Goal: Task Accomplishment & Management: Use online tool/utility

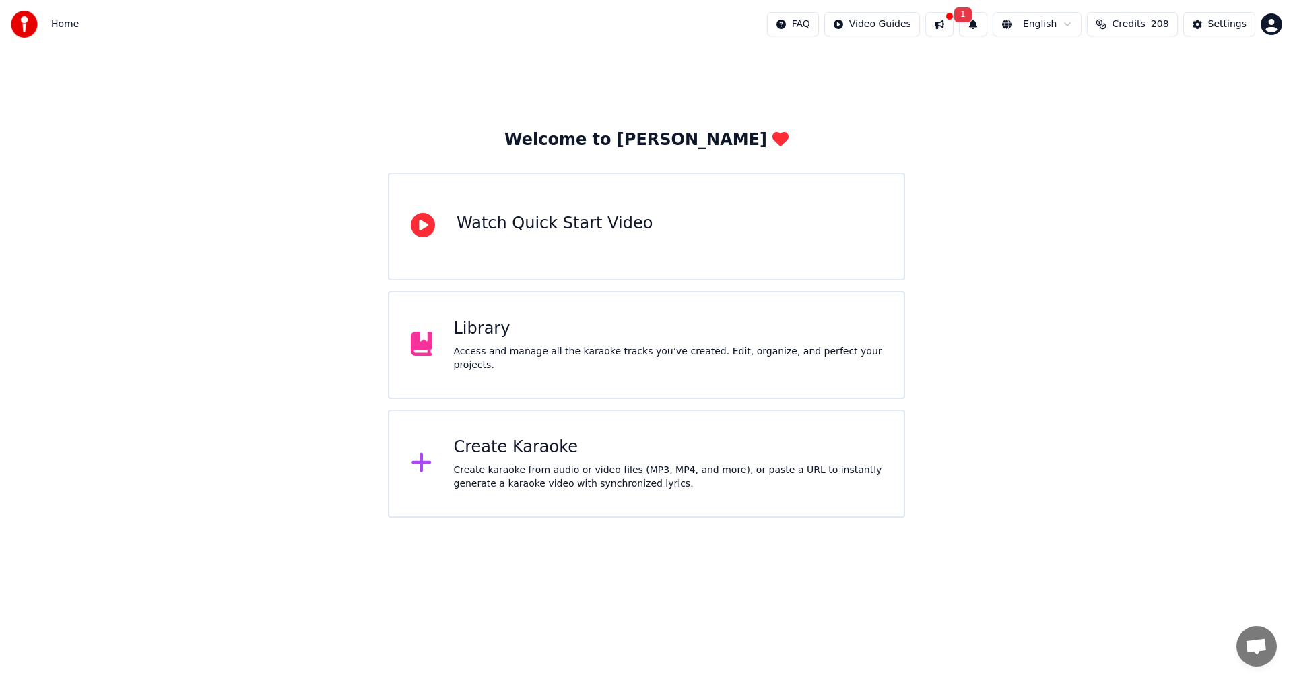
click at [482, 340] on div "Library" at bounding box center [668, 329] width 429 height 22
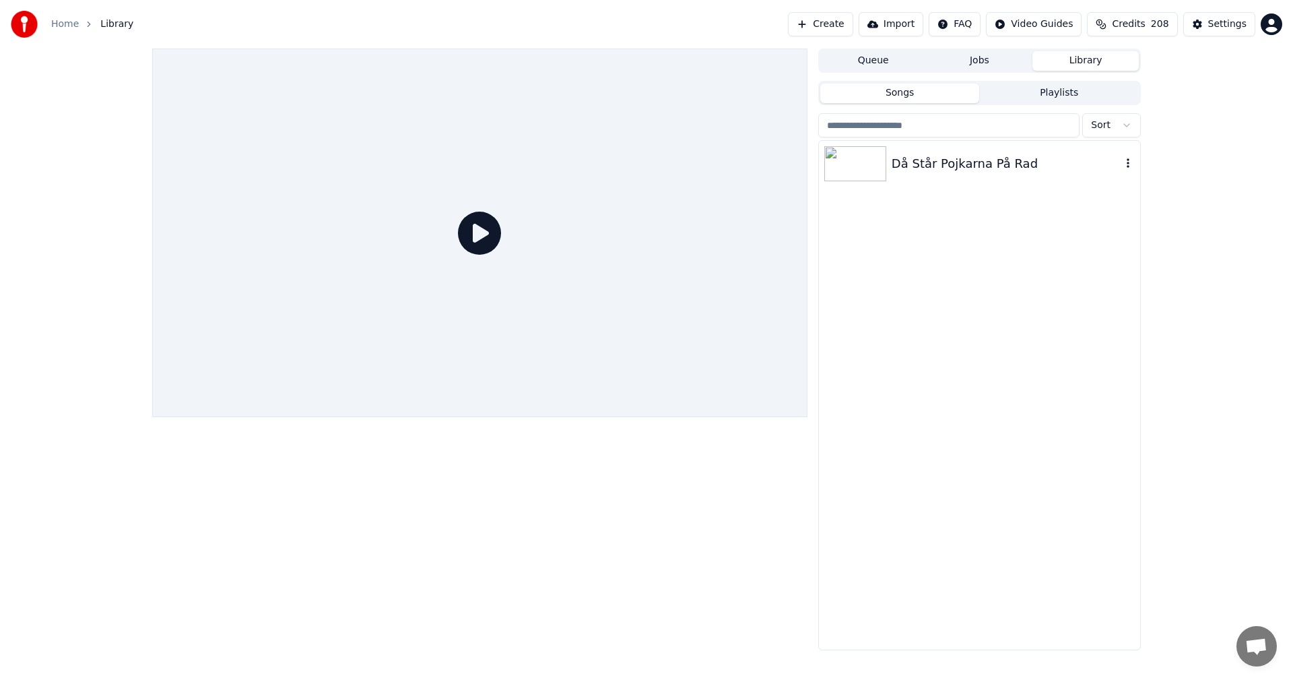
click at [947, 167] on div "Då Står Pojkarna På Rad" at bounding box center [1007, 163] width 230 height 19
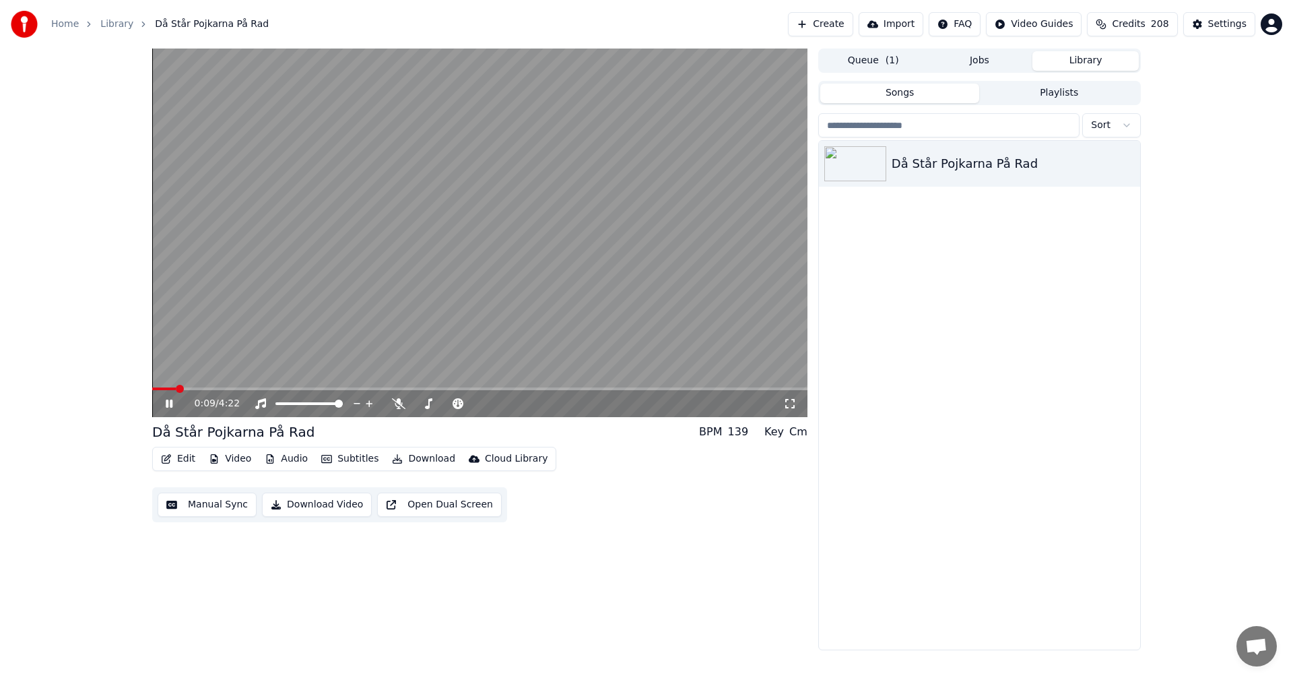
click at [798, 438] on div "Cm" at bounding box center [798, 432] width 18 height 16
click at [784, 434] on div "Key" at bounding box center [775, 432] width 20 height 16
click at [428, 405] on icon at bounding box center [428, 403] width 7 height 11
click at [428, 406] on icon at bounding box center [428, 403] width 7 height 11
click at [185, 387] on span at bounding box center [168, 388] width 32 height 3
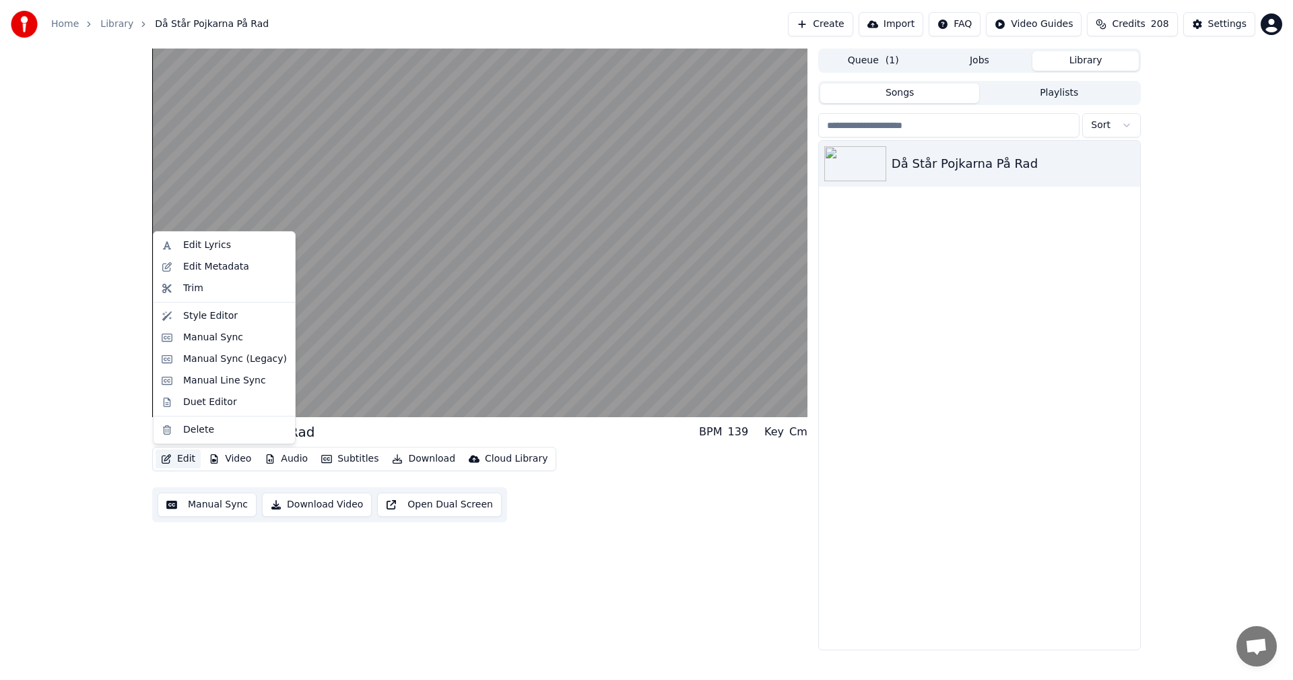
click at [183, 458] on button "Edit" at bounding box center [178, 458] width 45 height 19
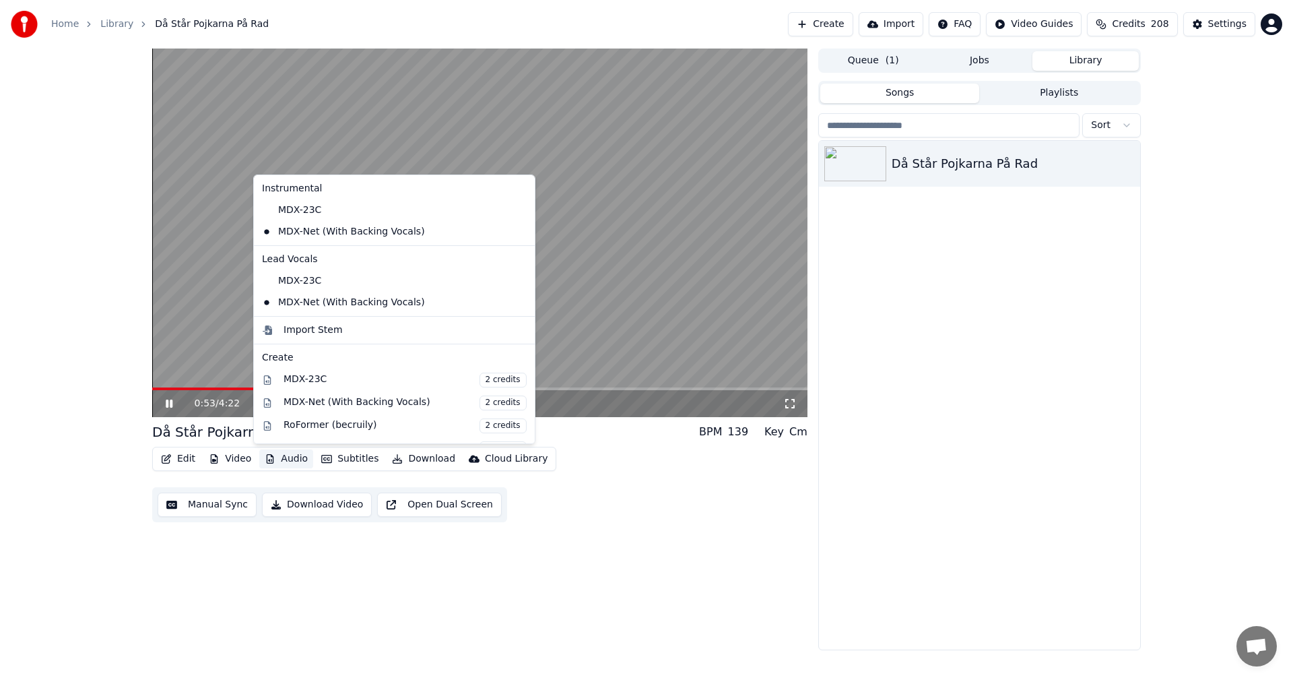
click at [561, 380] on video at bounding box center [479, 233] width 655 height 368
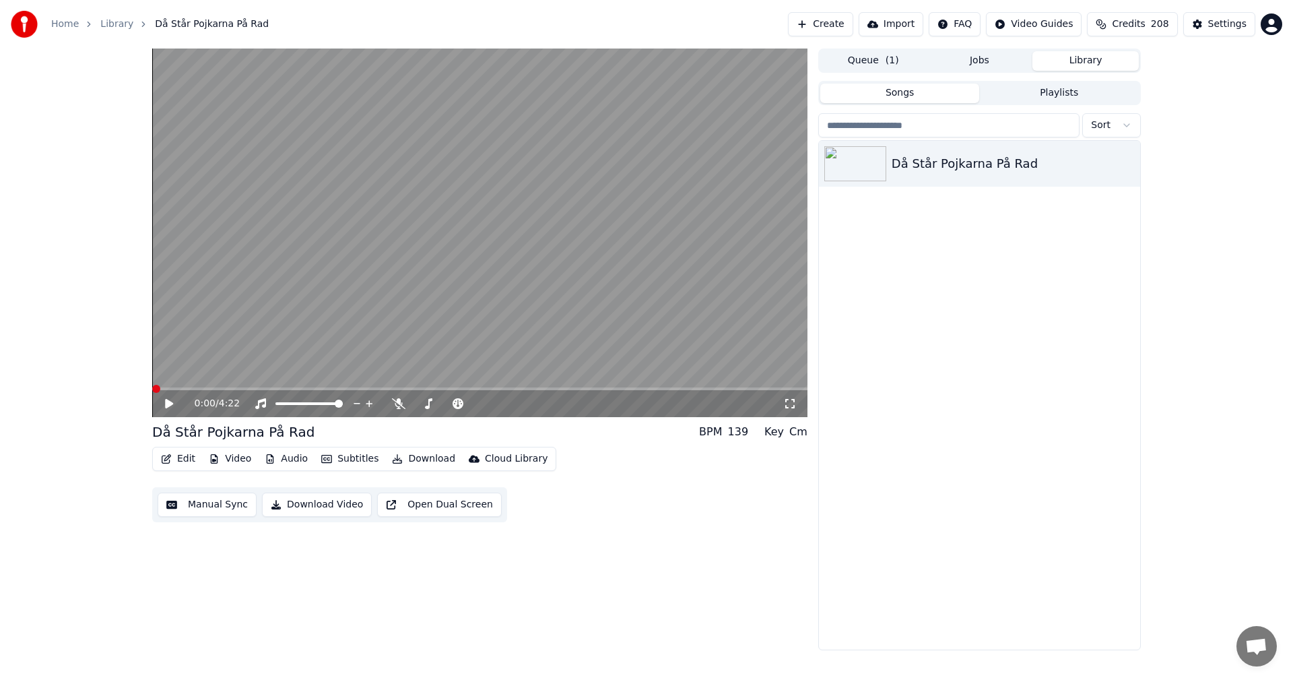
click at [152, 385] on span at bounding box center [156, 389] width 8 height 8
click at [165, 405] on icon at bounding box center [179, 403] width 32 height 11
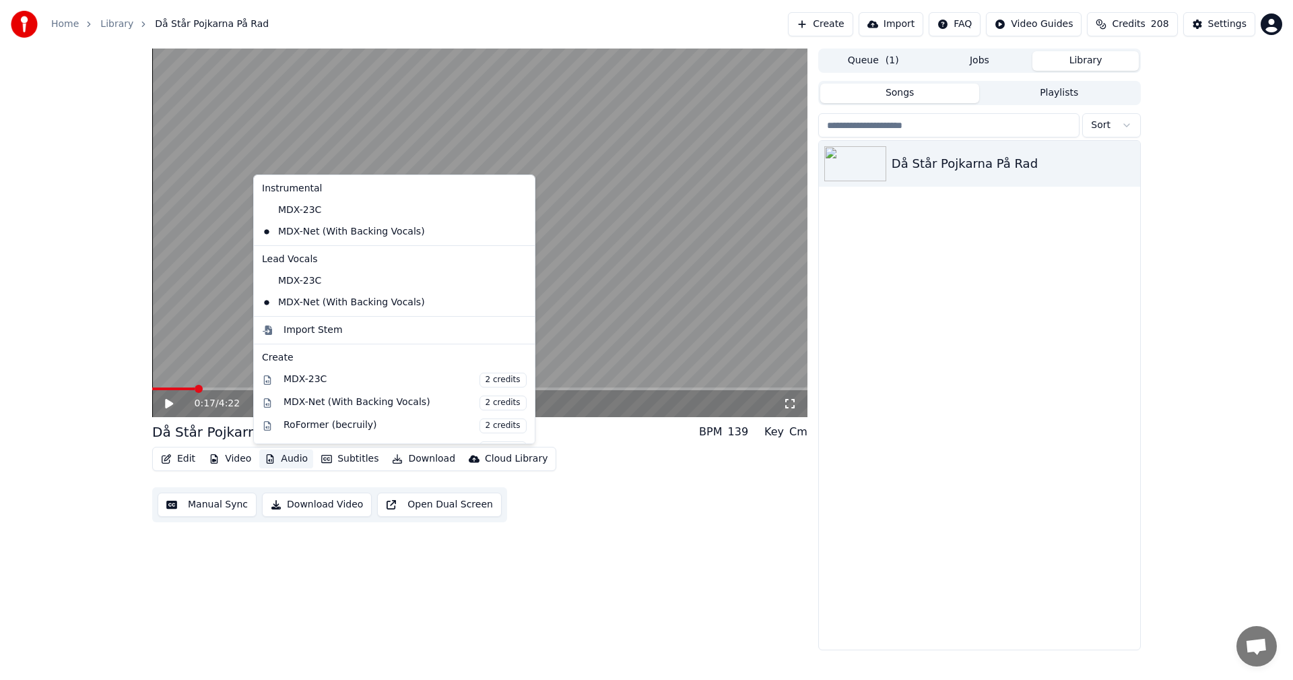
click at [292, 457] on button "Audio" at bounding box center [286, 458] width 54 height 19
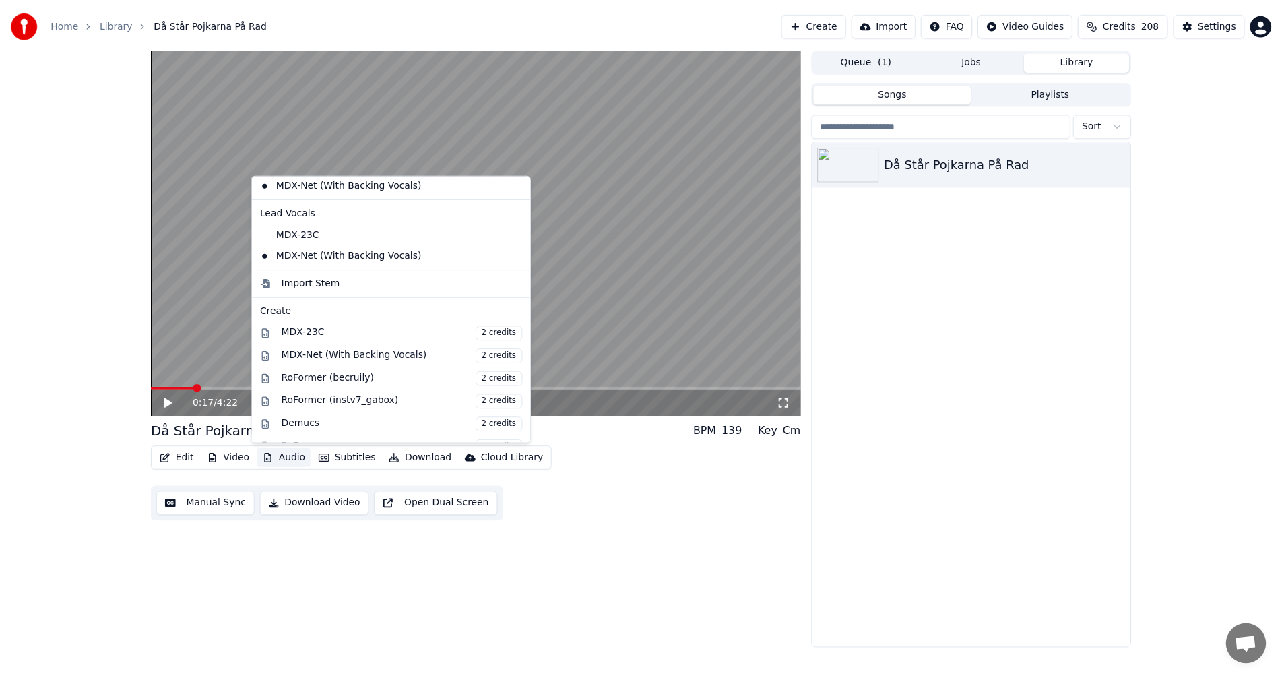
scroll to position [67, 0]
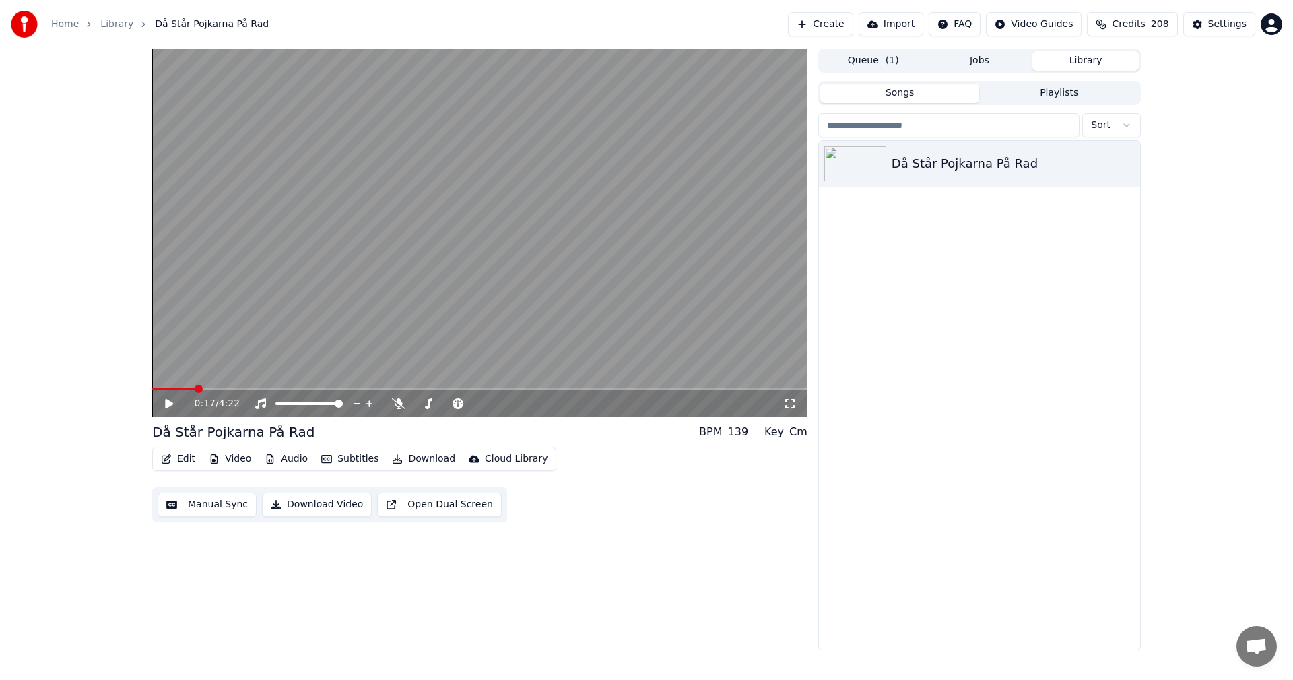
click at [51, 24] on link "Home" at bounding box center [65, 24] width 28 height 13
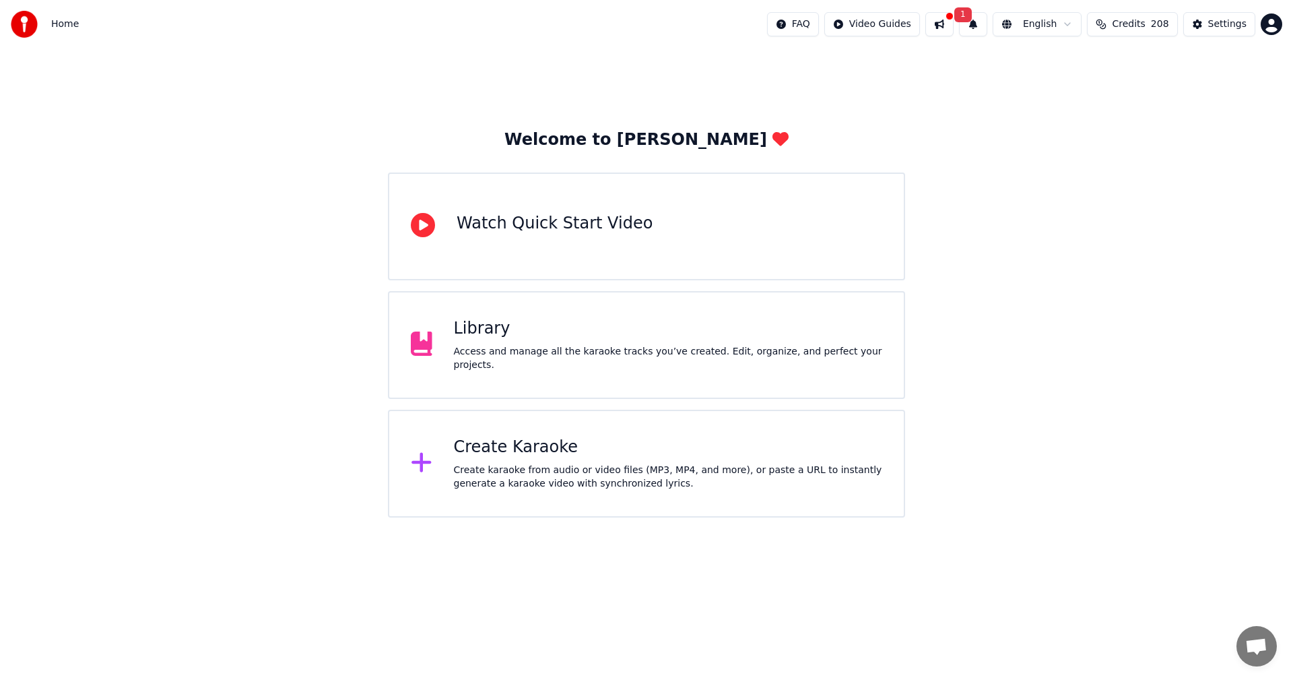
click at [537, 228] on div "Watch Quick Start Video" at bounding box center [555, 224] width 196 height 22
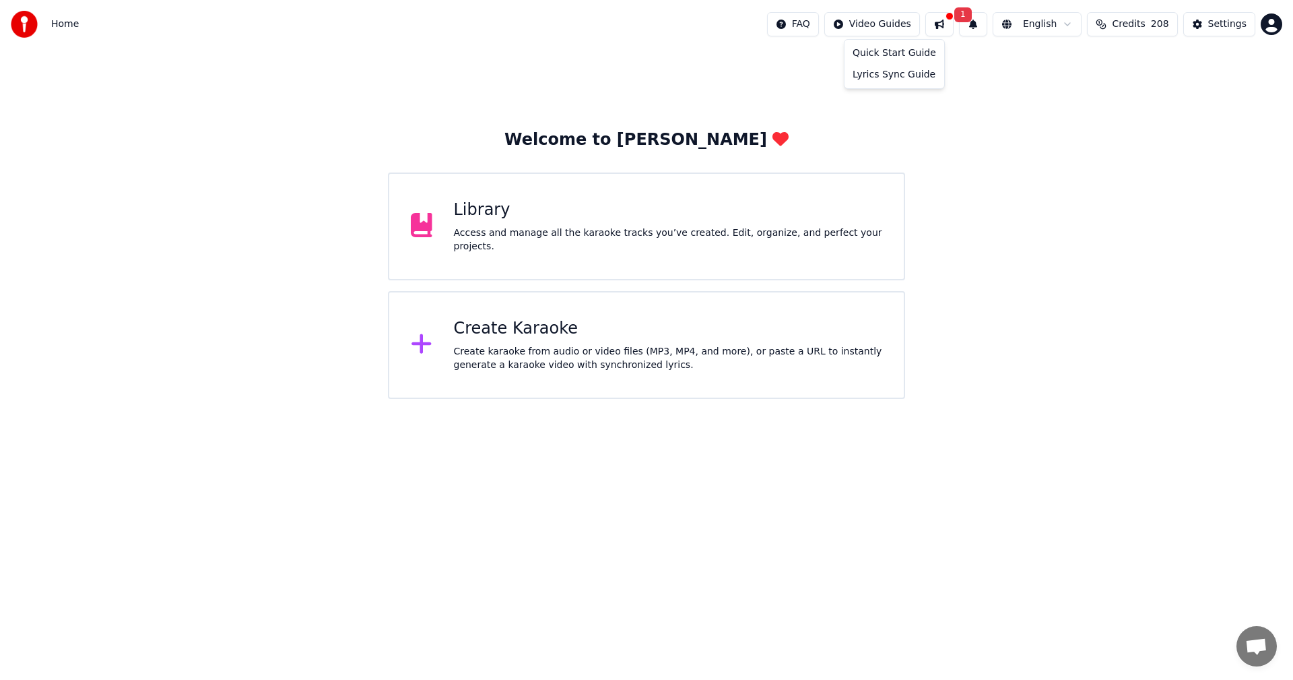
click at [882, 28] on html "Home FAQ Video Guides 1 English Credits 208 Settings Welcome to Youka Library A…" at bounding box center [646, 199] width 1293 height 399
click at [874, 82] on div "Lyrics Sync Guide" at bounding box center [894, 75] width 94 height 22
click at [954, 26] on button at bounding box center [940, 24] width 28 height 24
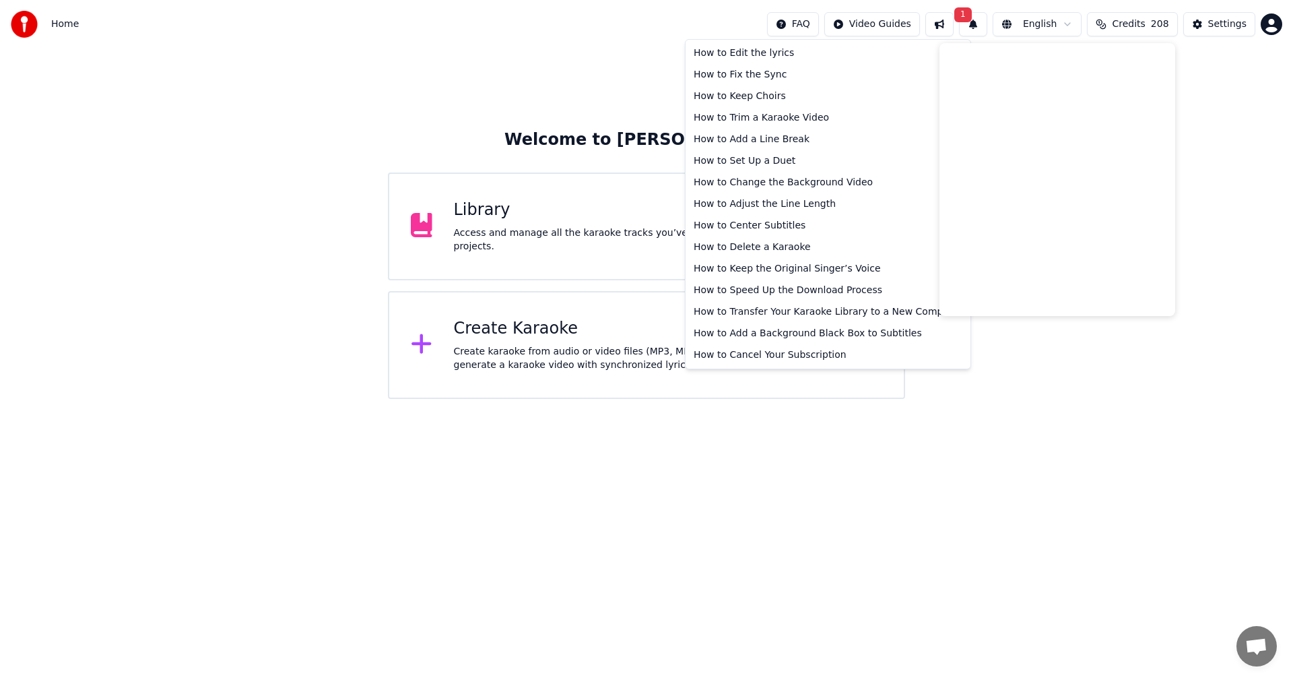
click at [818, 26] on html "Home FAQ Video Guides 1 English Credits 208 Settings Welcome to Youka Library A…" at bounding box center [646, 199] width 1293 height 399
click at [736, 262] on div "How to Keep the Original Singer’s Voice" at bounding box center [828, 269] width 280 height 22
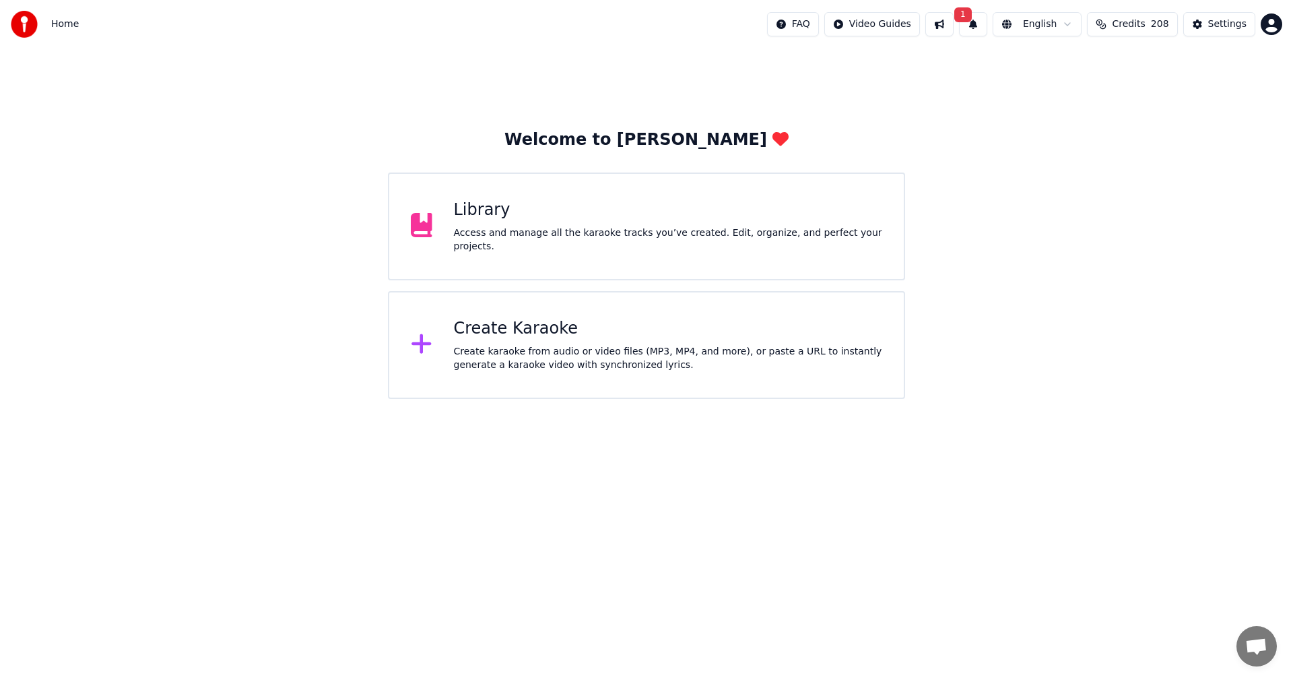
click at [465, 221] on div "Library" at bounding box center [668, 210] width 429 height 22
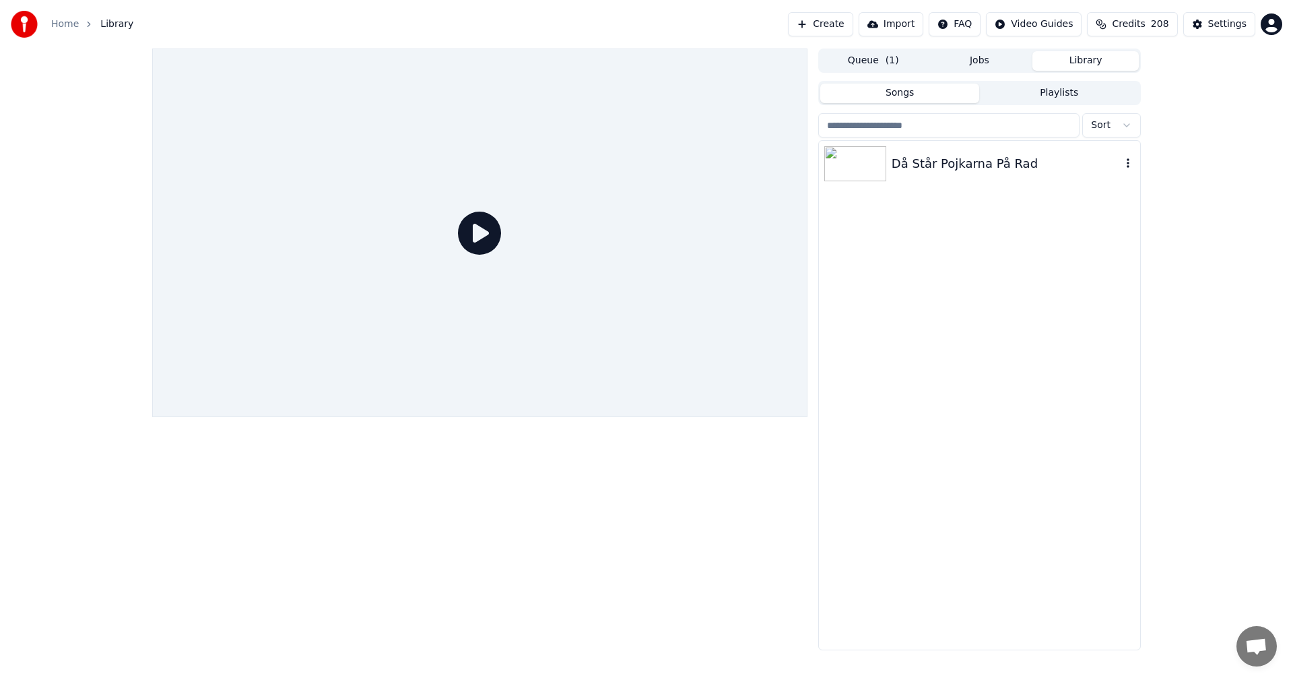
click at [996, 168] on div "Då Står Pojkarna På Rad" at bounding box center [1007, 163] width 230 height 19
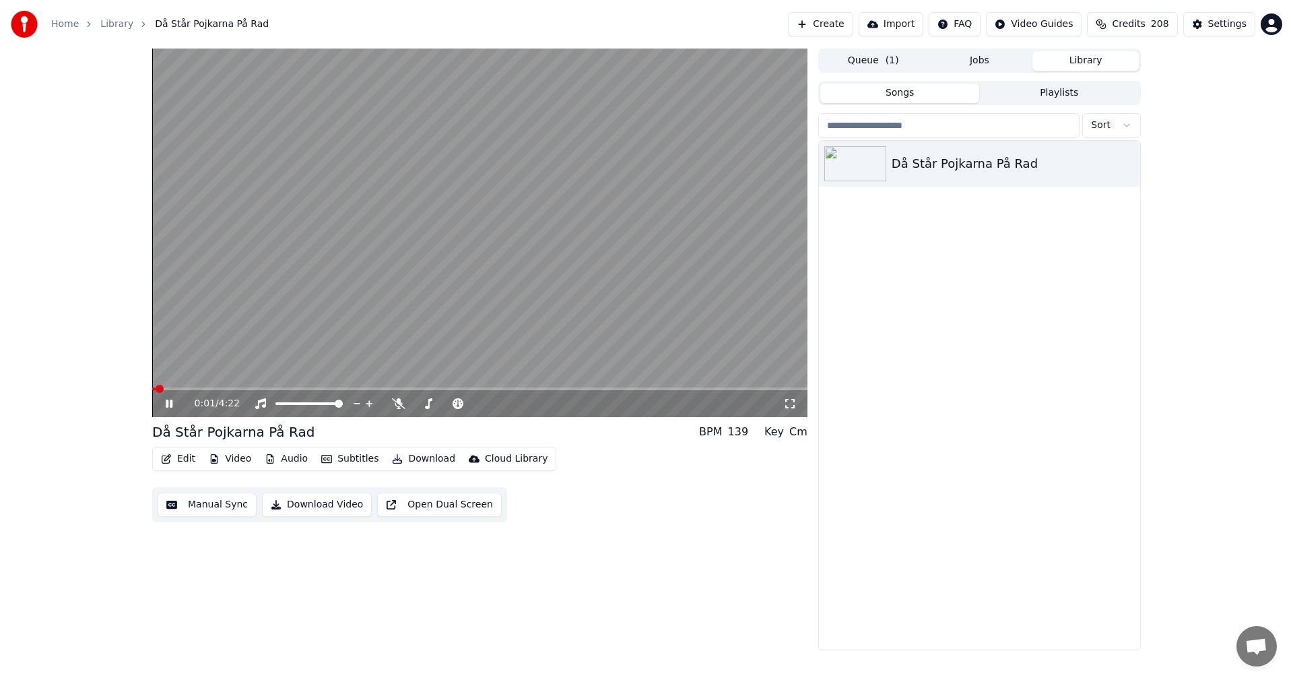
click at [179, 459] on button "Edit" at bounding box center [178, 458] width 45 height 19
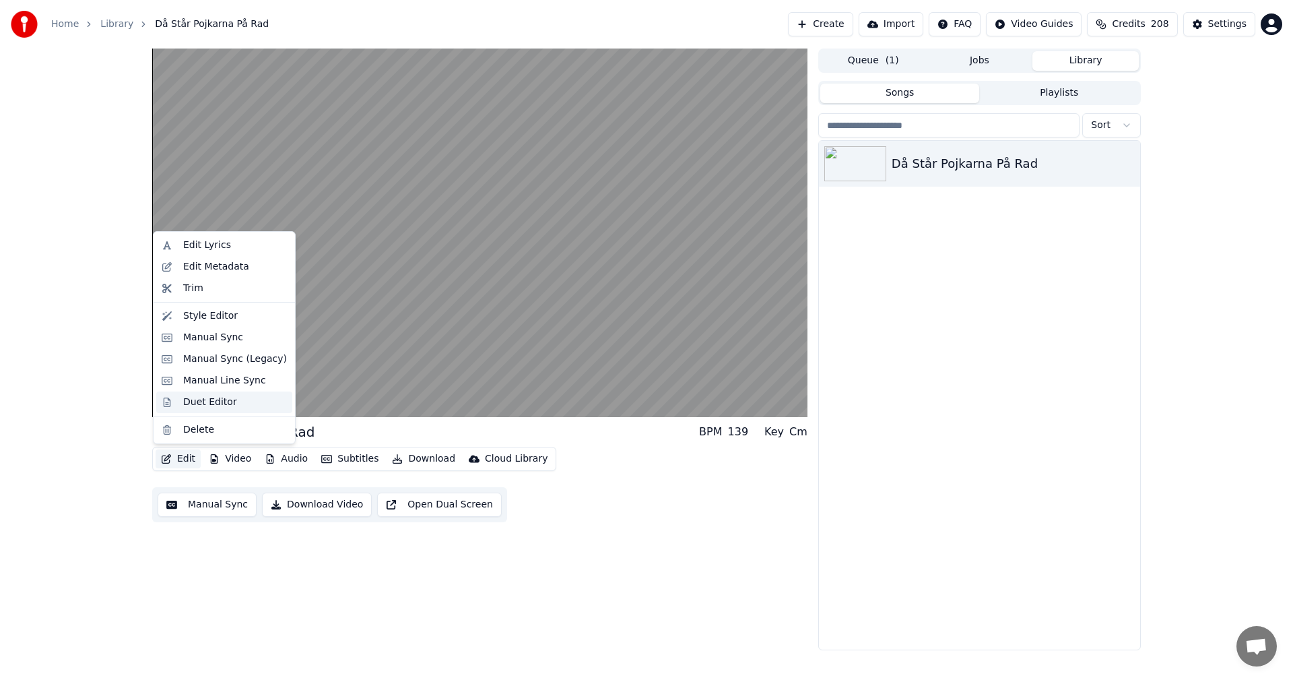
click at [198, 405] on div "Duet Editor" at bounding box center [210, 401] width 54 height 13
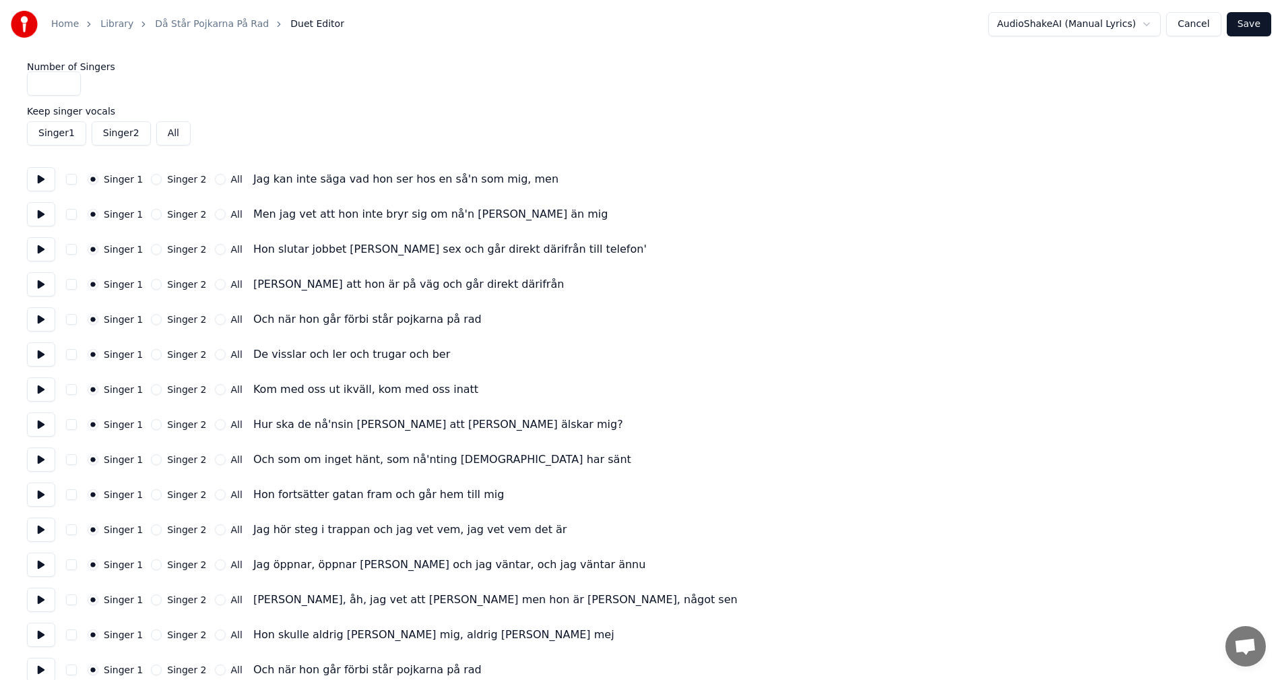
click at [28, 172] on button at bounding box center [41, 179] width 28 height 24
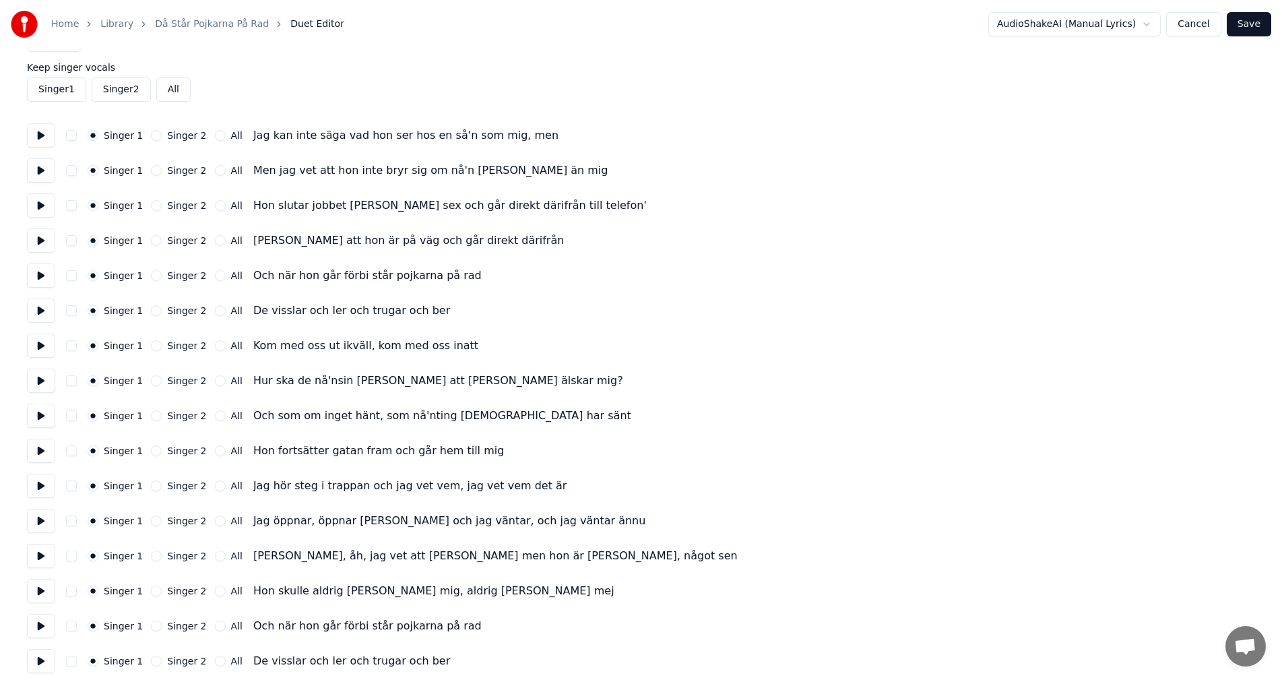
scroll to position [67, 0]
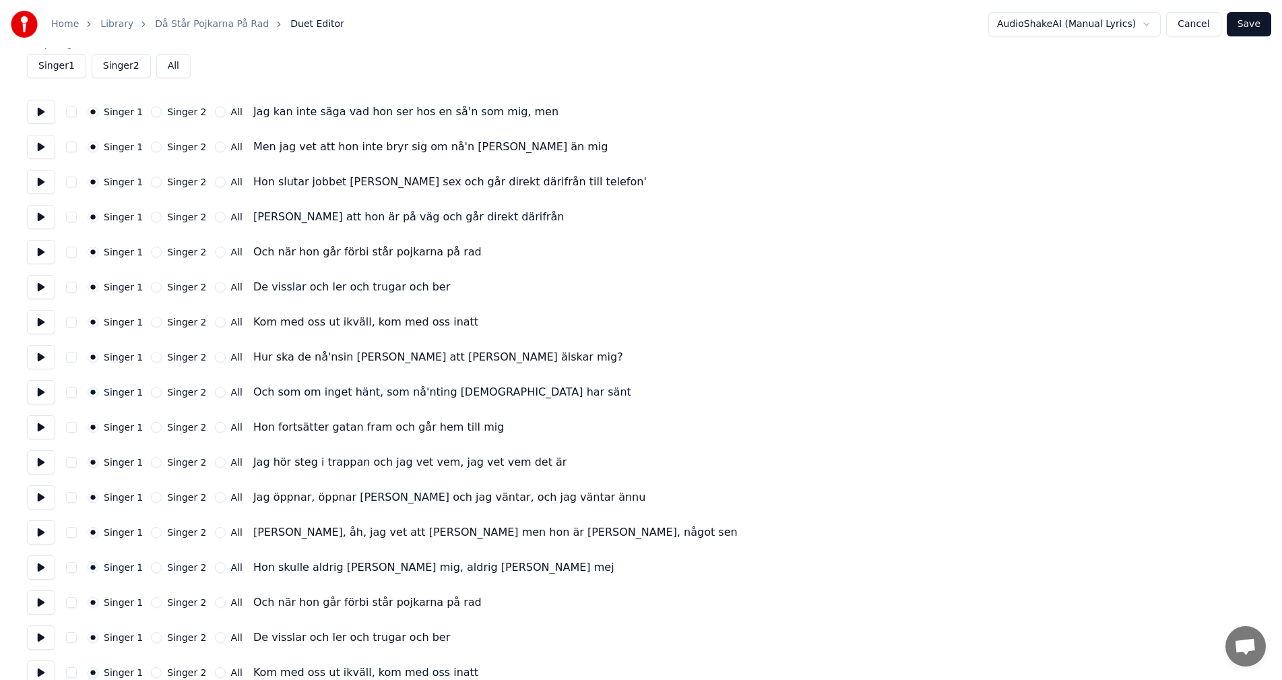
click at [72, 255] on button "button" at bounding box center [71, 252] width 11 height 11
click at [75, 253] on button "button" at bounding box center [71, 252] width 11 height 11
click at [34, 255] on button at bounding box center [41, 252] width 28 height 24
click at [43, 256] on button at bounding box center [41, 252] width 28 height 24
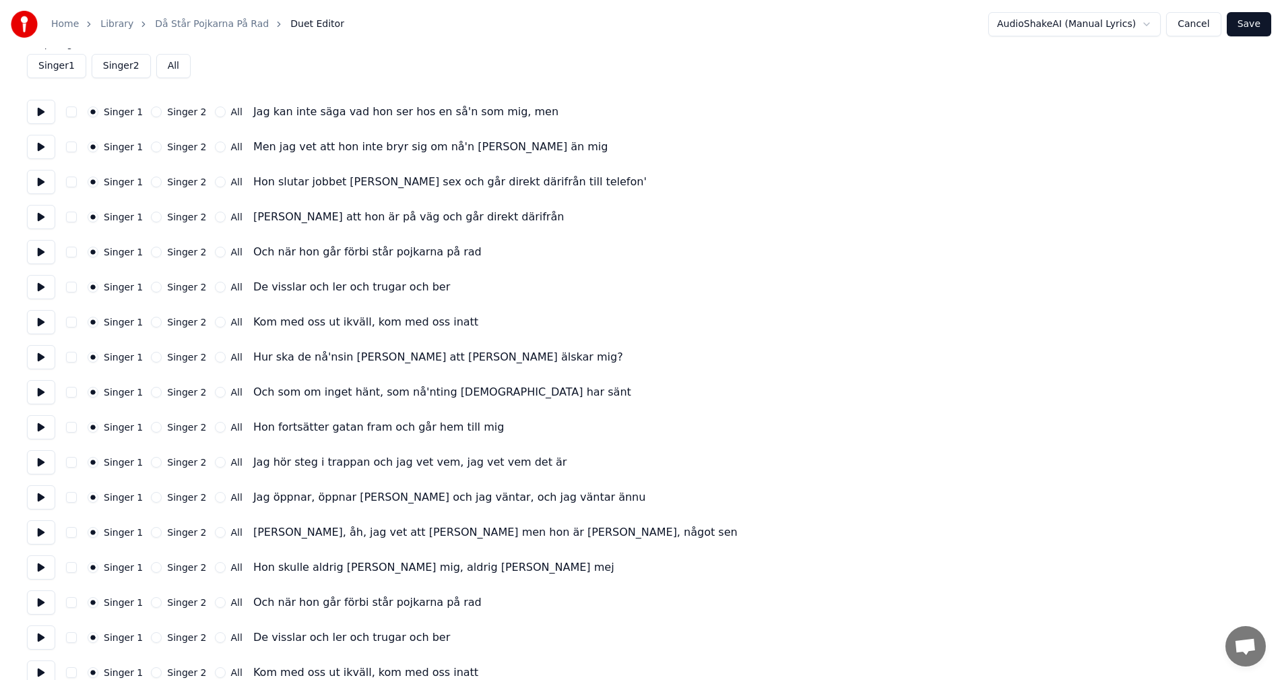
click at [154, 251] on button "Singer 2" at bounding box center [156, 252] width 11 height 11
click at [49, 255] on button at bounding box center [41, 252] width 28 height 24
click at [92, 256] on button "Singer 1" at bounding box center [93, 252] width 11 height 11
click at [42, 255] on button at bounding box center [41, 252] width 28 height 24
click at [168, 59] on button "All" at bounding box center [173, 66] width 34 height 24
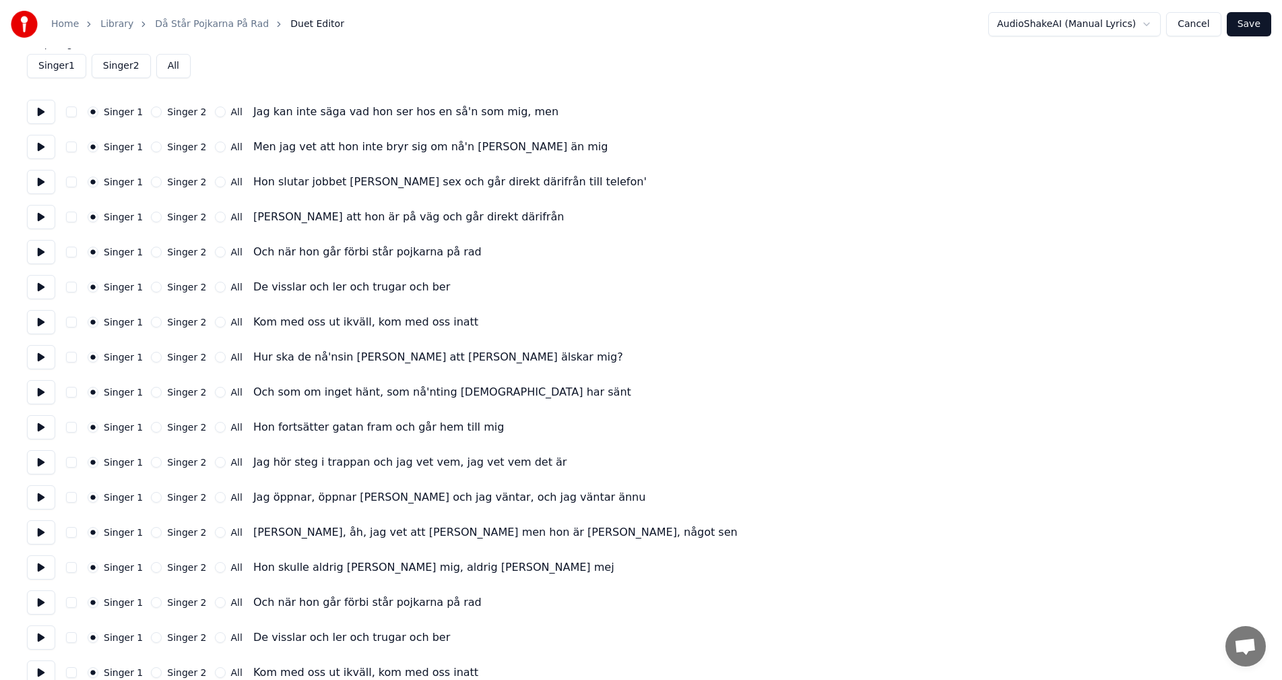
click at [173, 71] on button "All" at bounding box center [173, 66] width 34 height 24
click at [151, 112] on button "Singer 2" at bounding box center [156, 111] width 11 height 11
click at [96, 114] on button "Singer 1" at bounding box center [93, 111] width 11 height 11
click at [32, 108] on button at bounding box center [41, 112] width 28 height 24
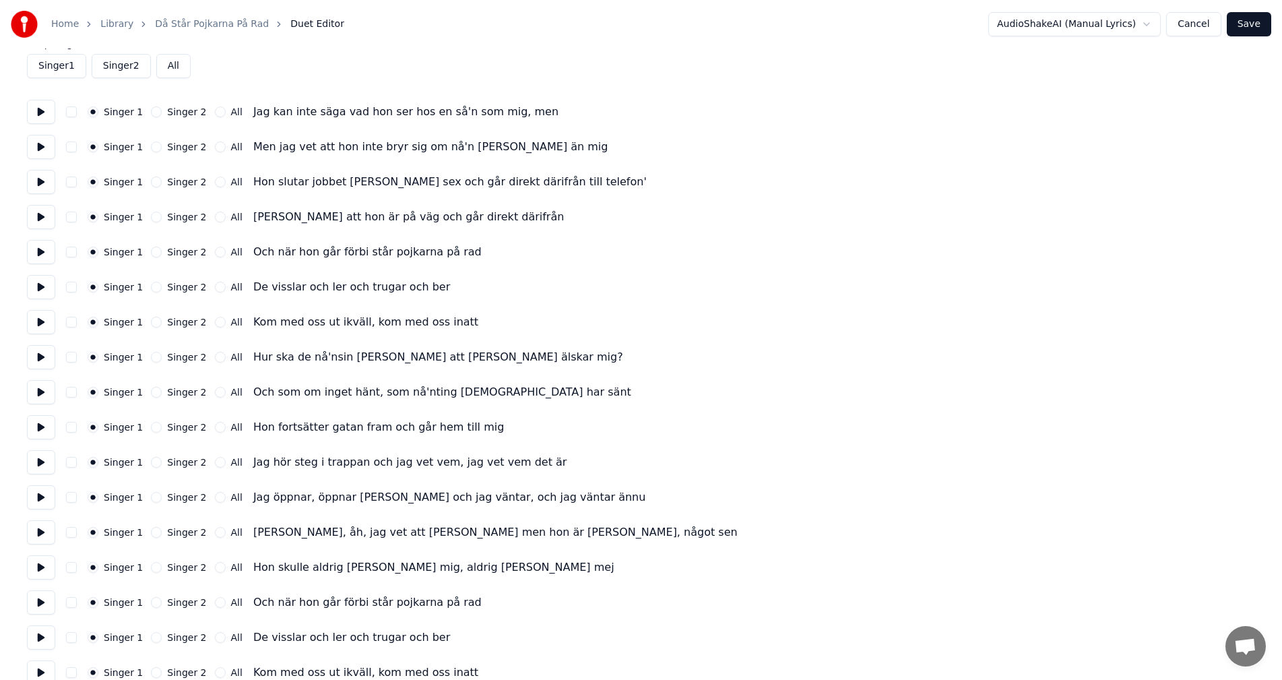
click at [152, 112] on button "Singer 2" at bounding box center [156, 111] width 11 height 11
click at [38, 115] on button at bounding box center [41, 112] width 28 height 24
click at [96, 113] on button "Singer 1" at bounding box center [93, 111] width 11 height 11
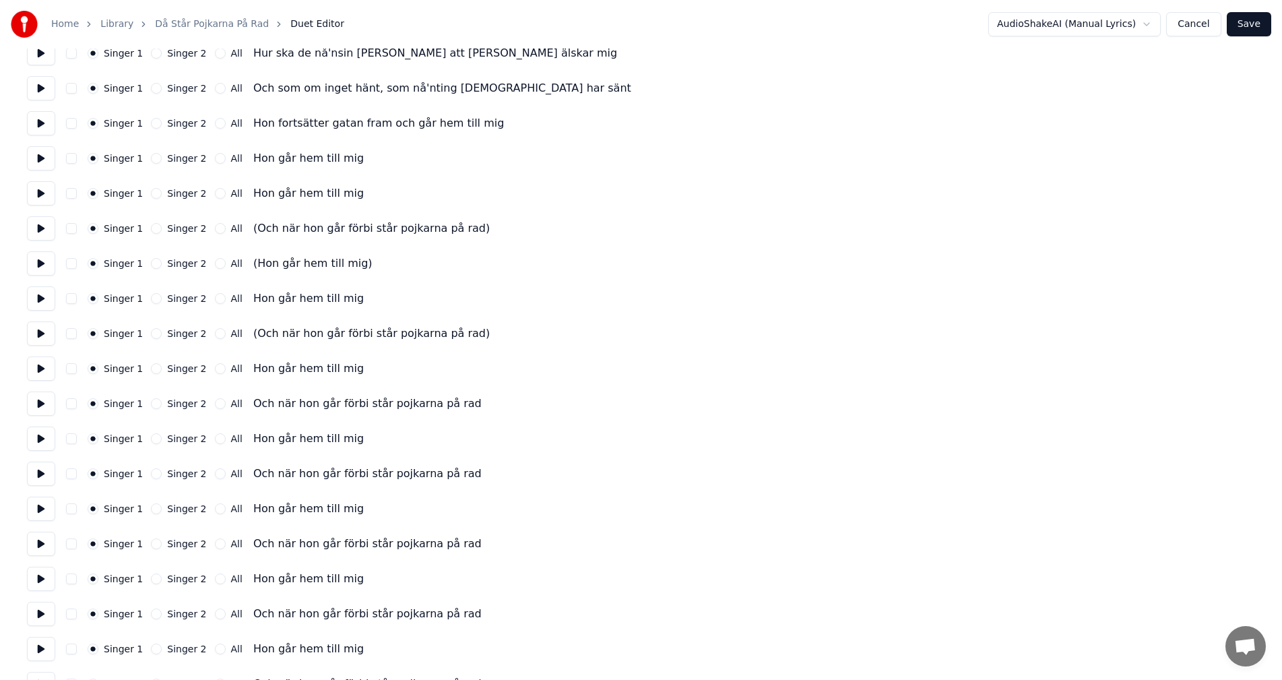
scroll to position [996, 0]
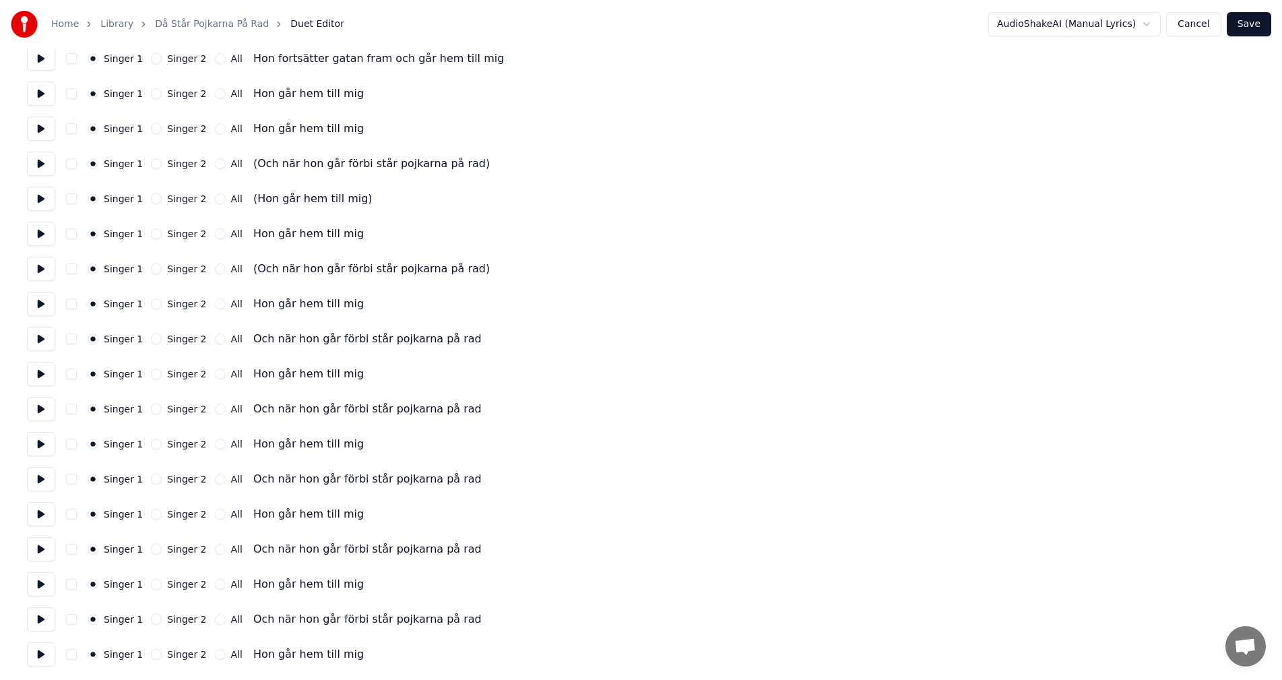
click at [38, 552] on button at bounding box center [41, 549] width 28 height 24
click at [32, 406] on button at bounding box center [41, 409] width 28 height 24
click at [38, 265] on button at bounding box center [41, 269] width 28 height 24
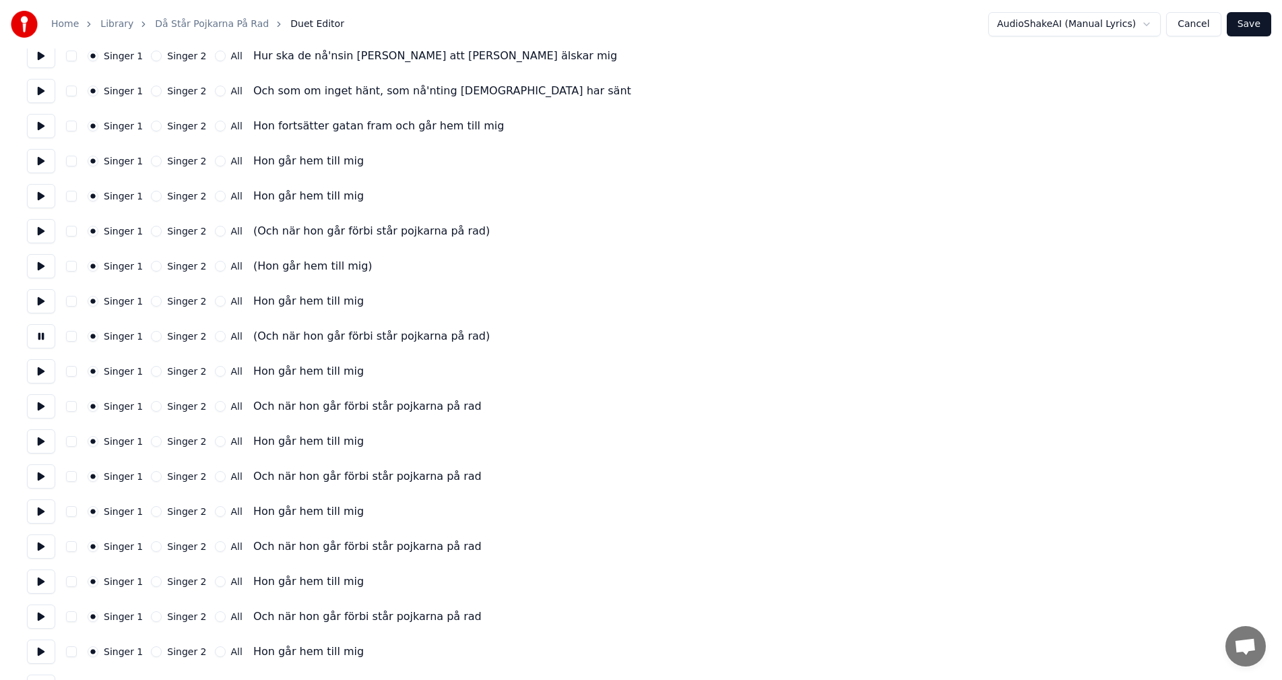
scroll to position [862, 0]
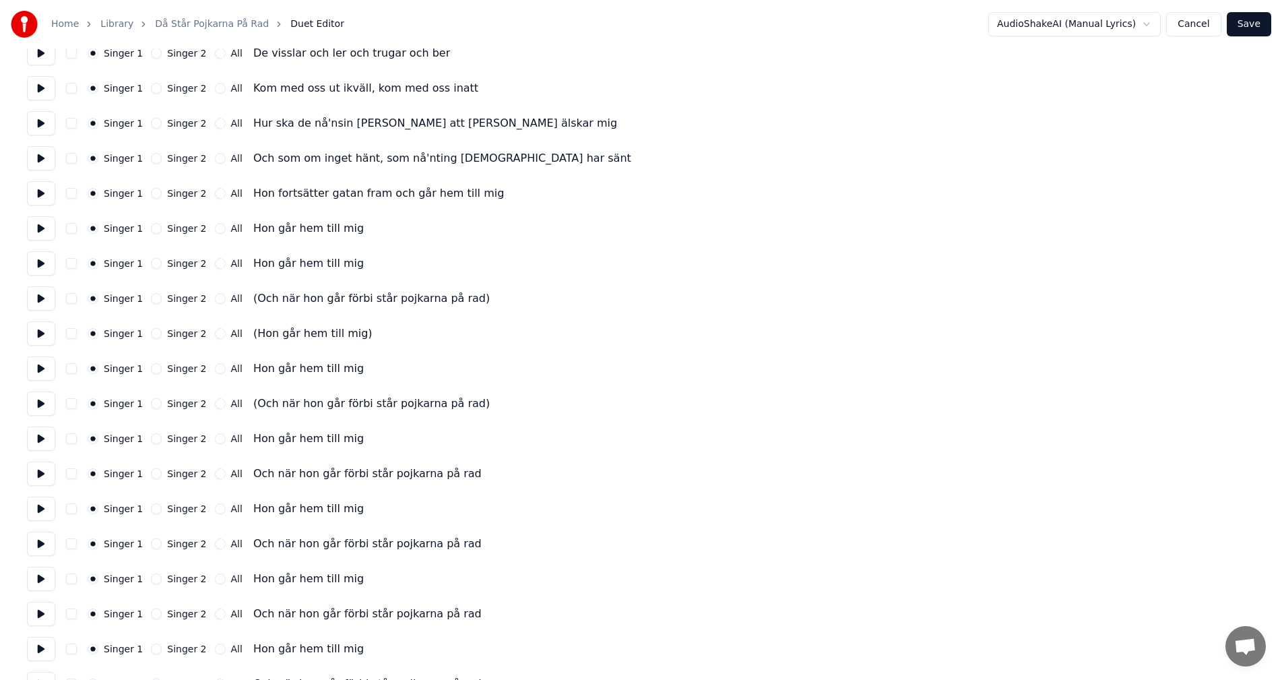
click at [36, 267] on button at bounding box center [41, 263] width 28 height 24
click at [44, 299] on button at bounding box center [41, 298] width 28 height 24
click at [38, 334] on button at bounding box center [41, 333] width 28 height 24
click at [42, 406] on button at bounding box center [41, 403] width 28 height 24
click at [69, 401] on button "button" at bounding box center [71, 403] width 11 height 11
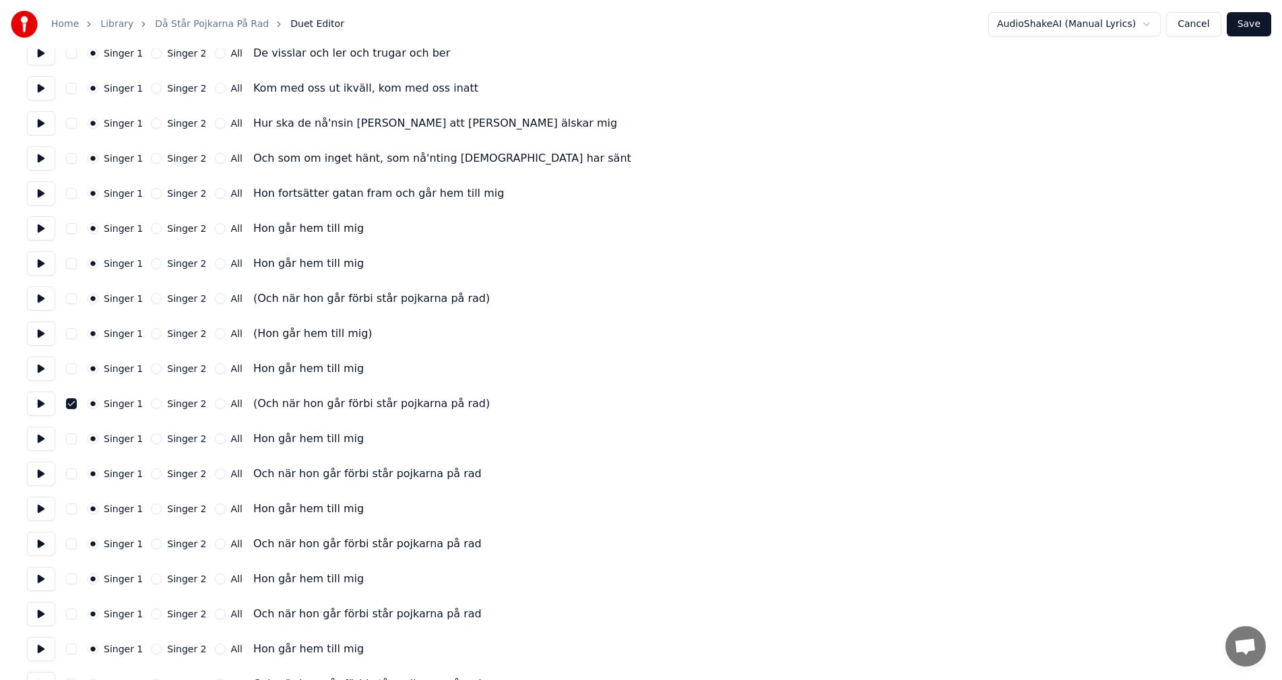
click at [68, 473] on button "button" at bounding box center [71, 473] width 11 height 11
click at [43, 441] on button at bounding box center [41, 438] width 28 height 24
click at [67, 441] on button "button" at bounding box center [71, 438] width 11 height 11
click at [68, 510] on button "button" at bounding box center [71, 508] width 11 height 11
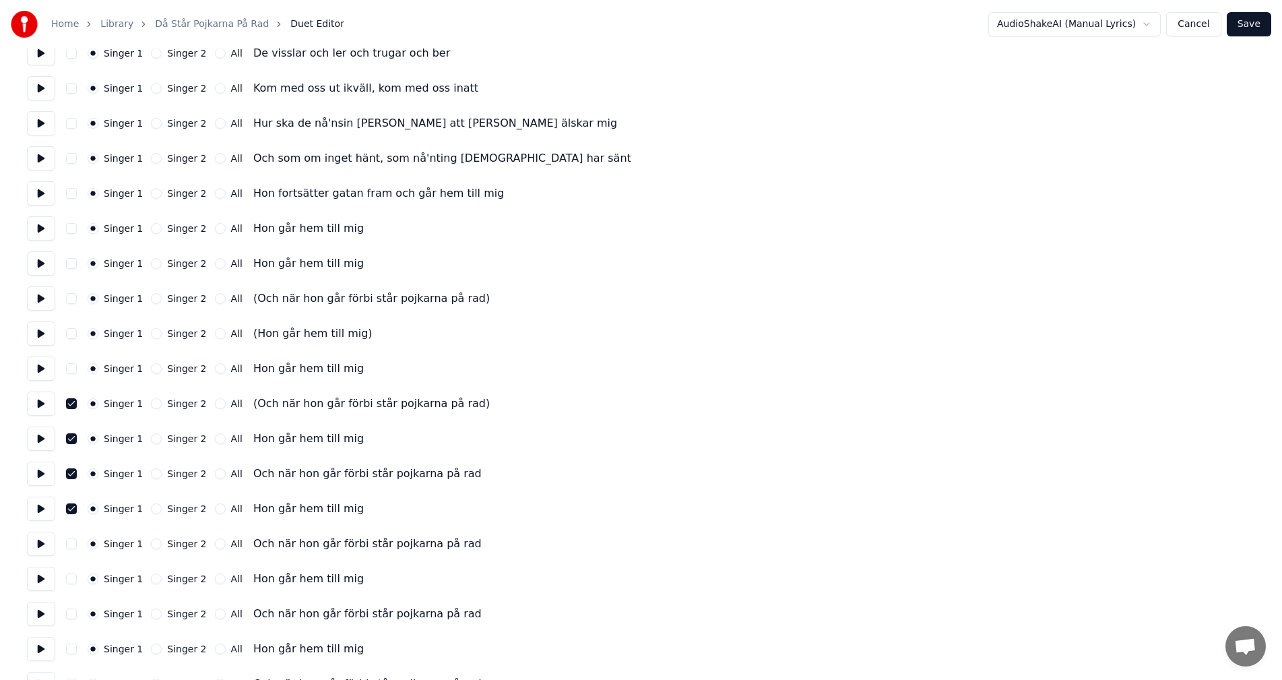
click at [69, 548] on button "button" at bounding box center [71, 543] width 11 height 11
click at [69, 578] on button "button" at bounding box center [71, 578] width 11 height 11
click at [45, 617] on button at bounding box center [41, 614] width 28 height 24
click at [45, 579] on button at bounding box center [41, 579] width 28 height 24
click at [48, 574] on button at bounding box center [41, 579] width 28 height 24
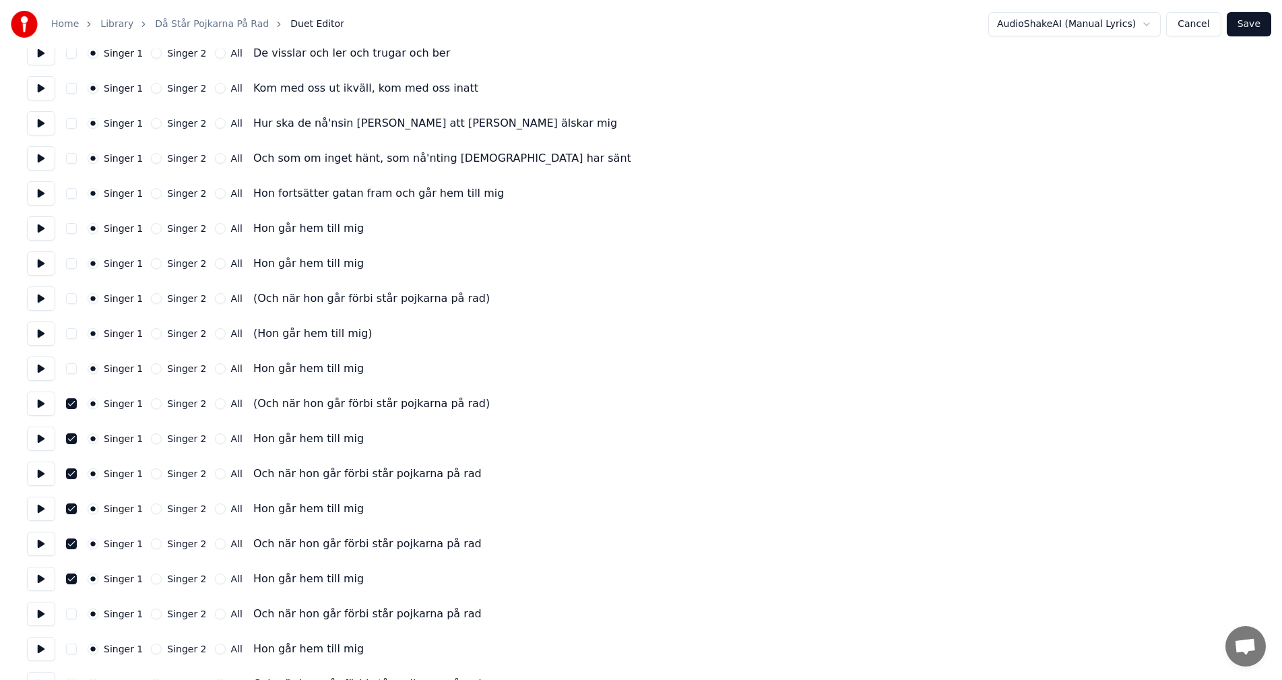
click at [73, 610] on button "button" at bounding box center [71, 613] width 11 height 11
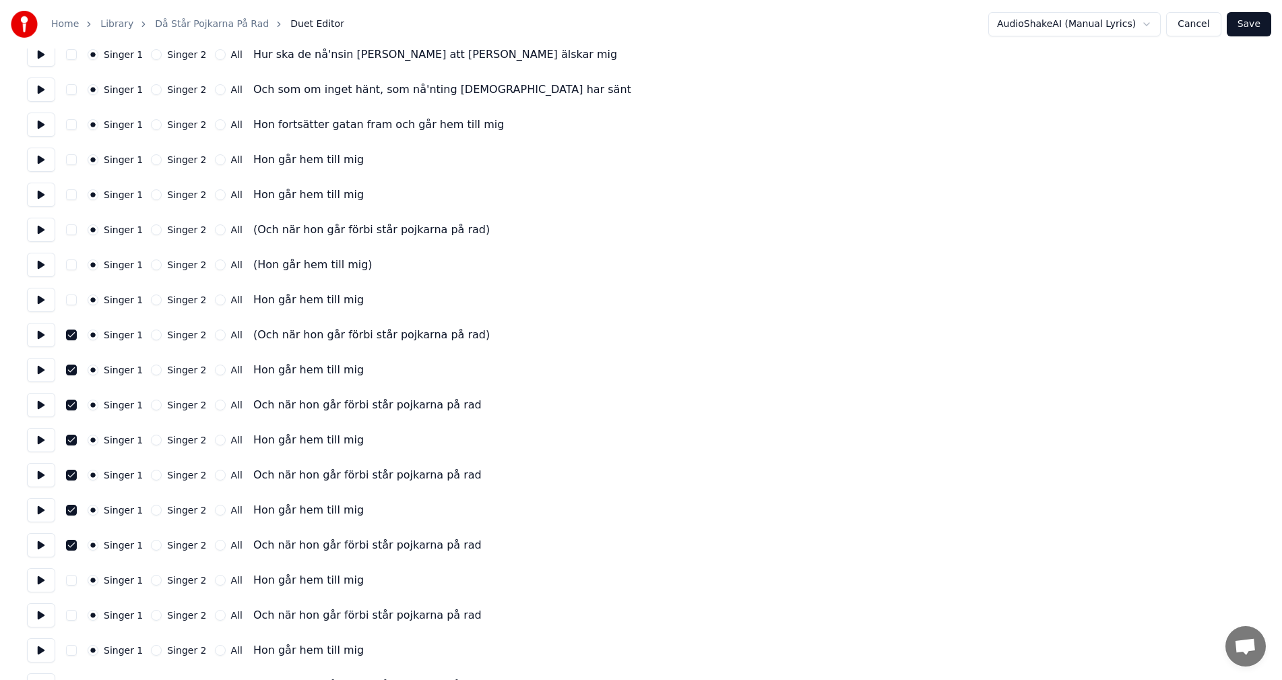
scroll to position [996, 0]
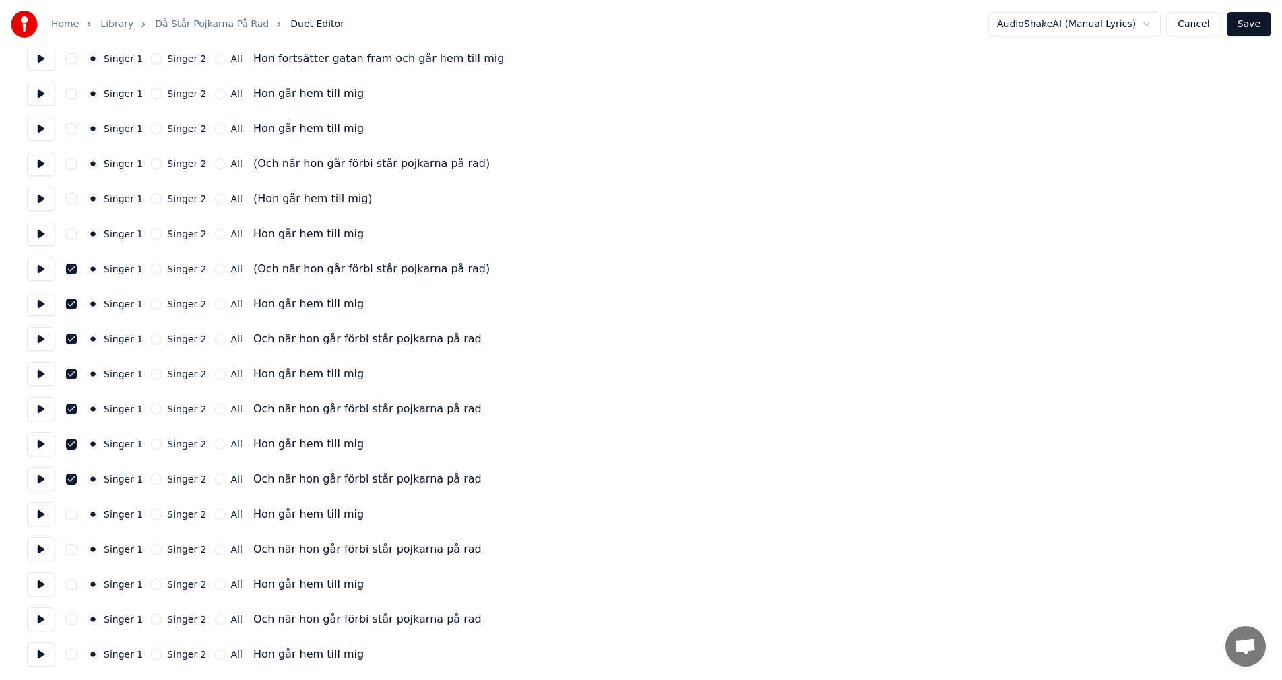
click at [71, 514] on button "button" at bounding box center [71, 514] width 11 height 11
click at [40, 548] on button at bounding box center [41, 549] width 28 height 24
click at [67, 548] on button "button" at bounding box center [71, 549] width 11 height 11
click at [67, 585] on button "button" at bounding box center [71, 584] width 11 height 11
click at [71, 620] on button "button" at bounding box center [71, 619] width 11 height 11
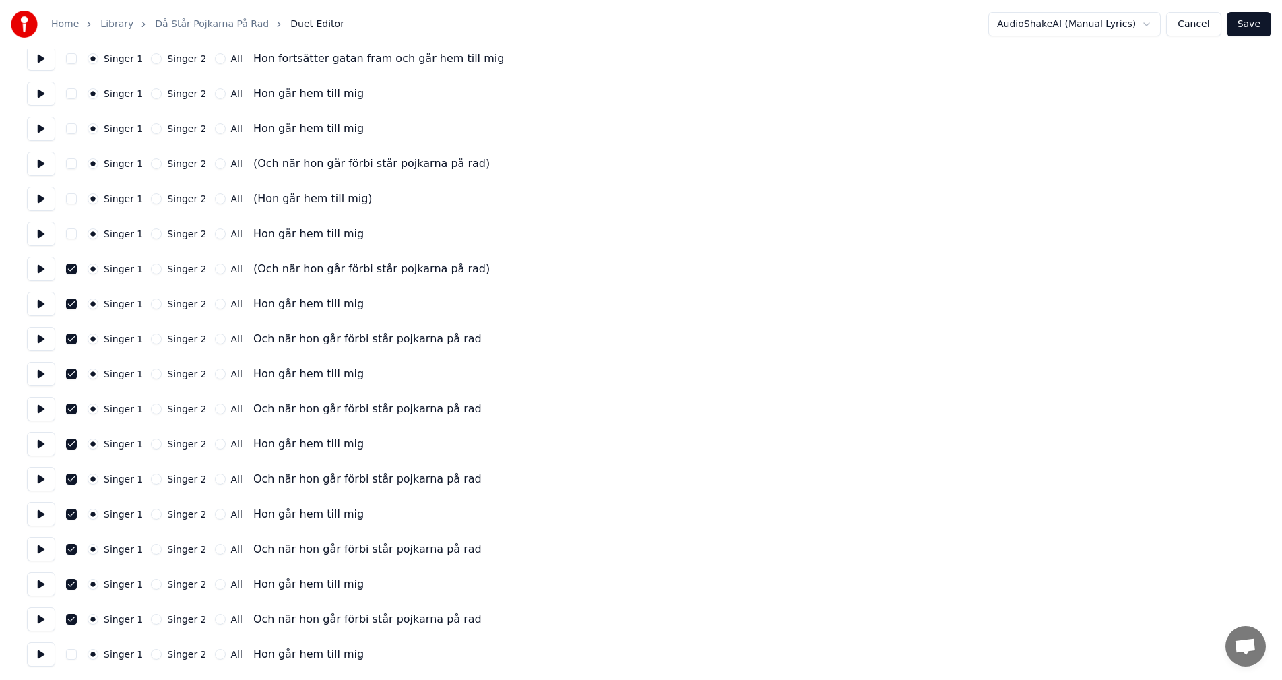
click at [71, 666] on div "Singer 1 Singer 2 All Hon går hem till mig" at bounding box center [641, 654] width 1228 height 24
click at [69, 655] on button "button" at bounding box center [71, 654] width 11 height 11
click at [41, 653] on button at bounding box center [41, 654] width 28 height 24
click at [44, 615] on button at bounding box center [41, 619] width 28 height 24
click at [36, 587] on button at bounding box center [41, 584] width 28 height 24
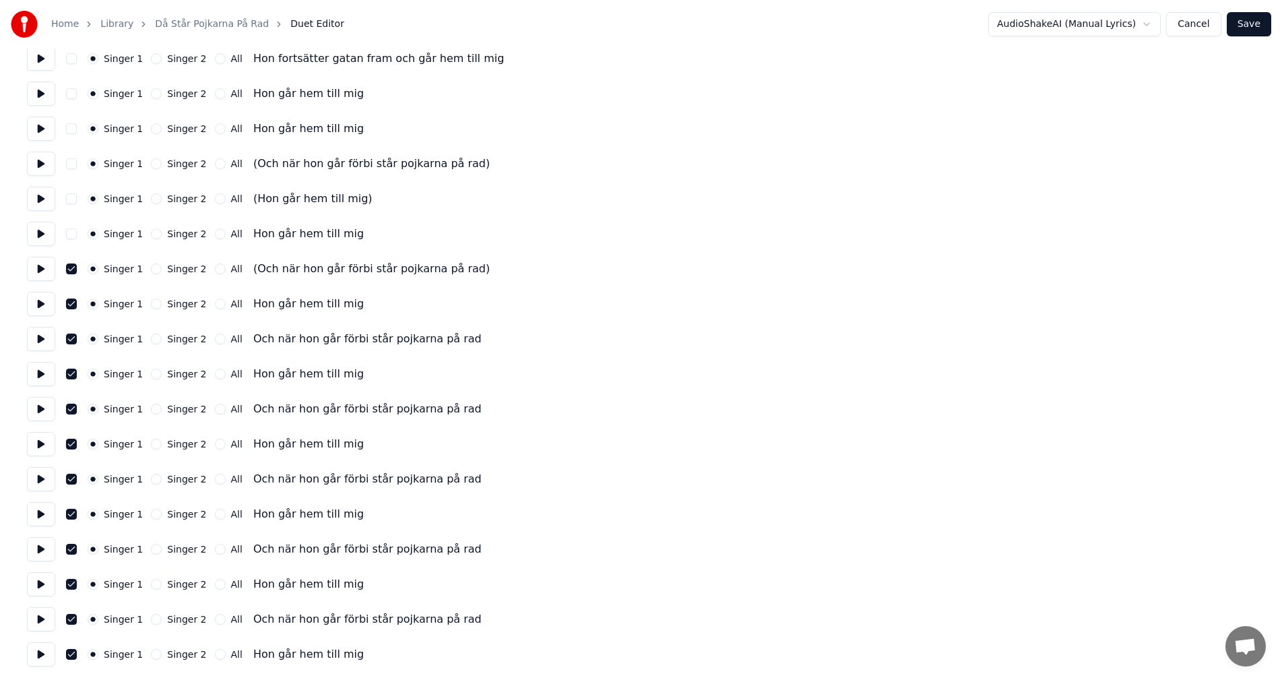
click at [46, 547] on button at bounding box center [41, 549] width 28 height 24
click at [40, 515] on button at bounding box center [41, 514] width 28 height 24
click at [42, 475] on button at bounding box center [41, 479] width 28 height 24
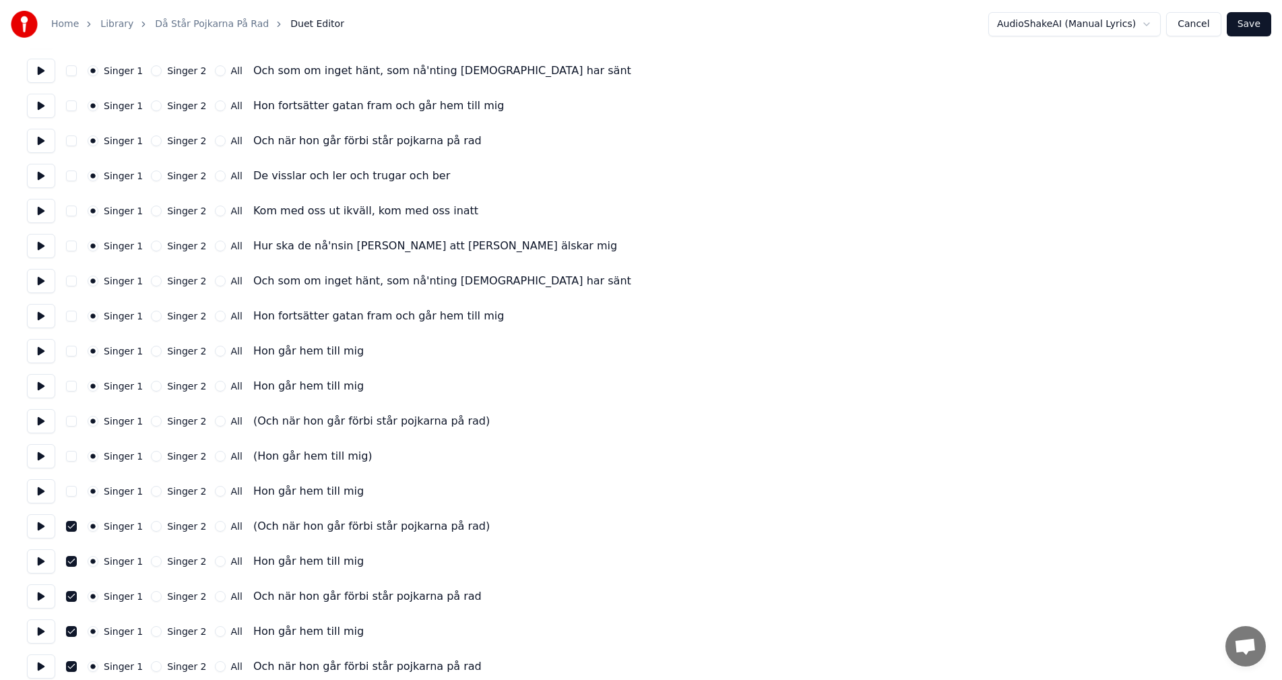
scroll to position [727, 0]
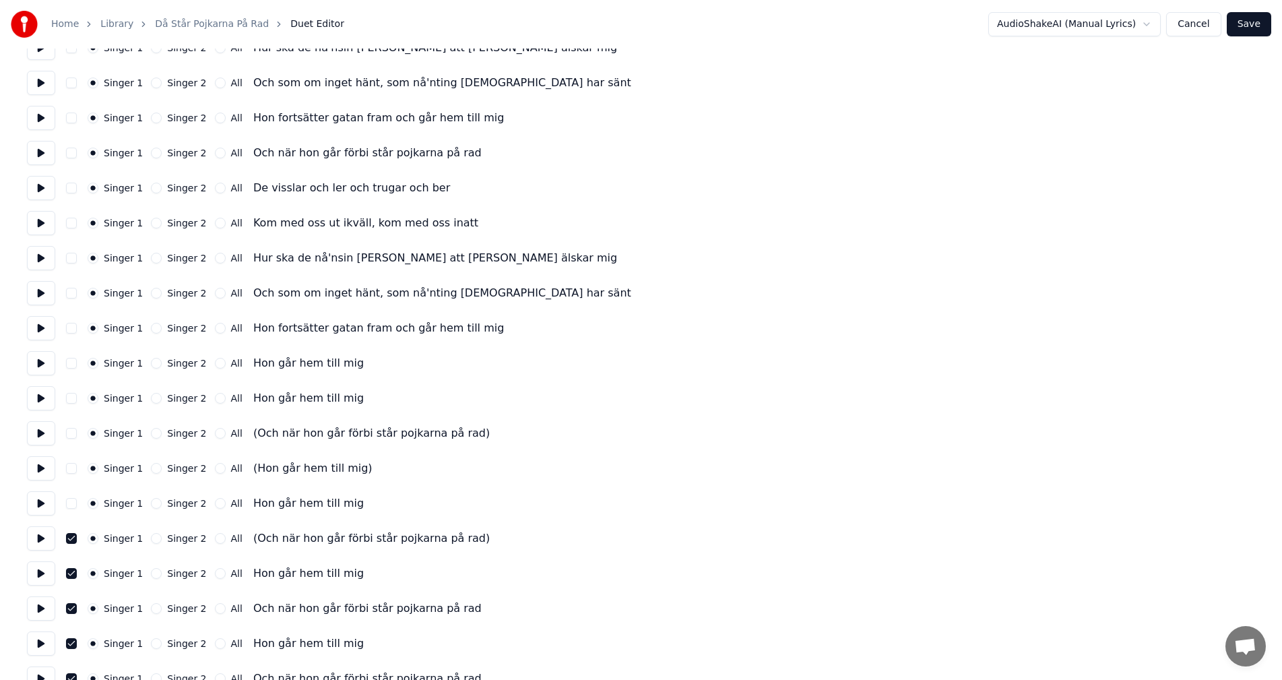
click at [46, 497] on button at bounding box center [41, 503] width 28 height 24
click at [42, 461] on button at bounding box center [41, 468] width 28 height 24
click at [40, 430] on button at bounding box center [41, 433] width 28 height 24
click at [69, 434] on button "button" at bounding box center [71, 433] width 11 height 11
click at [65, 470] on div "Singer 1 Singer 2 All (Hon går hem till mig)" at bounding box center [641, 468] width 1228 height 24
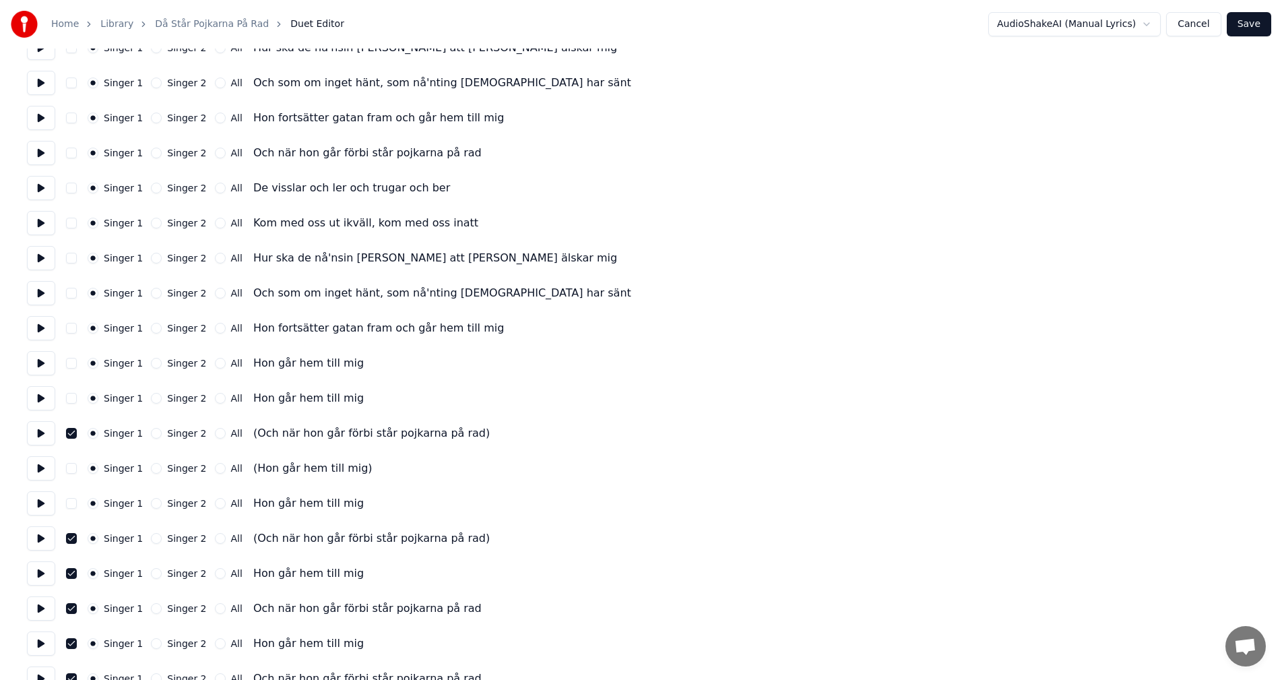
click at [69, 474] on div "Singer 1 Singer 2 All (Hon går hem till mig)" at bounding box center [641, 468] width 1228 height 24
click at [68, 471] on button "button" at bounding box center [71, 468] width 11 height 11
click at [41, 498] on button at bounding box center [41, 503] width 28 height 24
click at [32, 397] on button at bounding box center [41, 398] width 28 height 24
click at [151, 432] on button "Singer 2" at bounding box center [156, 433] width 11 height 11
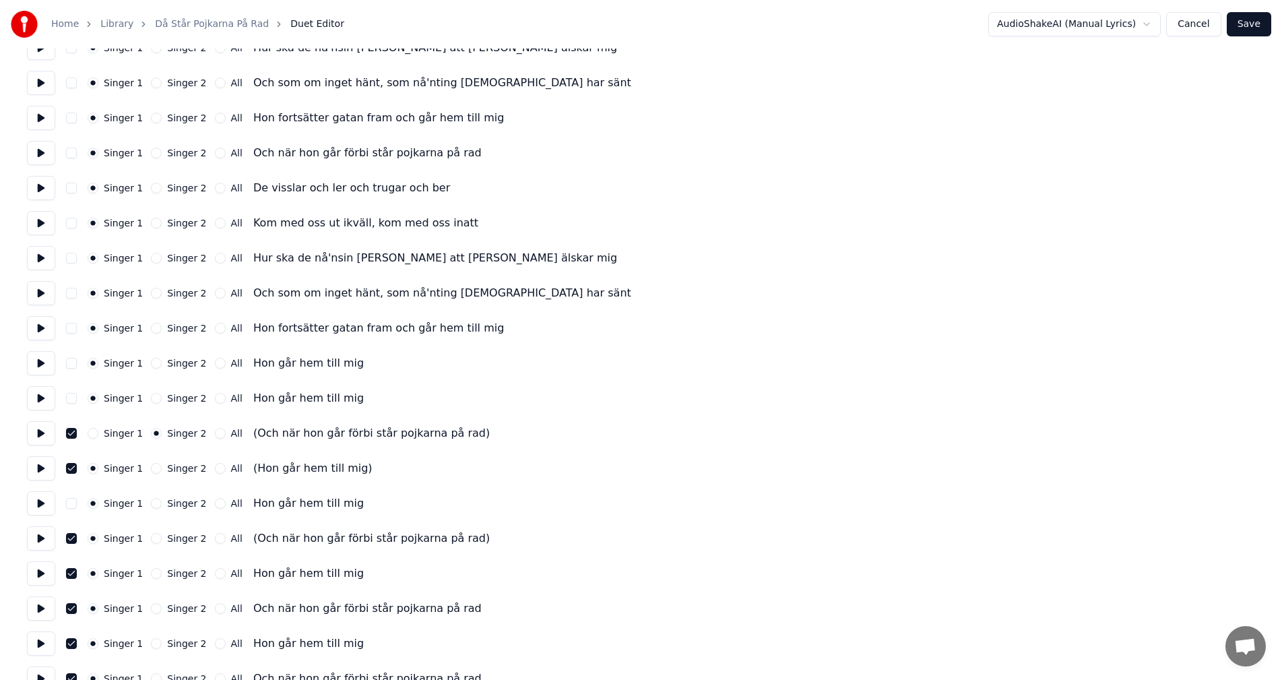
click at [51, 433] on button at bounding box center [41, 433] width 28 height 24
click at [94, 434] on button "Singer 1" at bounding box center [93, 433] width 11 height 11
click at [37, 396] on button at bounding box center [41, 398] width 28 height 24
click at [44, 358] on button at bounding box center [41, 363] width 28 height 24
click at [39, 332] on button at bounding box center [41, 328] width 28 height 24
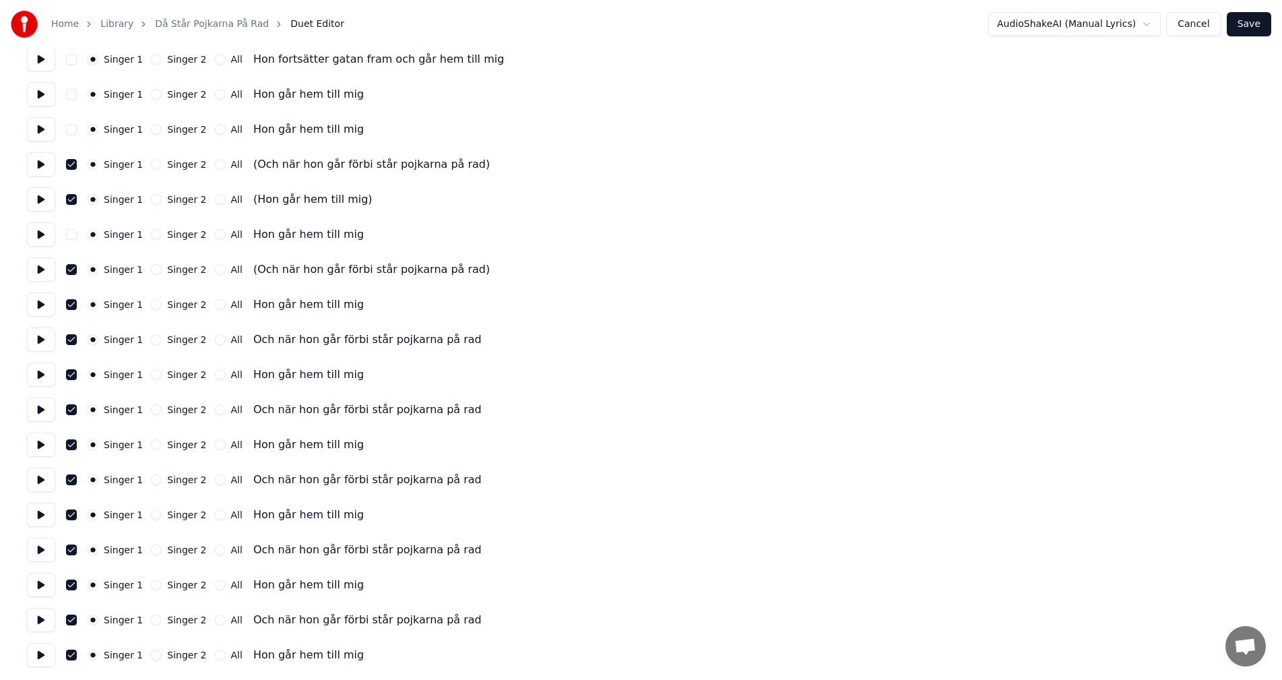
scroll to position [996, 0]
click at [1243, 20] on button "Save" at bounding box center [1249, 24] width 44 height 24
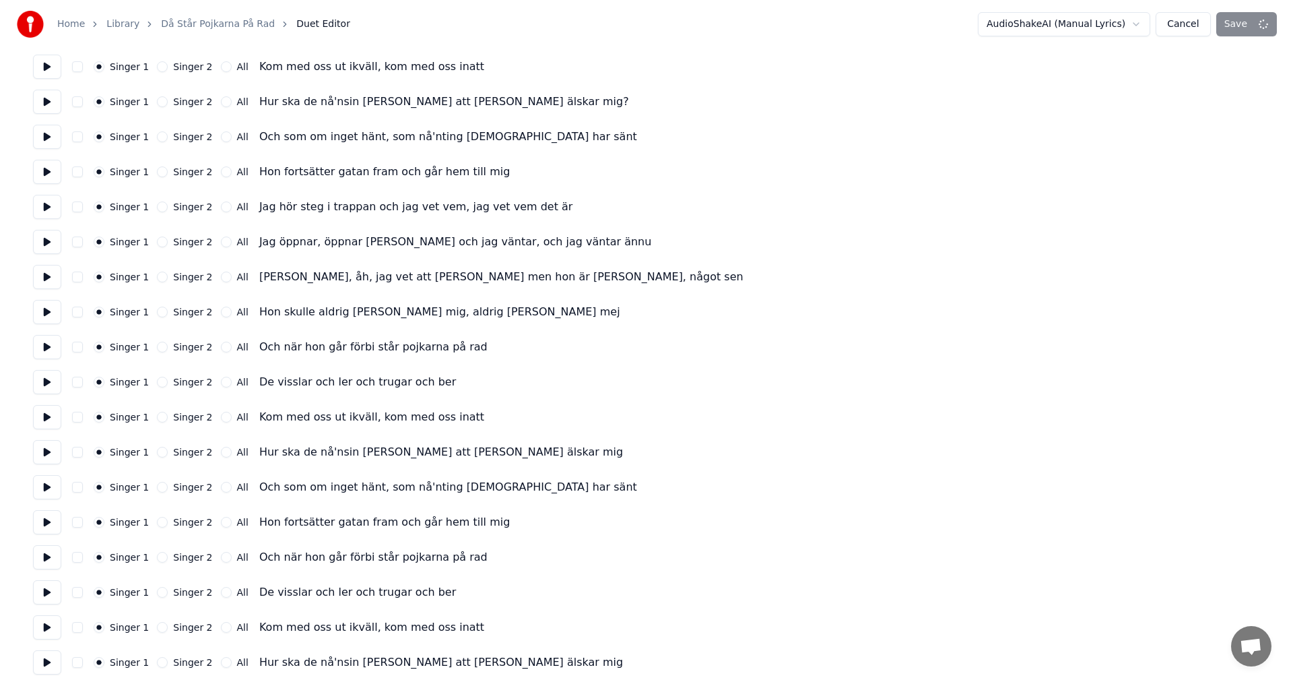
scroll to position [0, 0]
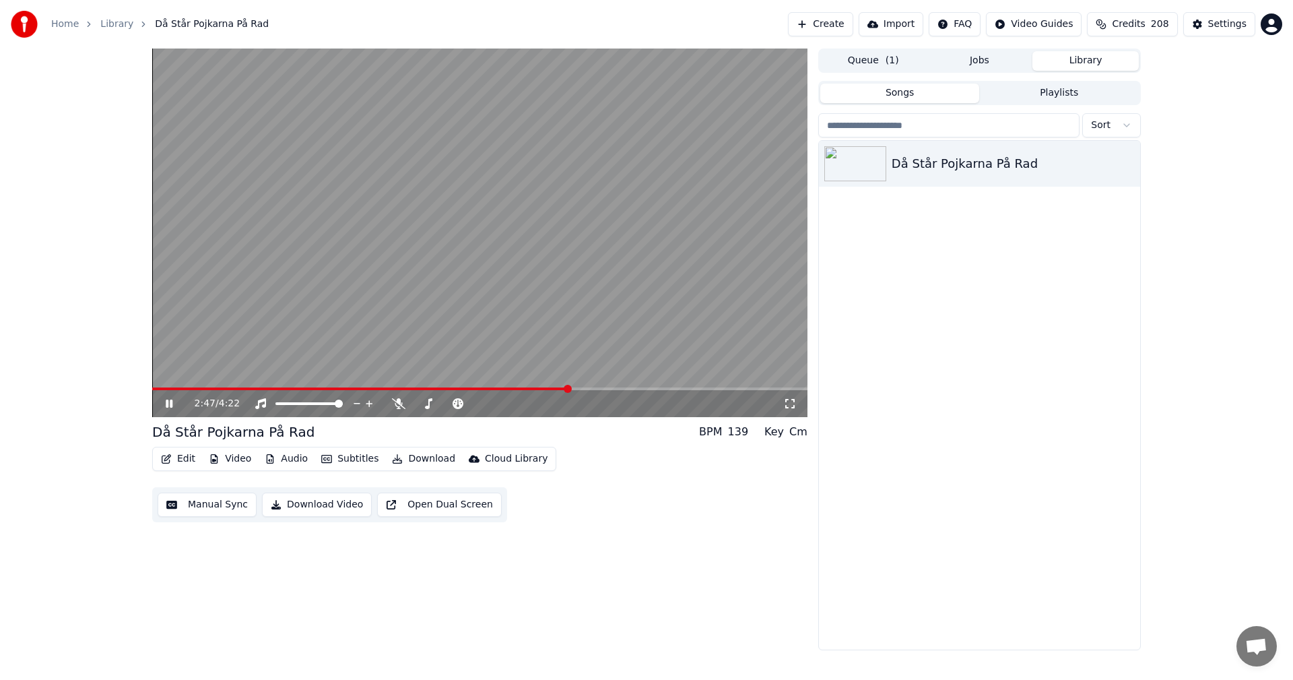
click at [569, 389] on span at bounding box center [479, 388] width 655 height 3
click at [591, 390] on span at bounding box center [479, 388] width 655 height 3
click at [660, 389] on span at bounding box center [479, 388] width 655 height 3
click at [171, 403] on icon at bounding box center [169, 403] width 7 height 8
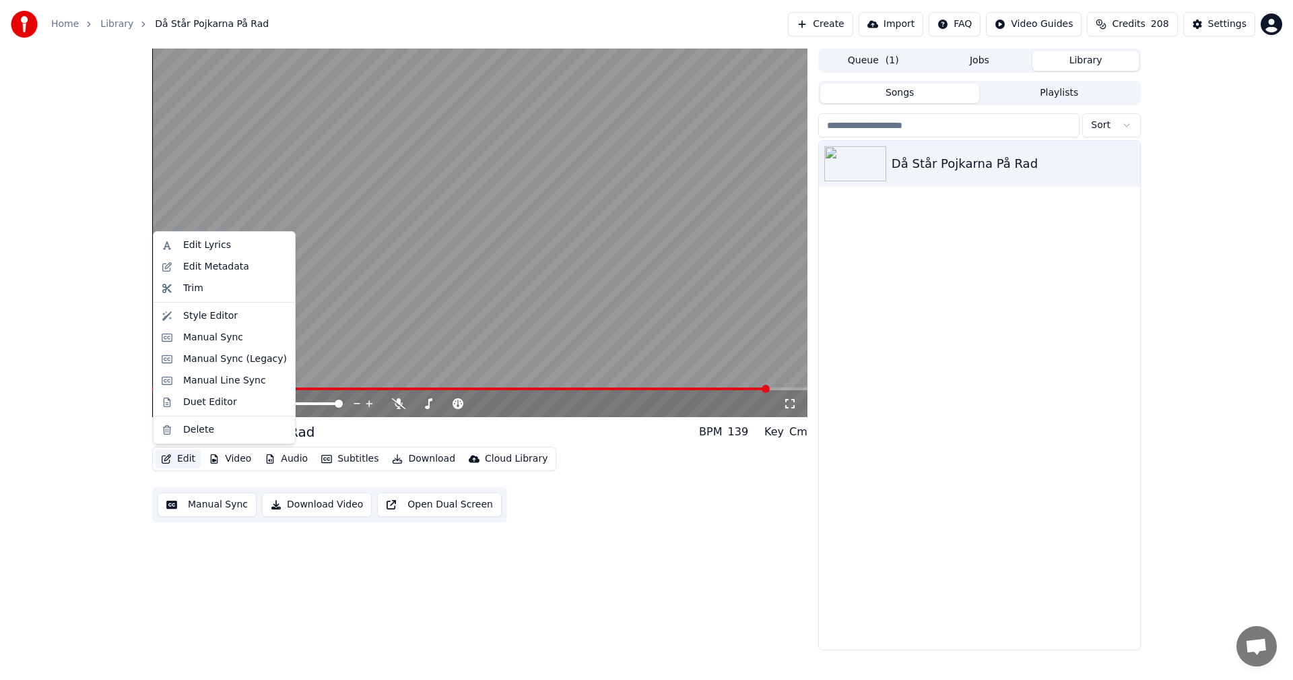
click at [174, 455] on button "Edit" at bounding box center [178, 458] width 45 height 19
click at [203, 270] on div "Edit Metadata" at bounding box center [216, 266] width 66 height 13
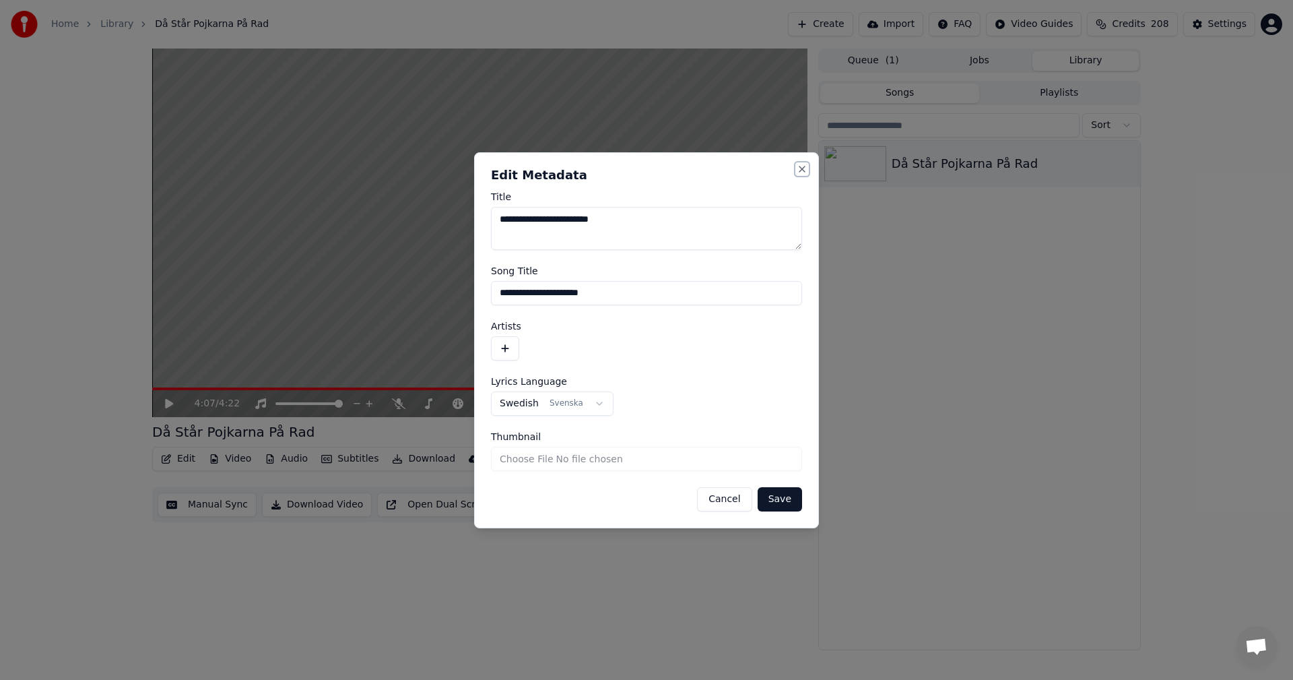
click at [806, 168] on button "Close" at bounding box center [802, 169] width 11 height 11
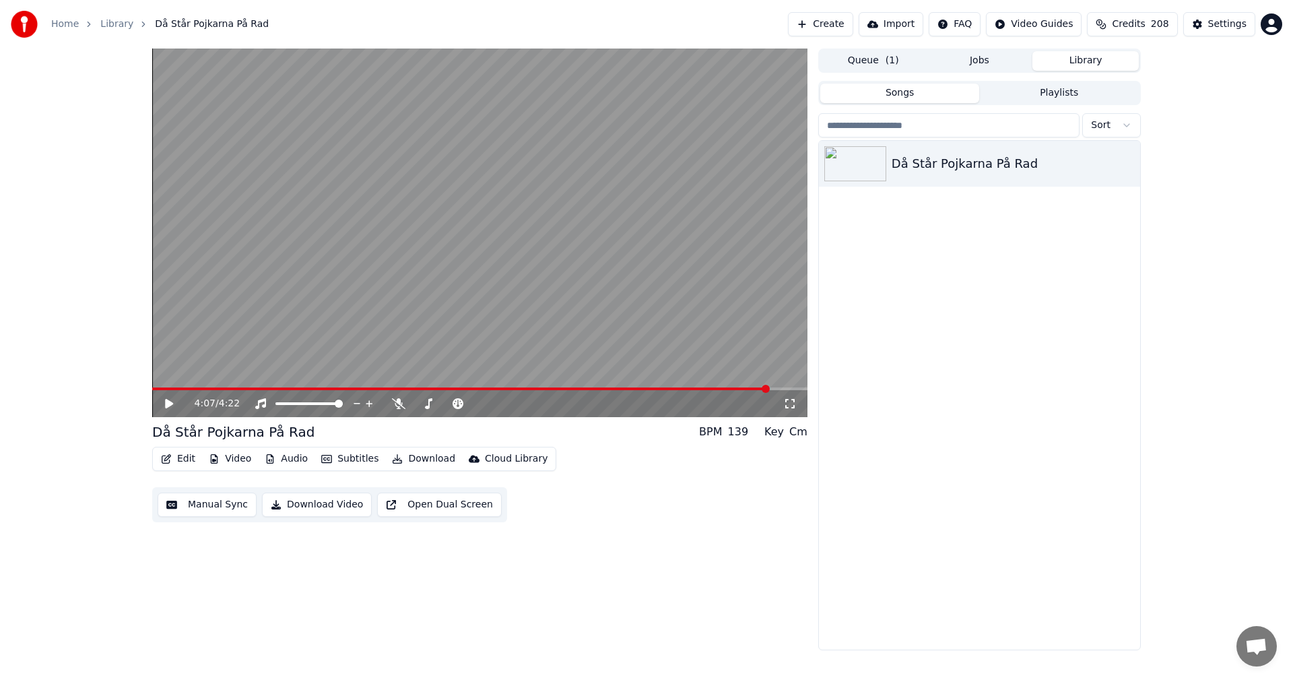
click at [171, 454] on icon "button" at bounding box center [166, 458] width 11 height 9
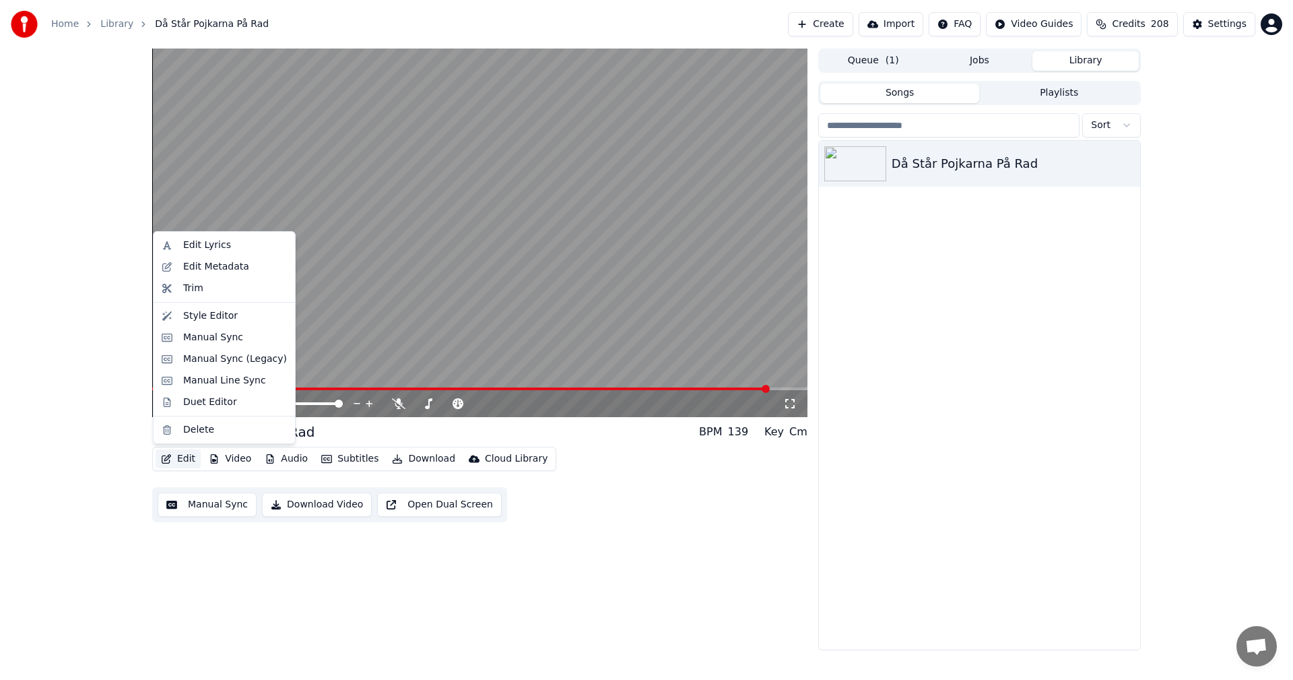
click at [69, 506] on div "4:07 / 4:22 Då Står Pojkarna På Rad BPM 139 Key Cm Edit Video Audio Subtitles D…" at bounding box center [646, 350] width 1293 height 602
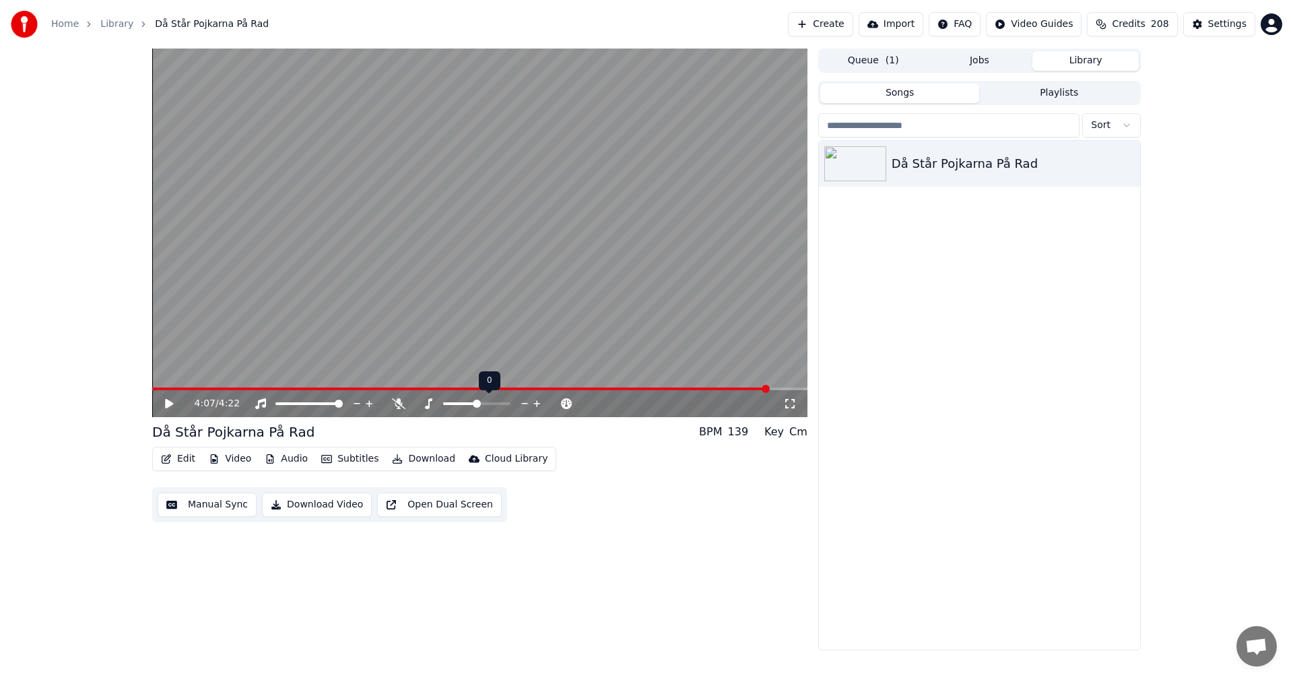
click at [430, 400] on icon at bounding box center [428, 403] width 7 height 11
click at [430, 402] on icon at bounding box center [428, 403] width 13 height 11
click at [427, 405] on icon at bounding box center [428, 403] width 13 height 11
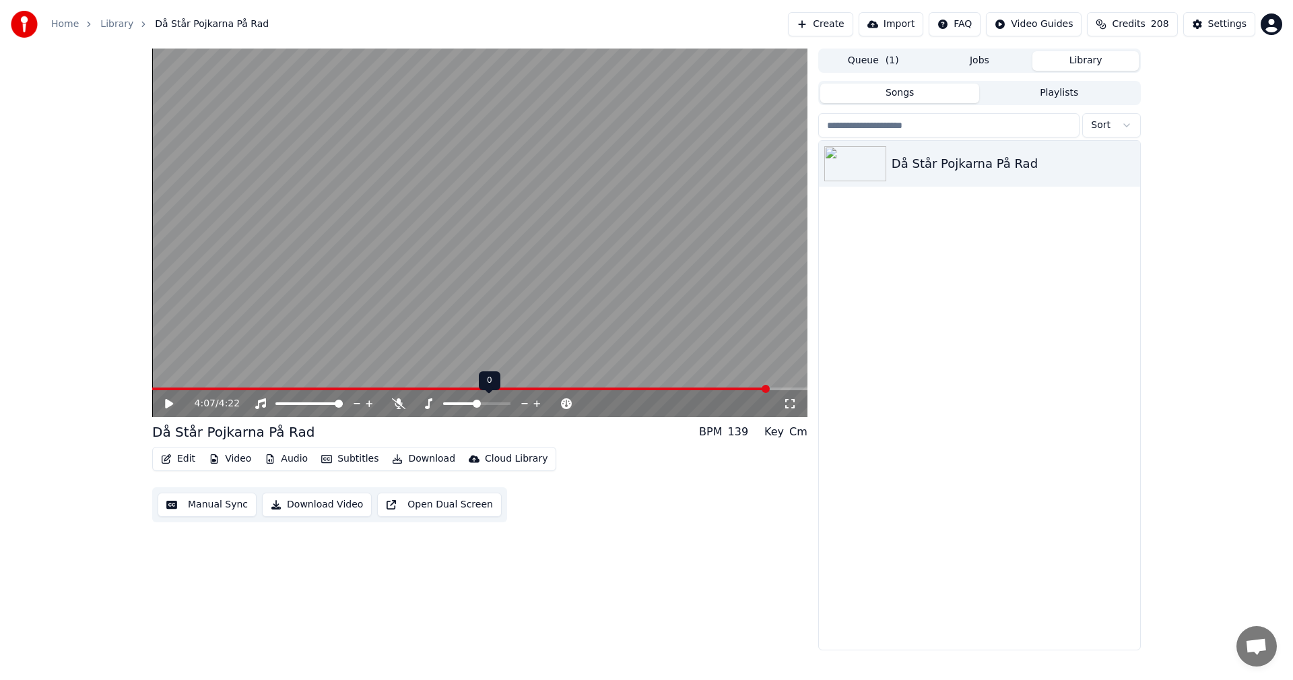
click at [427, 405] on icon at bounding box center [428, 403] width 13 height 11
click at [430, 404] on icon at bounding box center [428, 403] width 13 height 11
click at [472, 406] on span at bounding box center [471, 403] width 8 height 8
click at [292, 393] on span at bounding box center [294, 389] width 8 height 8
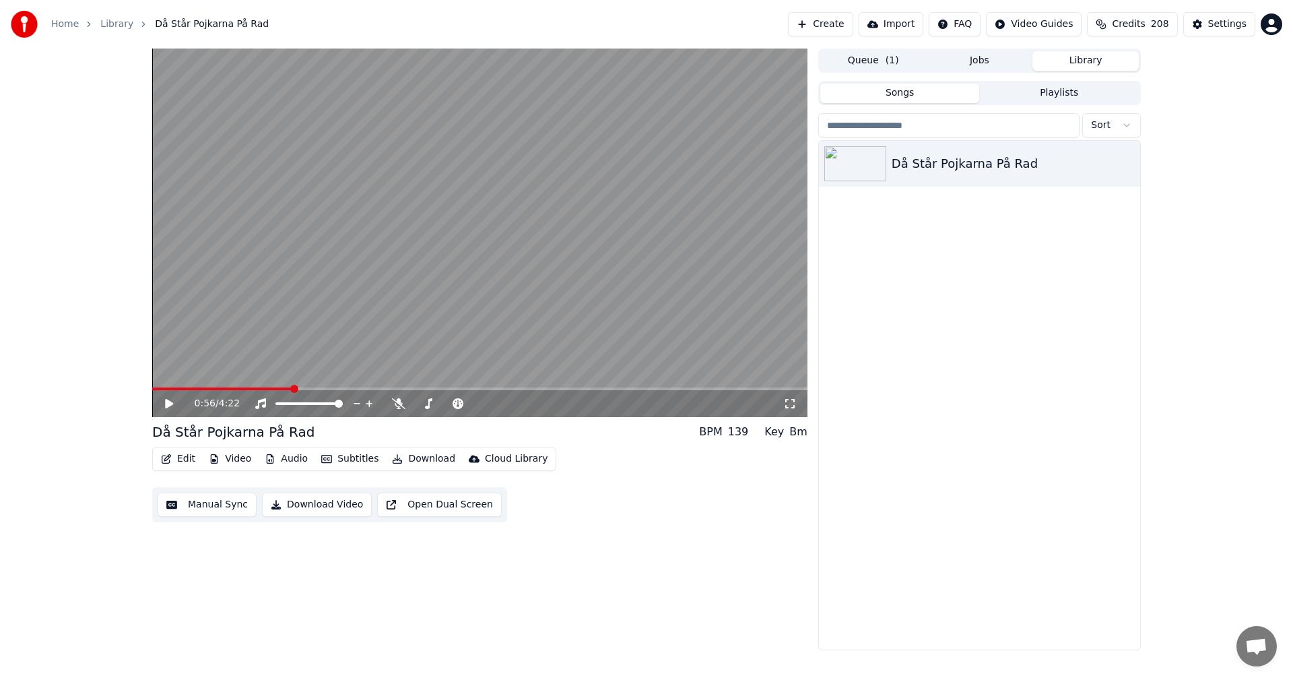
click at [168, 408] on icon at bounding box center [169, 403] width 8 height 9
click at [477, 407] on span at bounding box center [477, 403] width 8 height 8
click at [474, 407] on span at bounding box center [471, 403] width 8 height 8
click at [467, 404] on span at bounding box center [467, 403] width 8 height 8
click at [609, 386] on video at bounding box center [479, 233] width 655 height 368
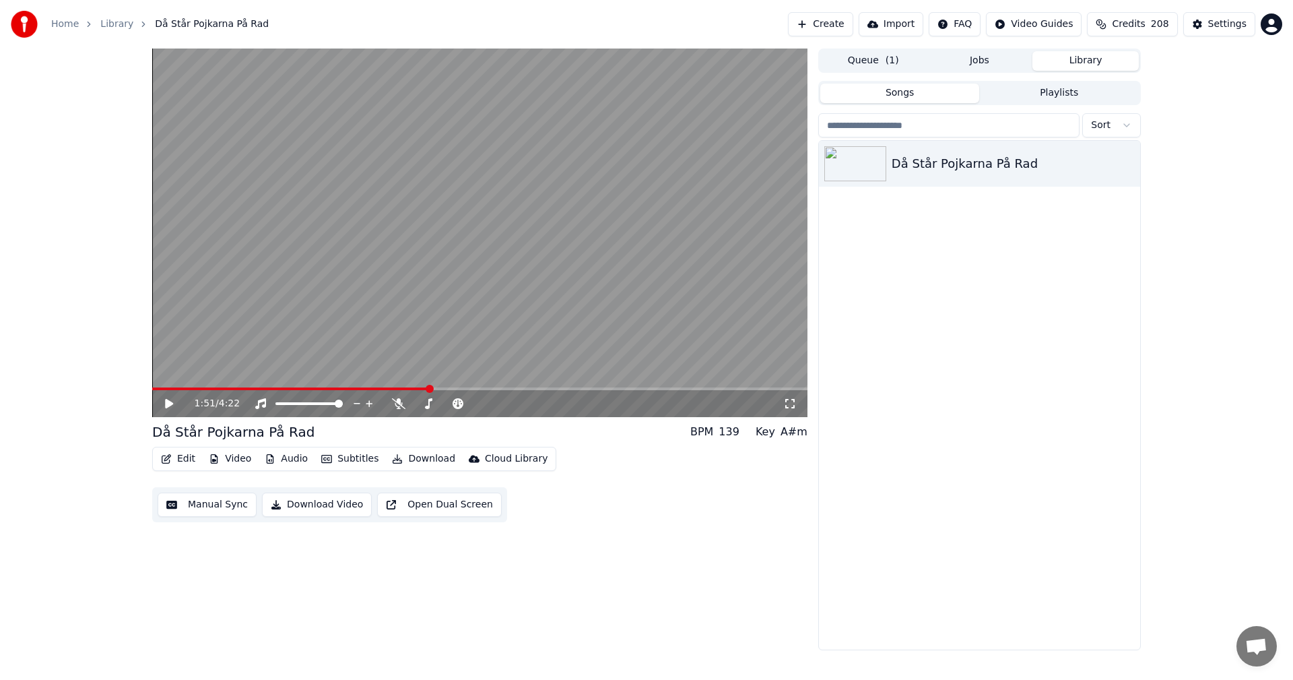
click at [610, 389] on span at bounding box center [479, 388] width 655 height 3
click at [641, 387] on span at bounding box center [479, 388] width 655 height 3
click at [166, 401] on icon at bounding box center [169, 403] width 8 height 9
click at [681, 388] on span at bounding box center [479, 388] width 655 height 3
click at [432, 405] on icon at bounding box center [428, 403] width 13 height 11
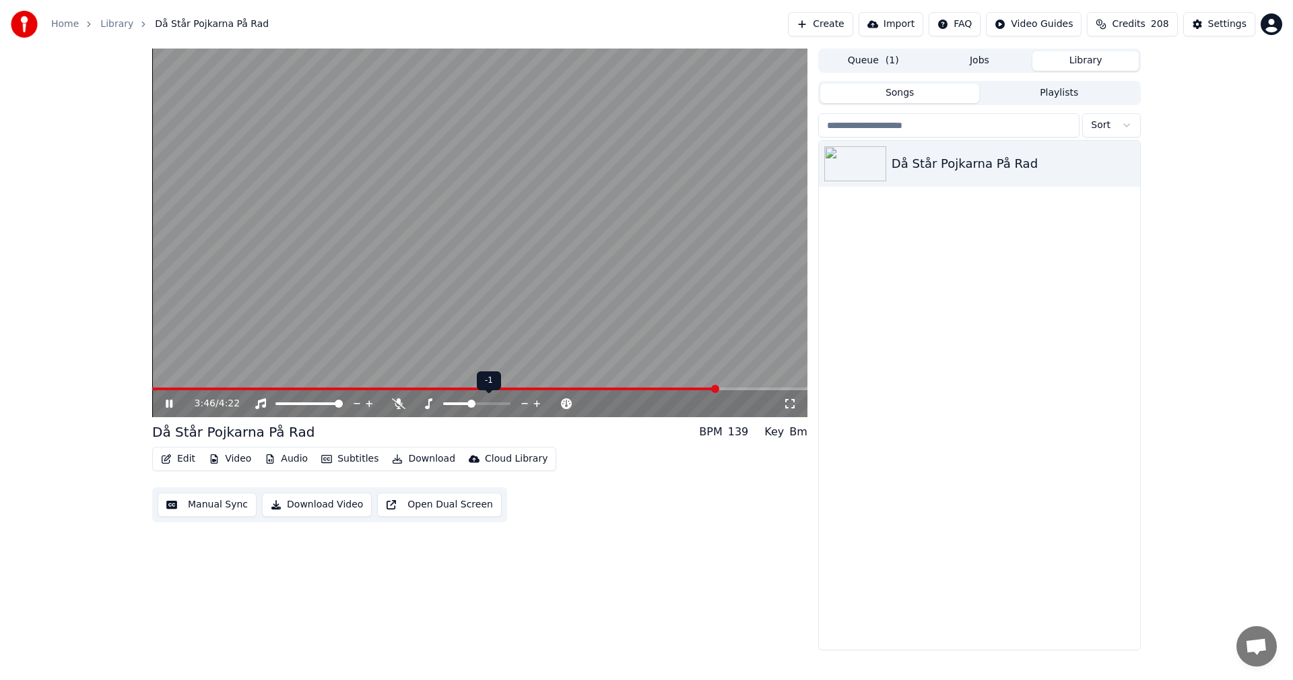
click at [472, 406] on span at bounding box center [471, 403] width 8 height 8
click at [399, 404] on icon at bounding box center [398, 403] width 13 height 11
drag, startPoint x: 752, startPoint y: 387, endPoint x: 292, endPoint y: 384, distance: 460.1
click at [298, 385] on video at bounding box center [479, 233] width 655 height 368
click at [287, 389] on span at bounding box center [458, 388] width 613 height 3
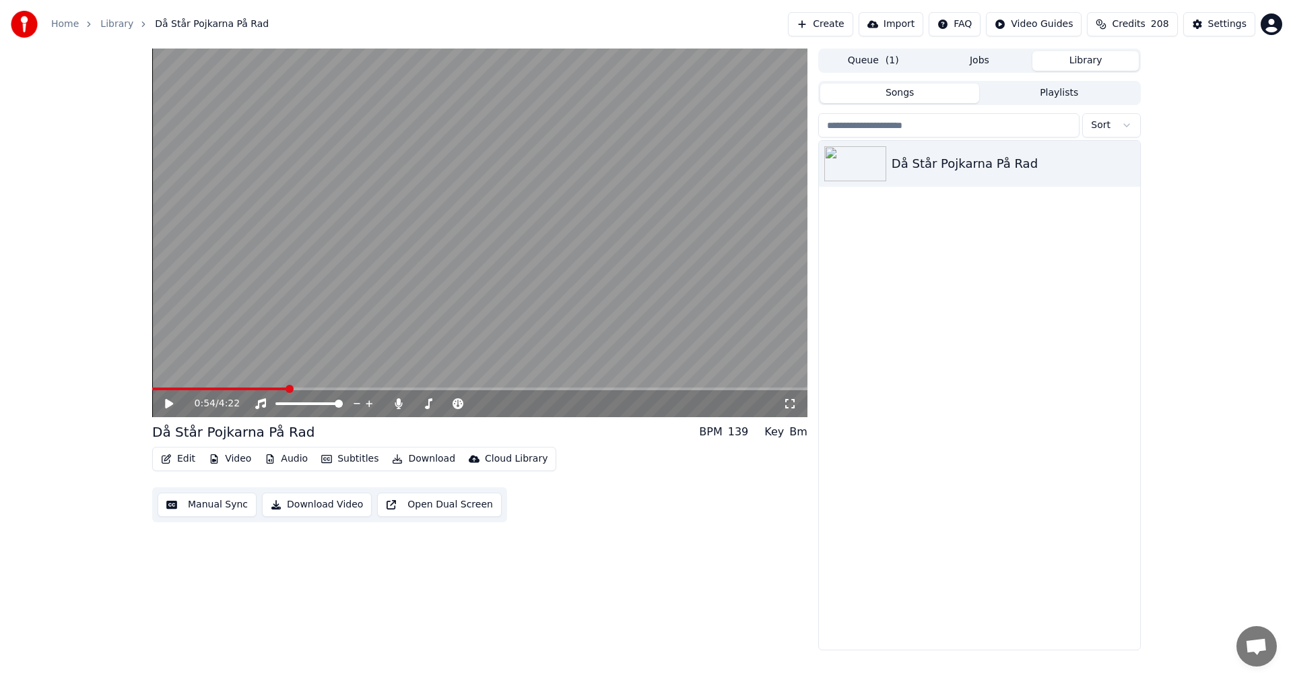
click at [162, 402] on div "0:54 / 4:22" at bounding box center [480, 403] width 645 height 13
click at [167, 403] on icon at bounding box center [169, 403] width 8 height 9
click at [354, 389] on span at bounding box center [479, 388] width 655 height 3
click at [322, 389] on span at bounding box center [237, 388] width 170 height 3
click at [476, 406] on span at bounding box center [477, 403] width 8 height 8
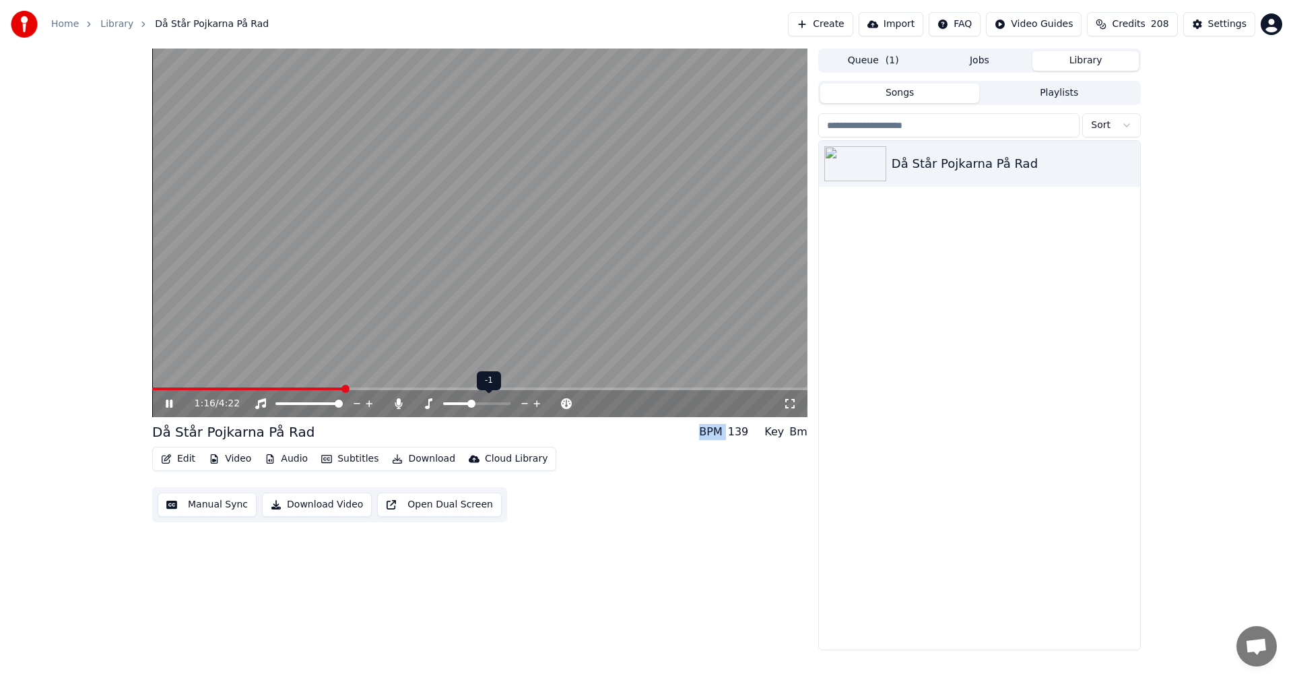
click at [472, 406] on span at bounding box center [471, 403] width 8 height 8
click at [166, 387] on video at bounding box center [479, 233] width 655 height 368
click at [162, 389] on span at bounding box center [255, 388] width 207 height 3
click at [168, 403] on icon at bounding box center [169, 403] width 8 height 9
click at [429, 407] on icon at bounding box center [428, 403] width 7 height 11
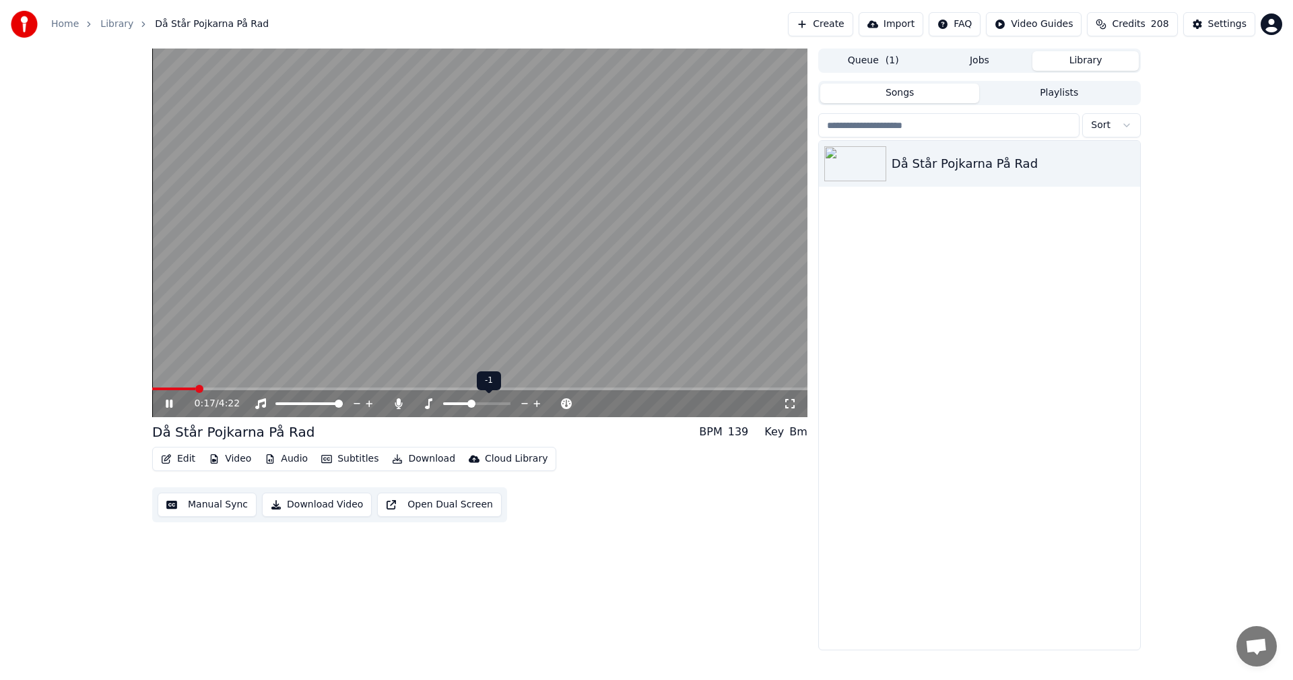
click at [471, 403] on span at bounding box center [471, 403] width 8 height 8
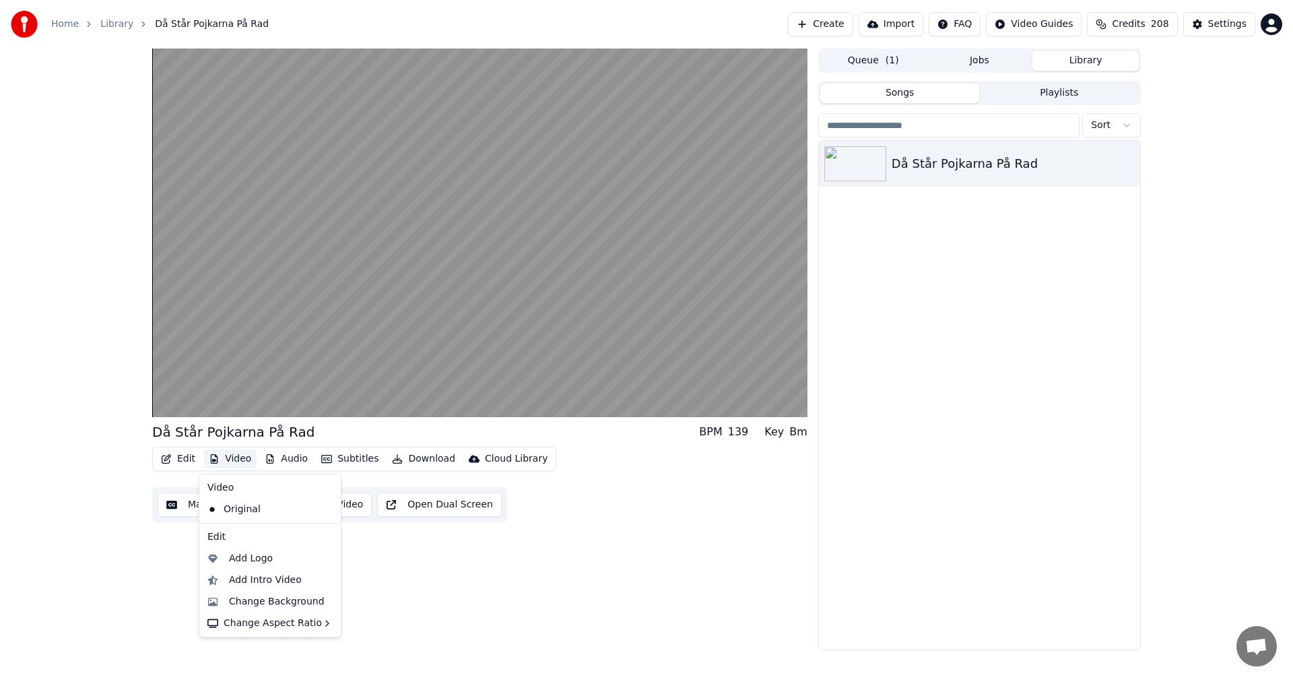
click at [227, 457] on button "Video" at bounding box center [229, 458] width 53 height 19
click at [245, 597] on div "Change Background" at bounding box center [277, 601] width 96 height 13
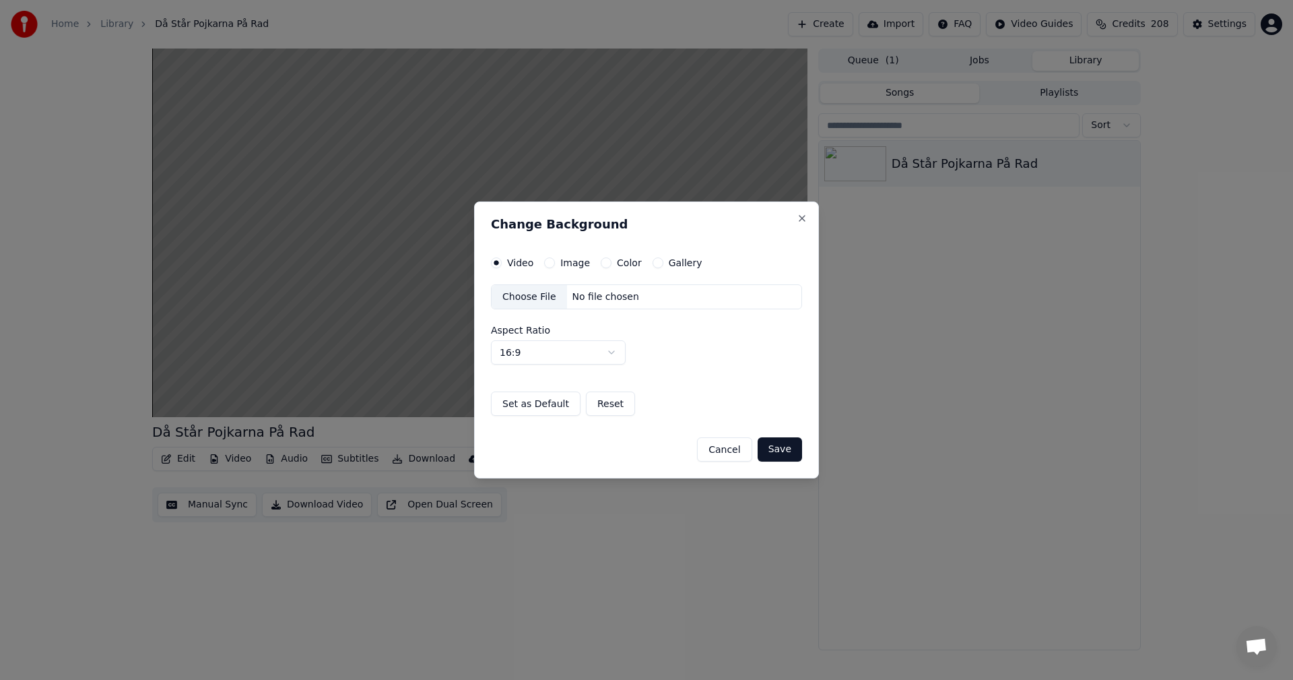
click at [717, 447] on button "Cancel" at bounding box center [724, 449] width 55 height 24
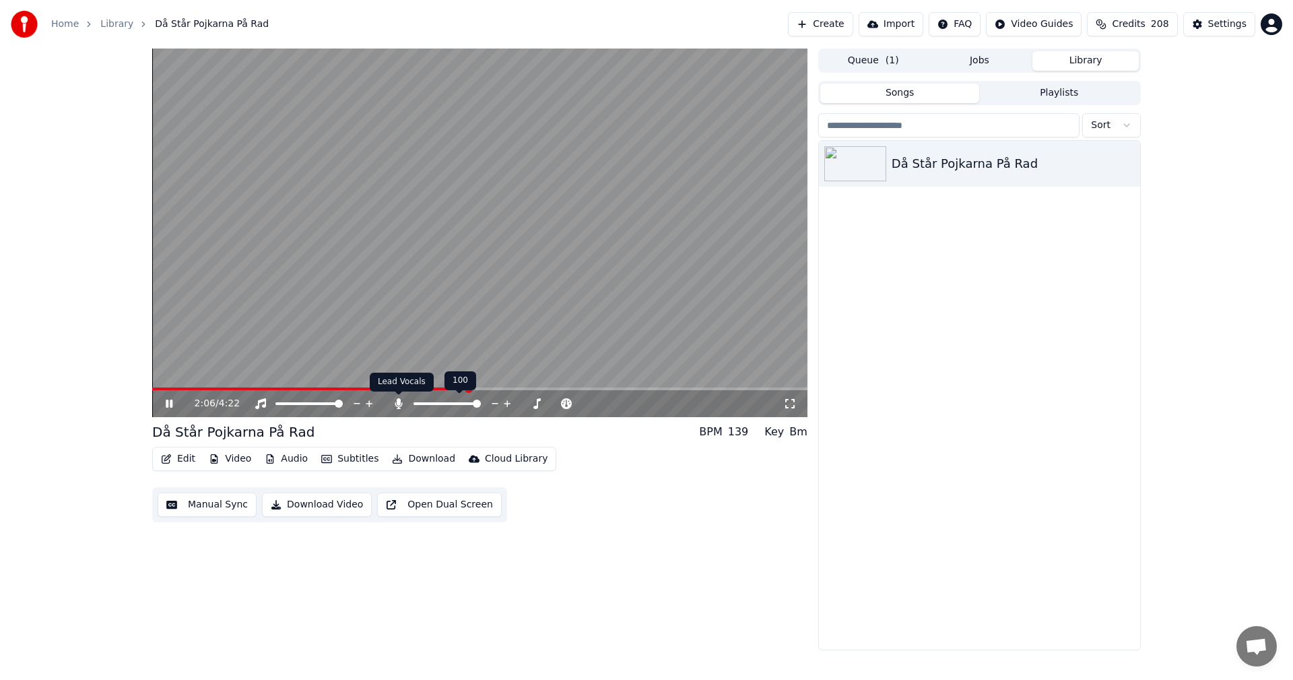
click at [395, 404] on icon at bounding box center [398, 403] width 13 height 11
click at [397, 404] on icon at bounding box center [398, 403] width 13 height 11
click at [569, 391] on div "2:58 / 4:22" at bounding box center [479, 403] width 655 height 27
click at [567, 387] on span at bounding box center [359, 388] width 414 height 3
click at [467, 403] on span at bounding box center [467, 403] width 8 height 8
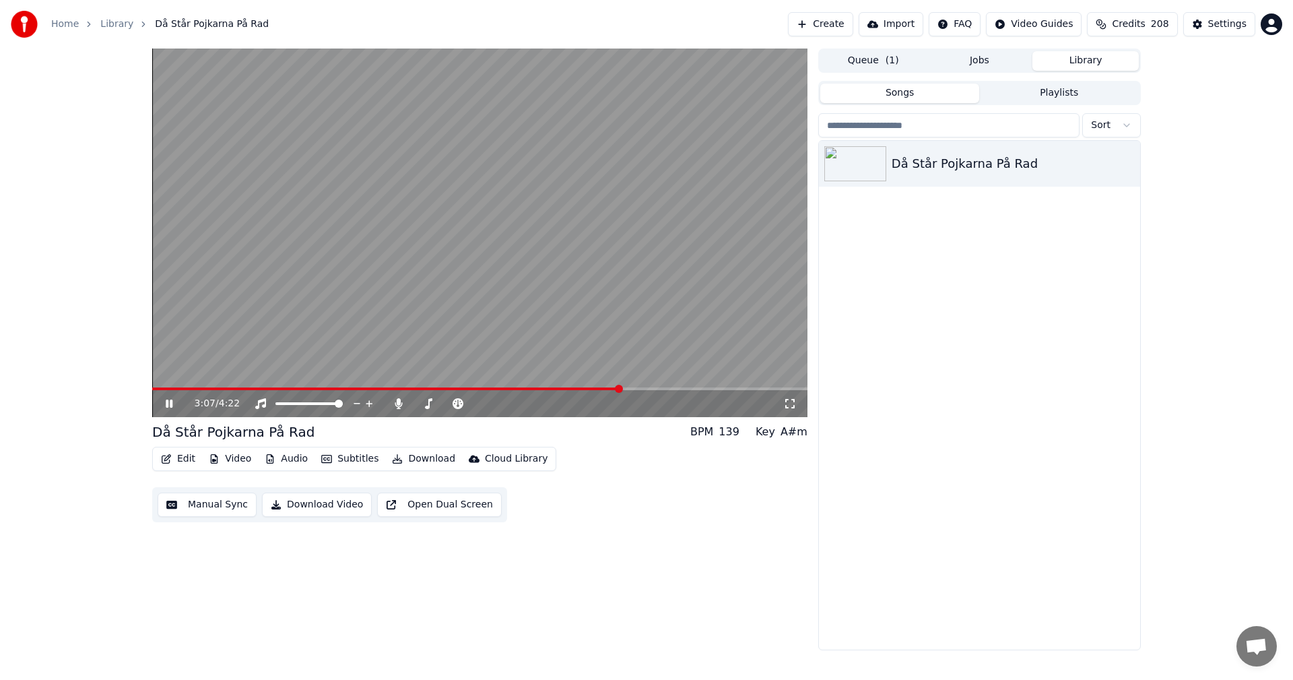
click at [582, 387] on span at bounding box center [386, 388] width 468 height 3
click at [174, 389] on span at bounding box center [163, 388] width 22 height 3
click at [164, 390] on span at bounding box center [164, 388] width 24 height 3
click at [230, 388] on span at bounding box center [479, 388] width 655 height 3
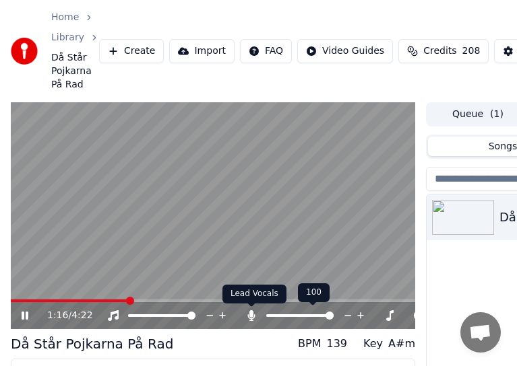
click at [250, 316] on icon at bounding box center [251, 316] width 7 height 11
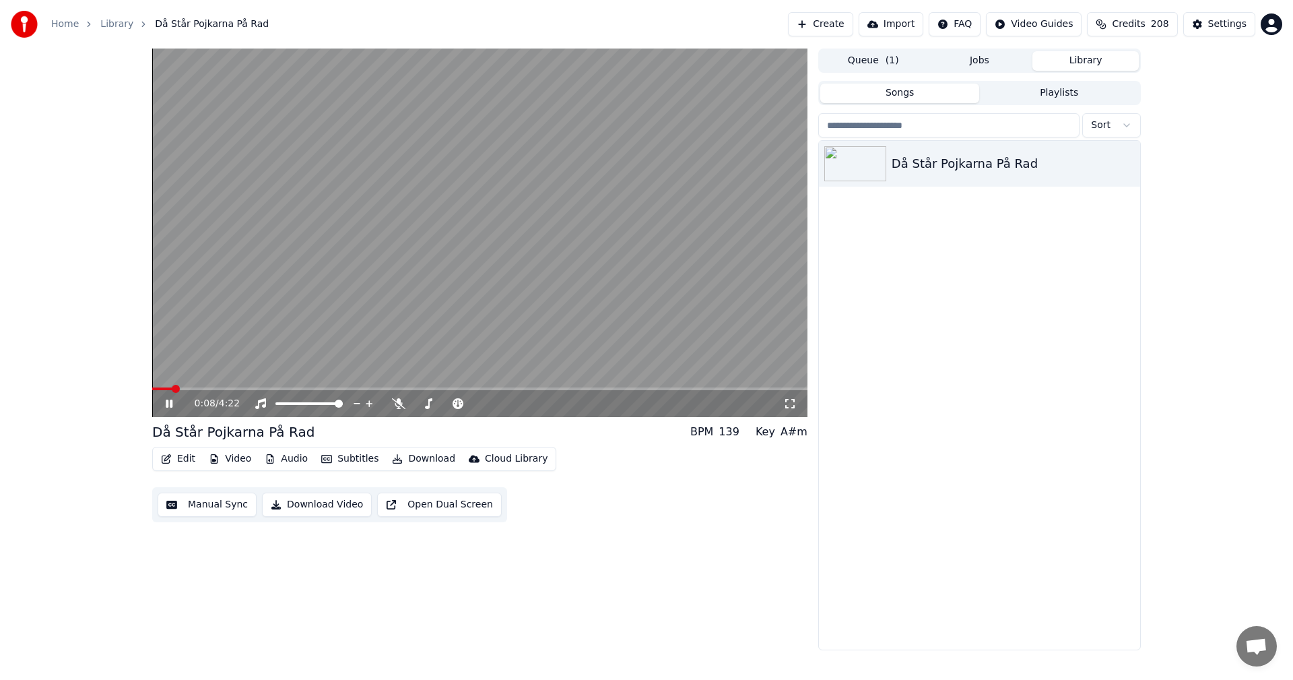
click at [171, 390] on span at bounding box center [162, 388] width 20 height 3
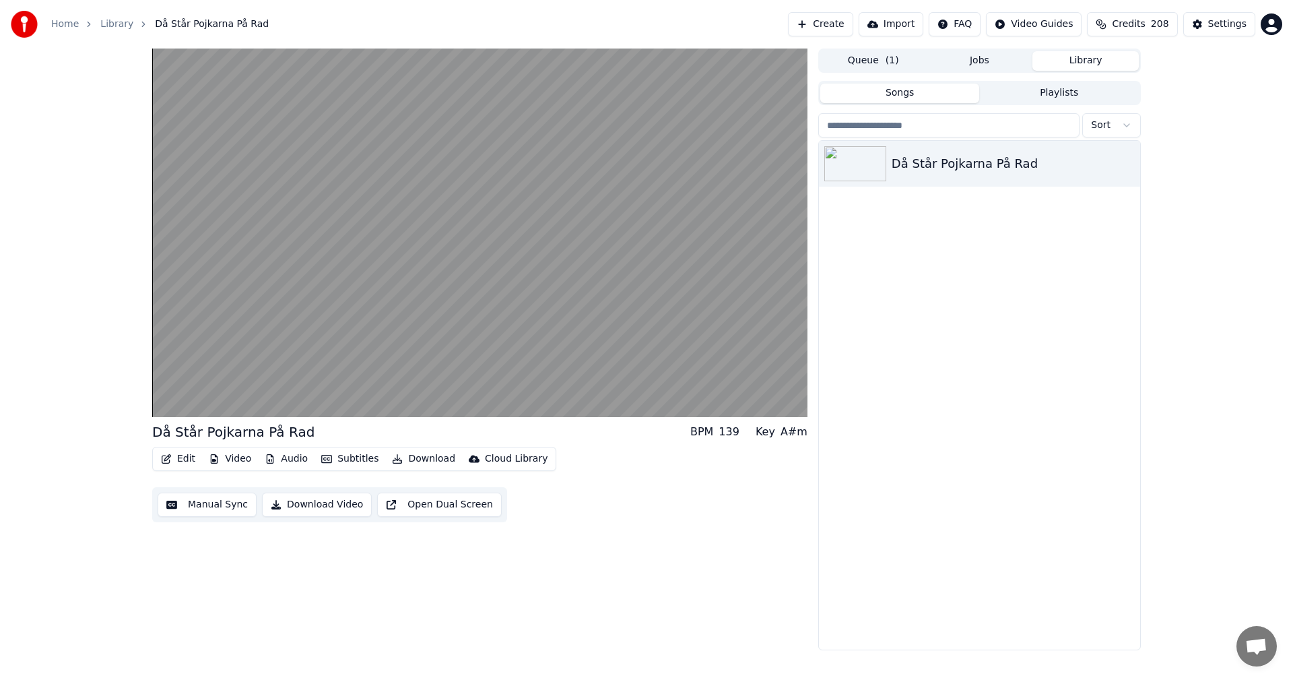
click at [794, 430] on div "A#m" at bounding box center [794, 432] width 27 height 16
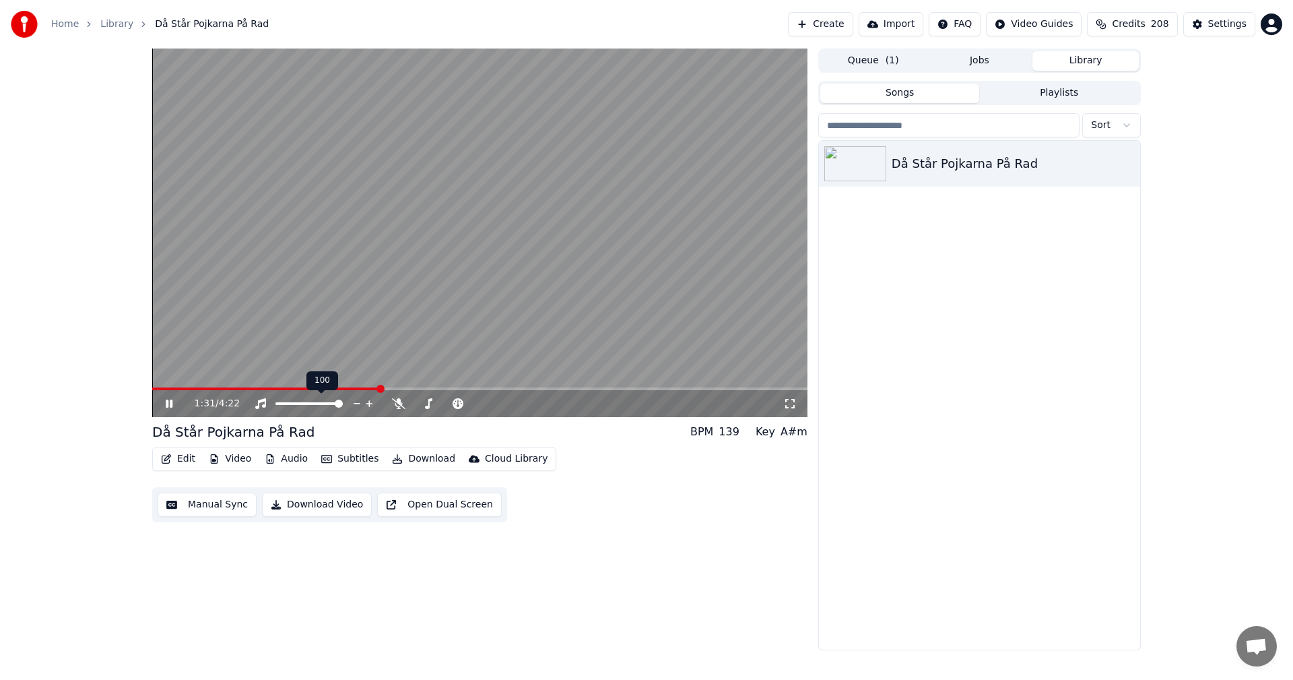
click at [343, 404] on span at bounding box center [309, 403] width 67 height 3
click at [366, 403] on icon at bounding box center [369, 403] width 7 height 7
click at [368, 384] on video at bounding box center [479, 233] width 655 height 368
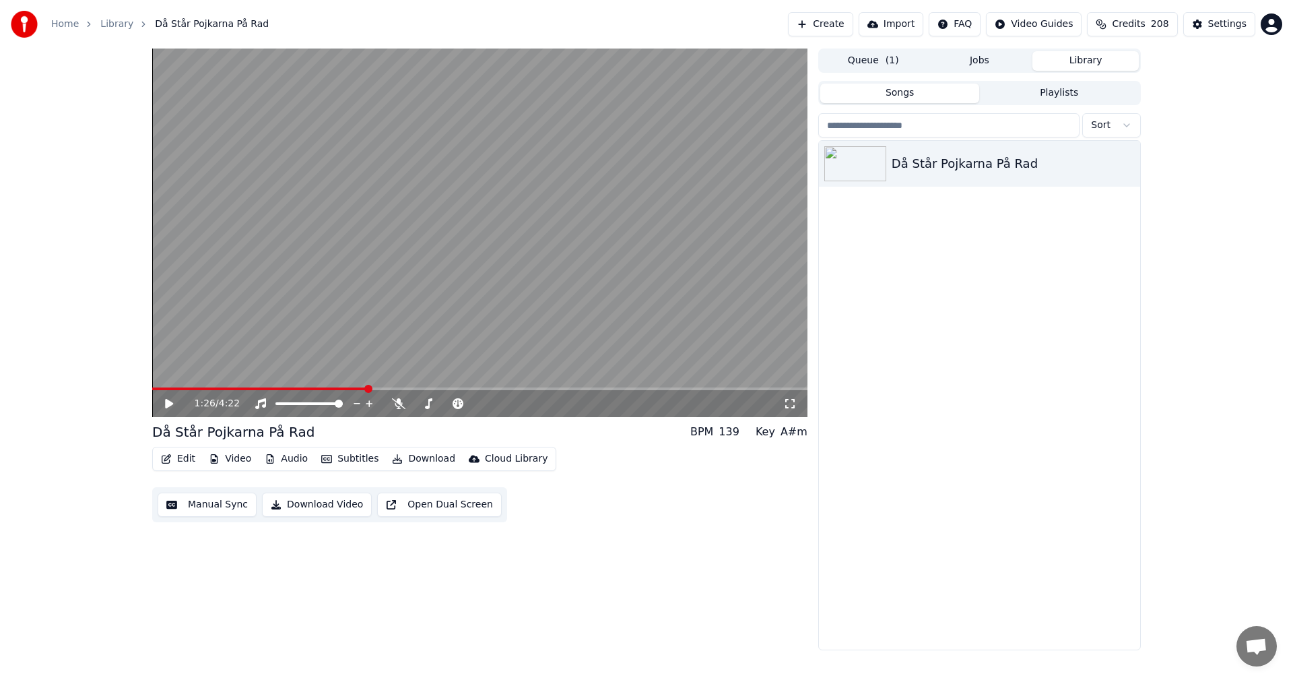
click at [367, 388] on span at bounding box center [259, 388] width 215 height 3
click at [342, 387] on video at bounding box center [479, 233] width 655 height 368
click at [349, 387] on span at bounding box center [250, 388] width 197 height 3
click at [394, 404] on icon at bounding box center [398, 403] width 13 height 11
click at [347, 389] on span at bounding box center [255, 388] width 207 height 3
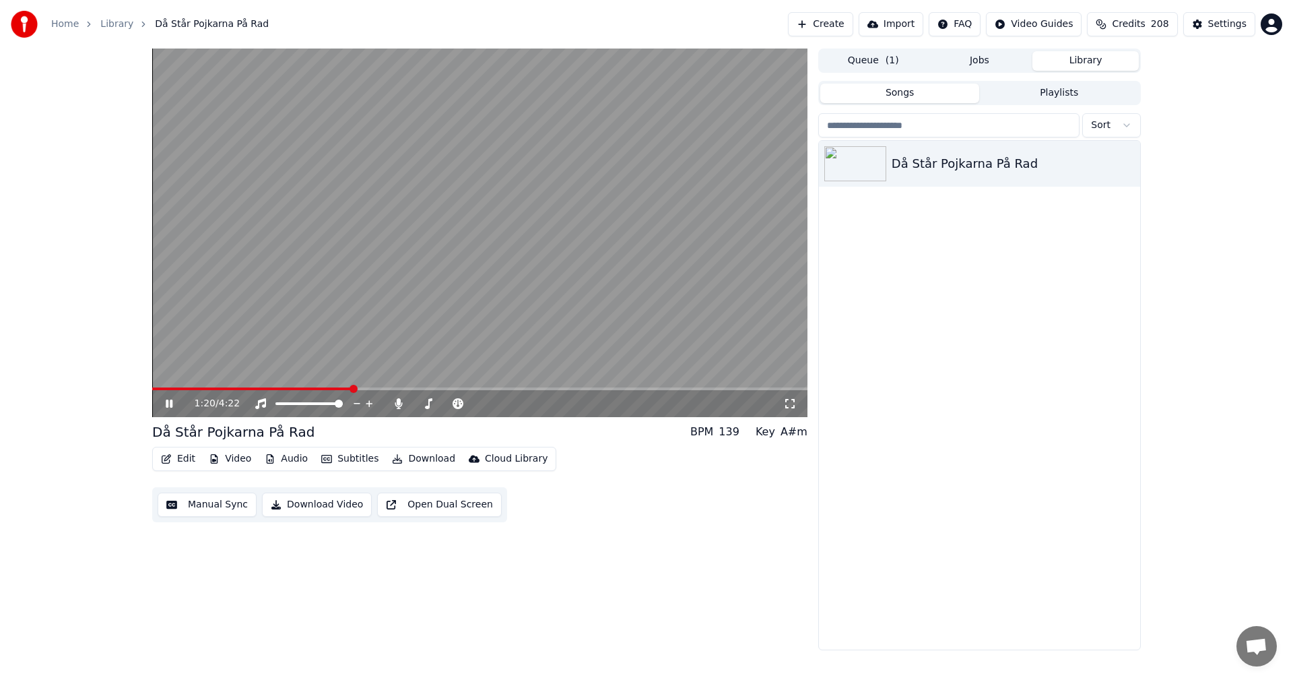
click at [327, 384] on video at bounding box center [479, 233] width 655 height 368
click at [327, 387] on span at bounding box center [239, 388] width 174 height 3
click at [165, 404] on icon at bounding box center [179, 403] width 32 height 11
click at [423, 402] on icon at bounding box center [428, 403] width 13 height 11
click at [521, 406] on icon at bounding box center [525, 403] width 13 height 13
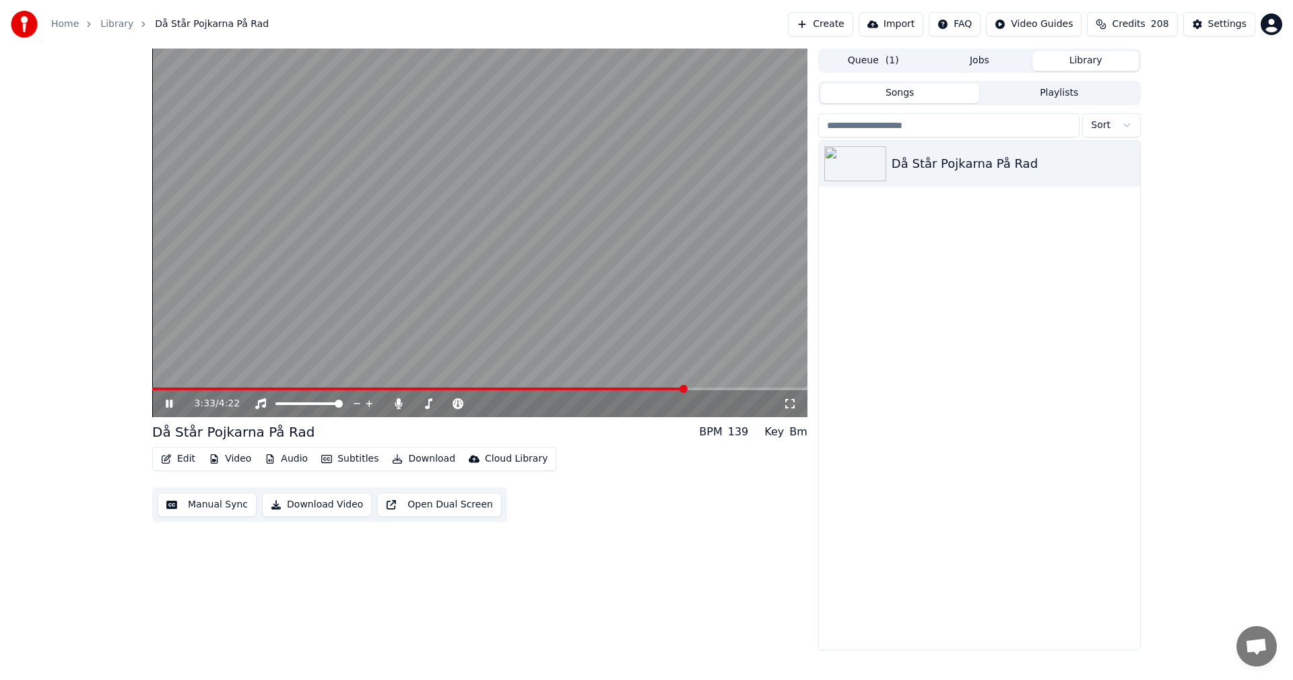
click at [661, 387] on span at bounding box center [419, 388] width 534 height 3
click at [661, 390] on span at bounding box center [660, 389] width 8 height 8
click at [393, 403] on icon at bounding box center [398, 403] width 13 height 11
click at [168, 408] on icon at bounding box center [179, 403] width 32 height 11
click at [160, 387] on span at bounding box center [155, 388] width 7 height 3
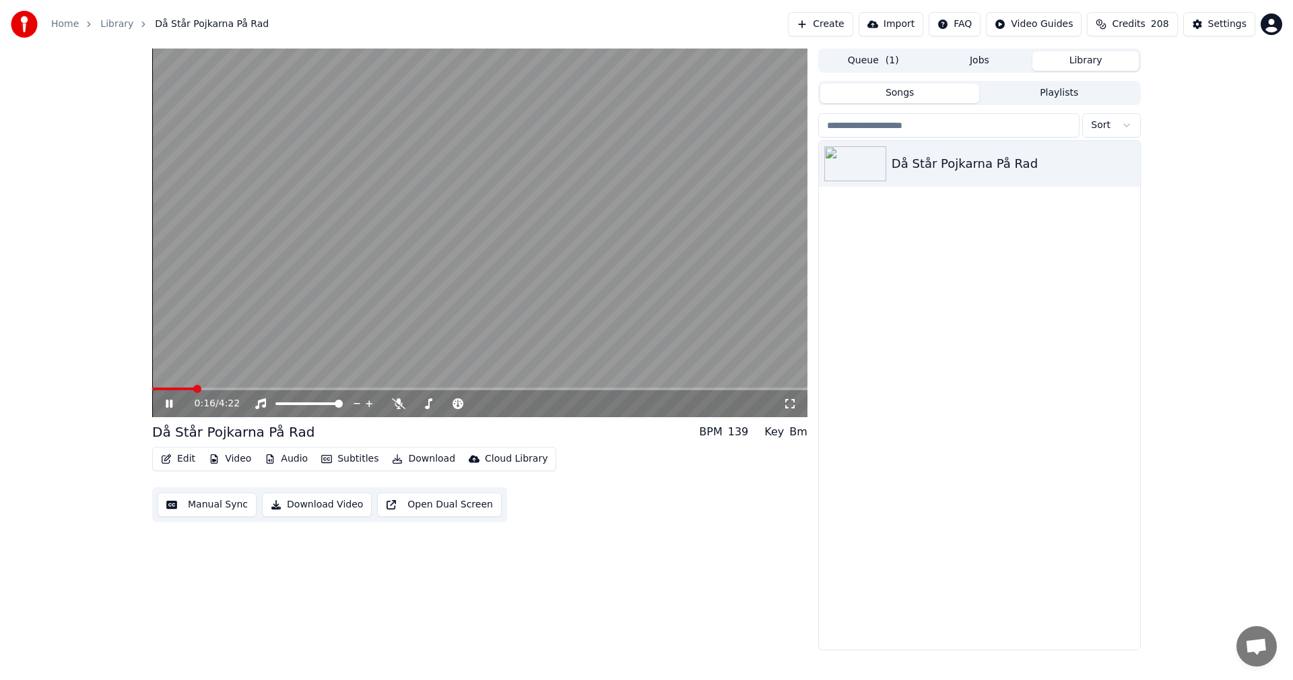
click at [170, 404] on icon at bounding box center [169, 403] width 7 height 8
click at [843, 25] on button "Create" at bounding box center [820, 24] width 65 height 24
click at [67, 23] on link "Home" at bounding box center [65, 24] width 28 height 13
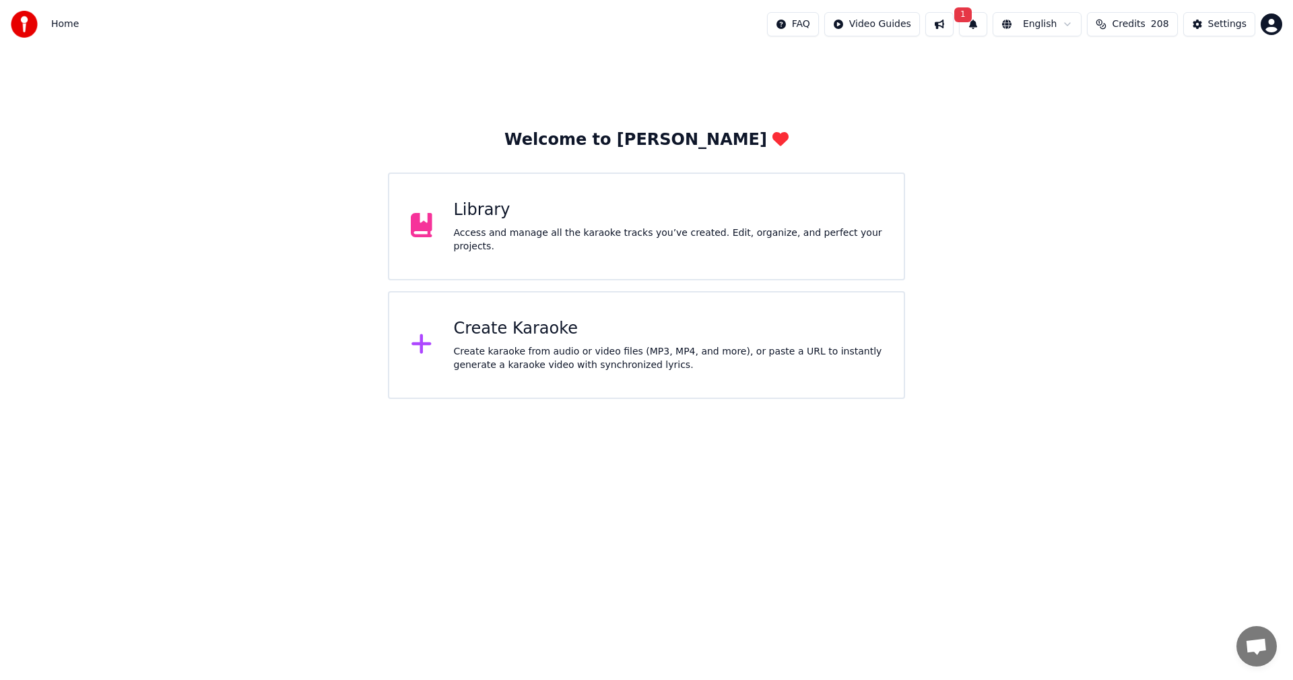
click at [503, 327] on div "Create Karaoke" at bounding box center [668, 329] width 429 height 22
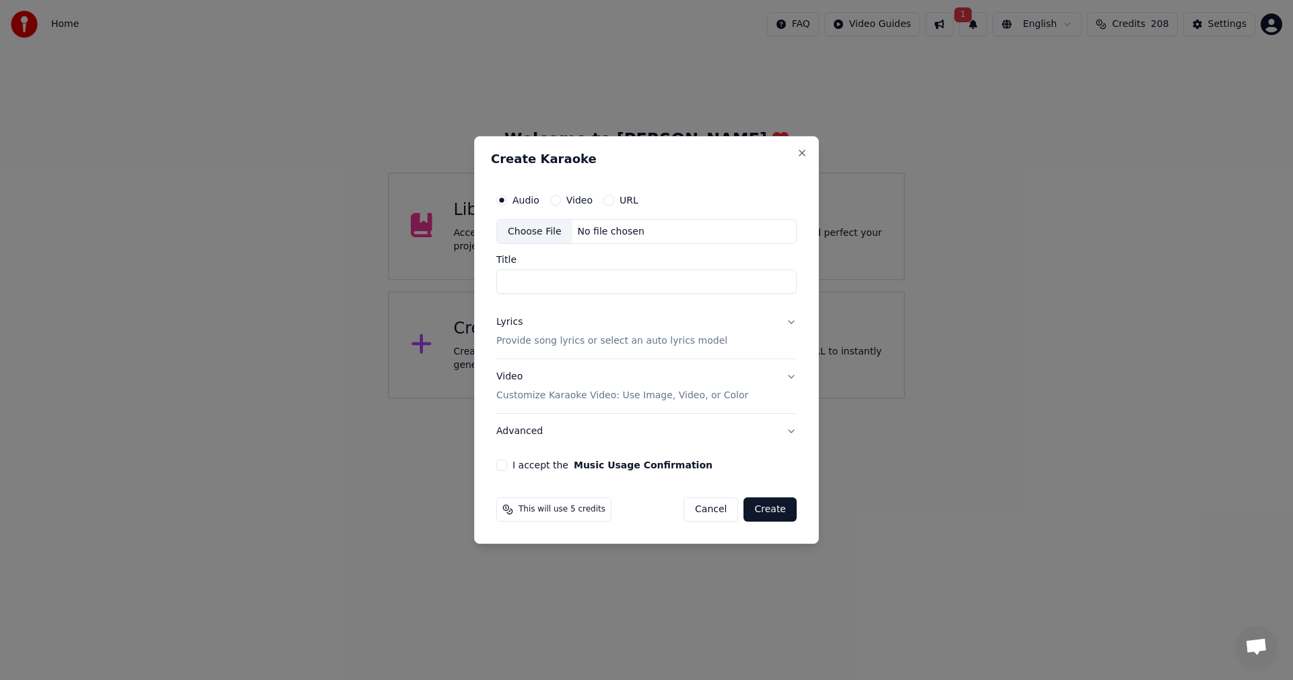
click at [609, 198] on button "URL" at bounding box center [609, 200] width 11 height 11
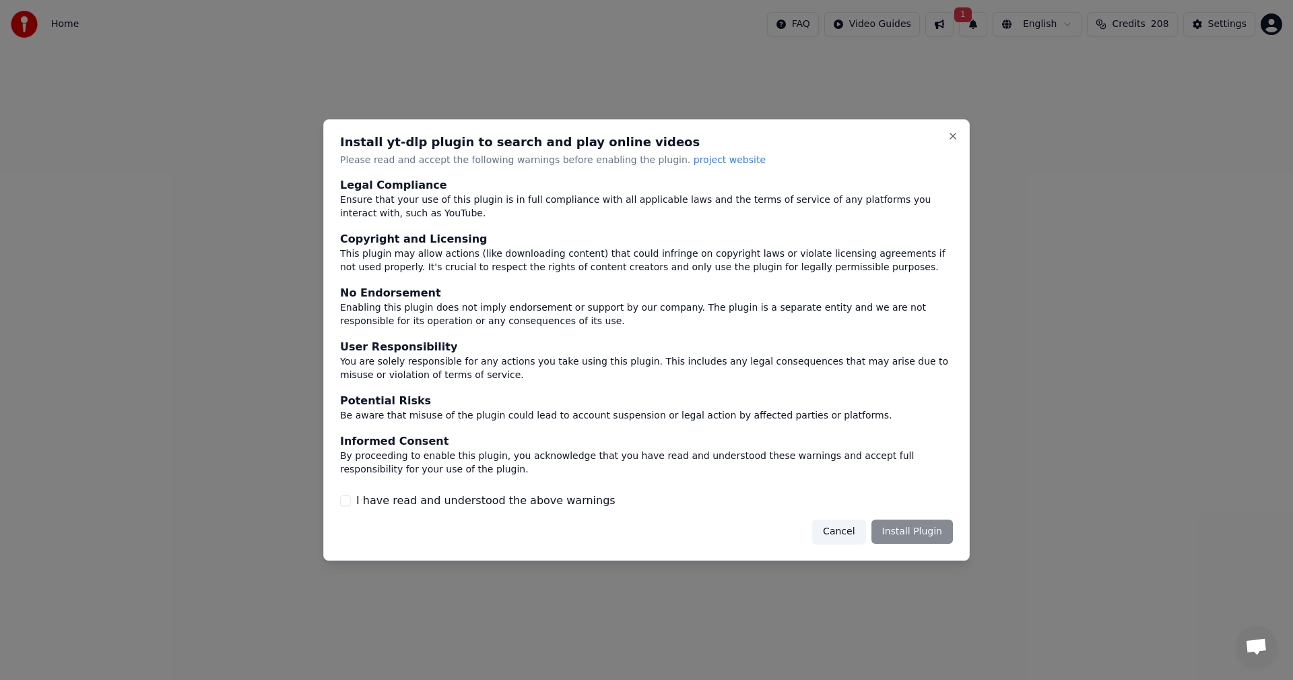
click at [345, 497] on button "I have read and understood the above warnings" at bounding box center [345, 500] width 11 height 11
click at [573, 260] on div "This plugin may allow actions (like downloading content) that could infringe on…" at bounding box center [646, 261] width 613 height 27
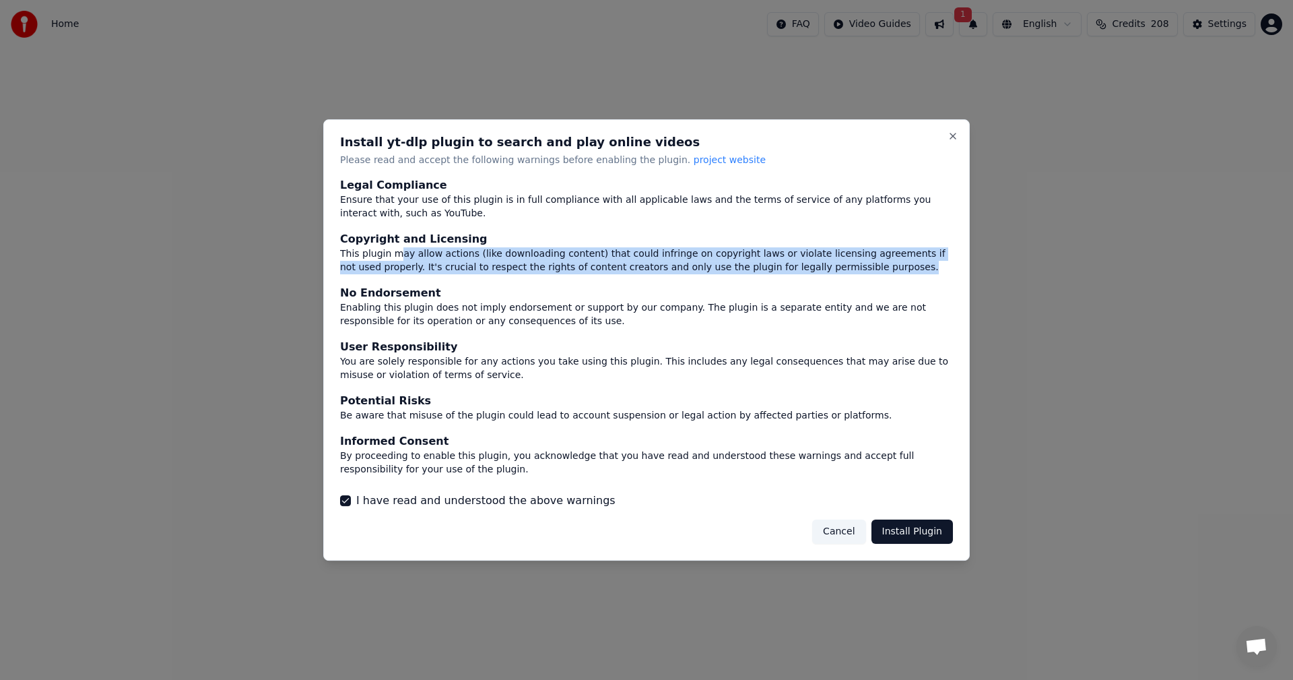
drag, startPoint x: 397, startPoint y: 259, endPoint x: 876, endPoint y: 267, distance: 478.3
click at [876, 267] on div "This plugin may allow actions (like downloading content) that could infringe on…" at bounding box center [646, 261] width 613 height 27
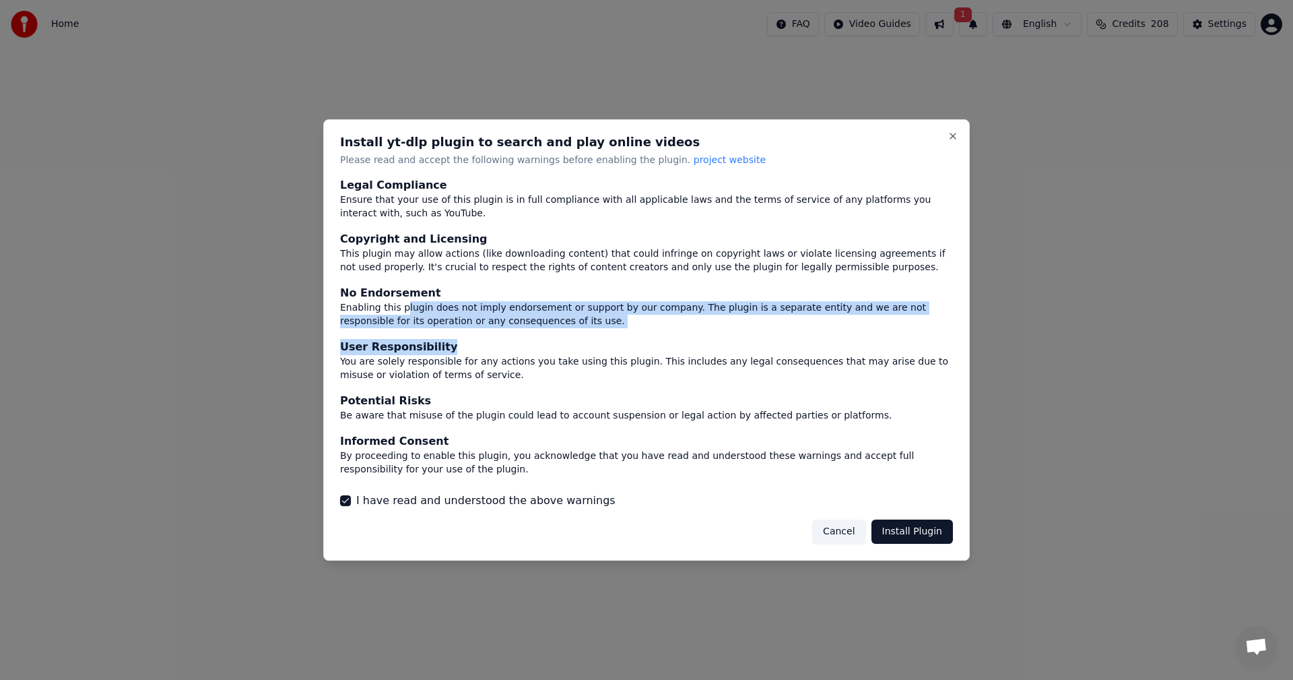
drag, startPoint x: 401, startPoint y: 307, endPoint x: 524, endPoint y: 349, distance: 129.5
click at [538, 350] on div "Legal Compliance Ensure that your use of this plugin is in full compliance with…" at bounding box center [646, 327] width 613 height 299
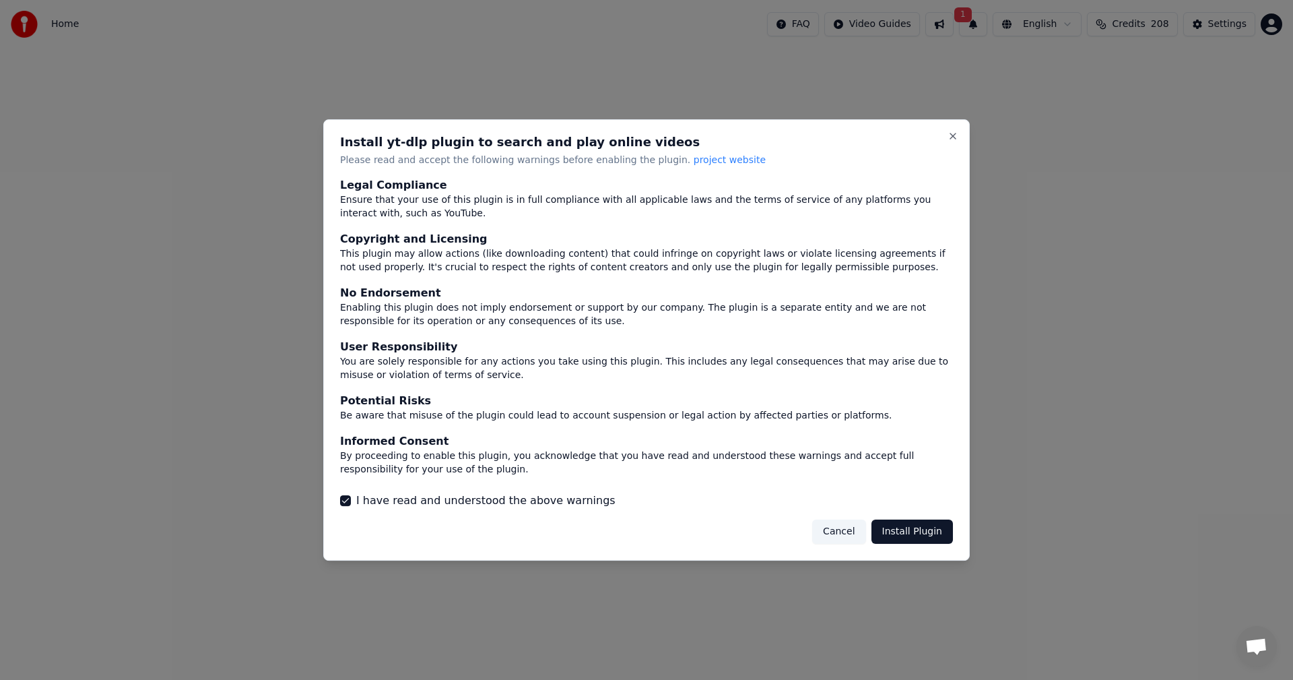
click at [426, 374] on div "You are solely responsible for any actions you take using this plugin. This inc…" at bounding box center [646, 368] width 613 height 27
click at [840, 535] on button "Cancel" at bounding box center [838, 531] width 53 height 24
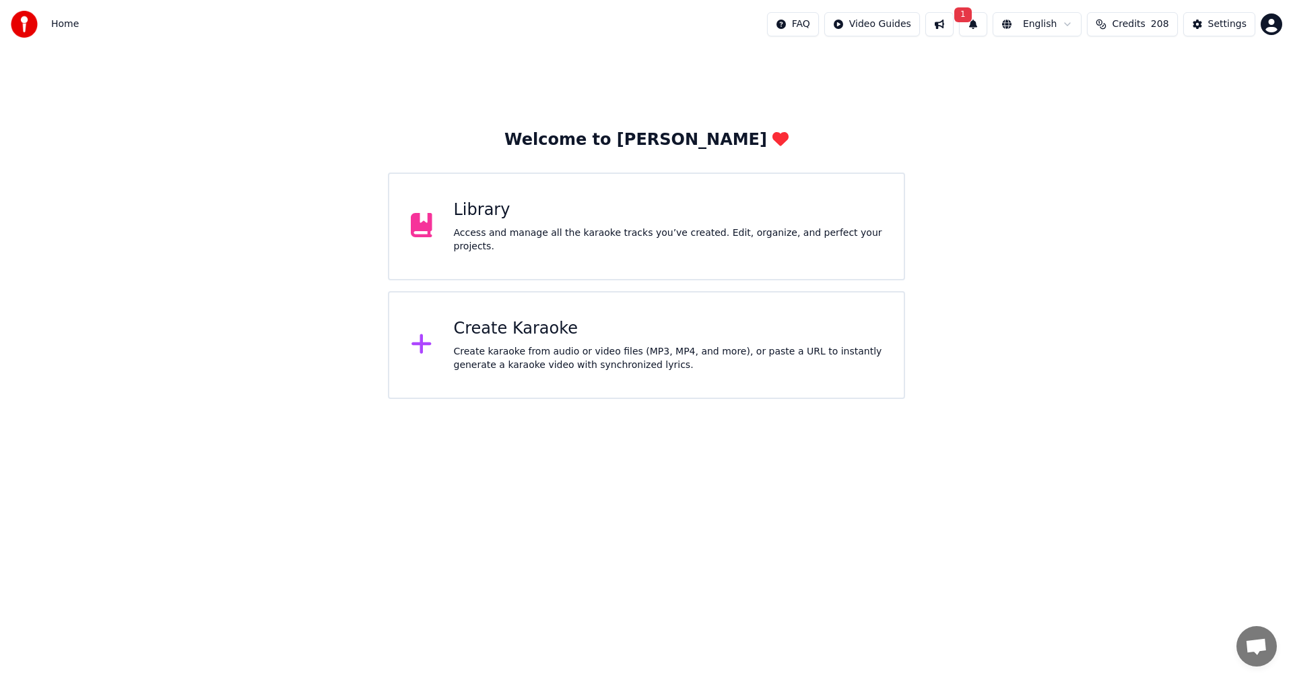
click at [515, 331] on div "Create Karaoke" at bounding box center [668, 329] width 429 height 22
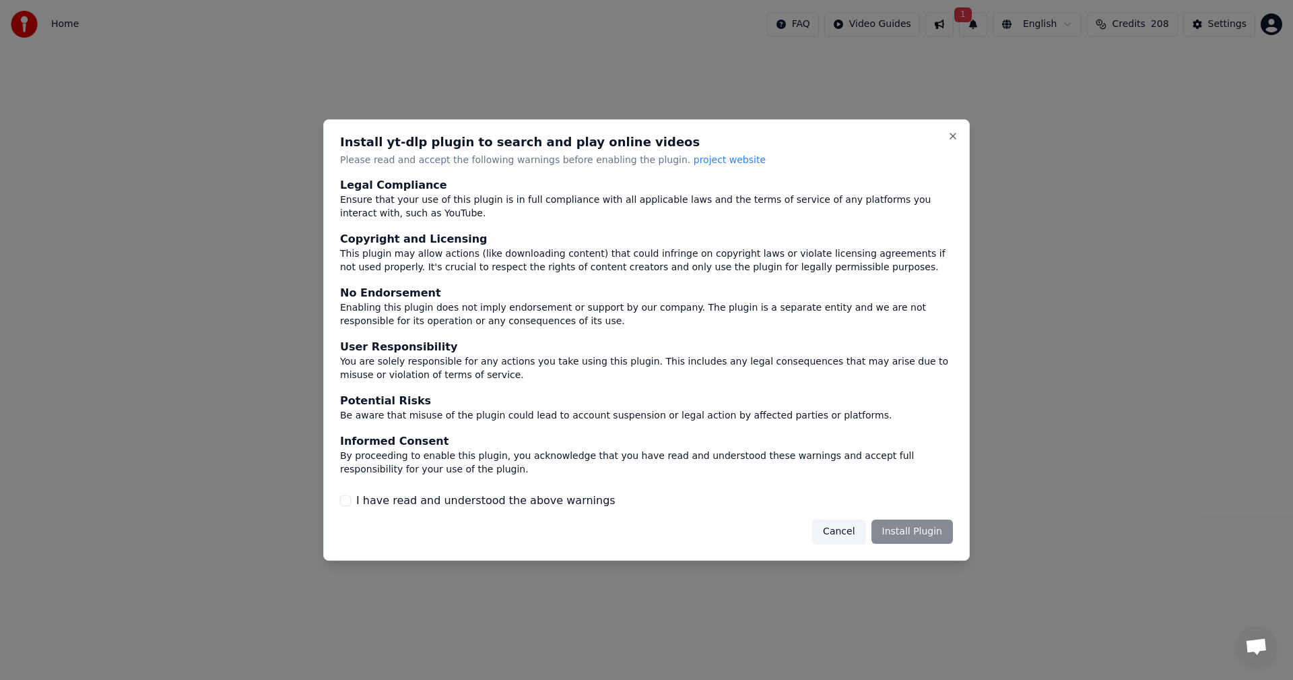
click at [841, 530] on button "Cancel" at bounding box center [838, 531] width 53 height 24
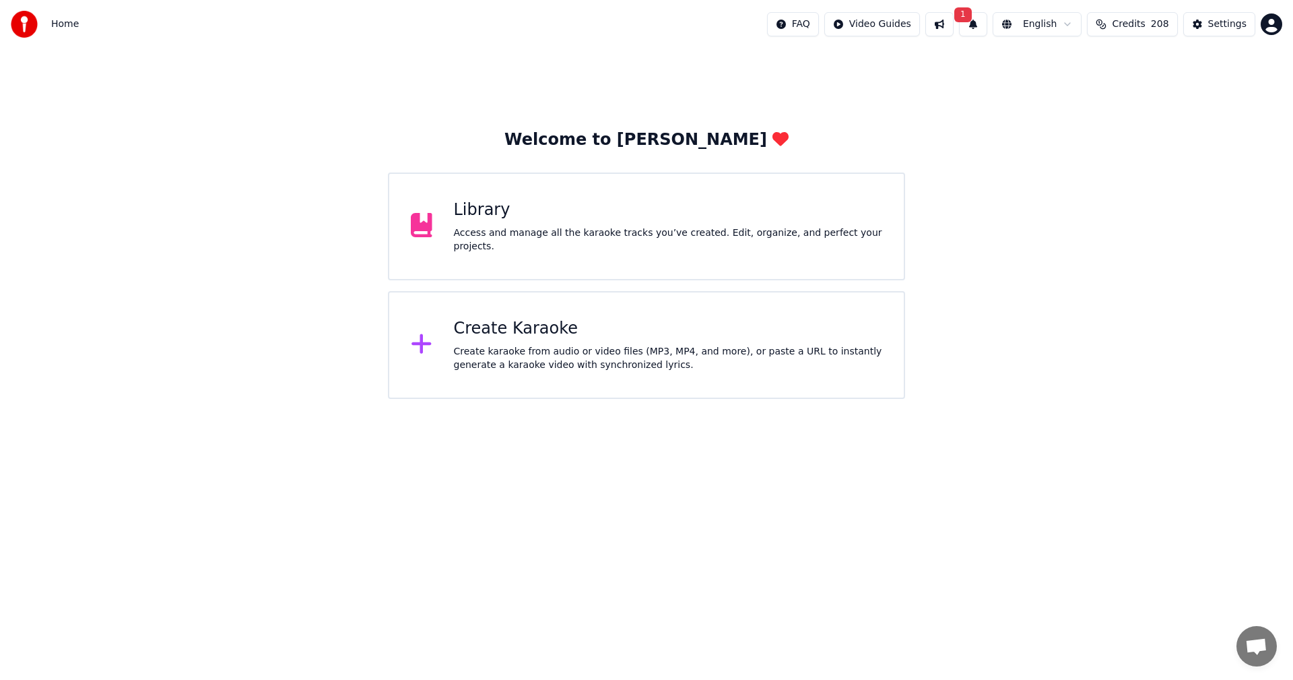
click at [472, 309] on div "Create Karaoke Create karaoke from audio or video files (MP3, MP4, and more), o…" at bounding box center [646, 345] width 517 height 108
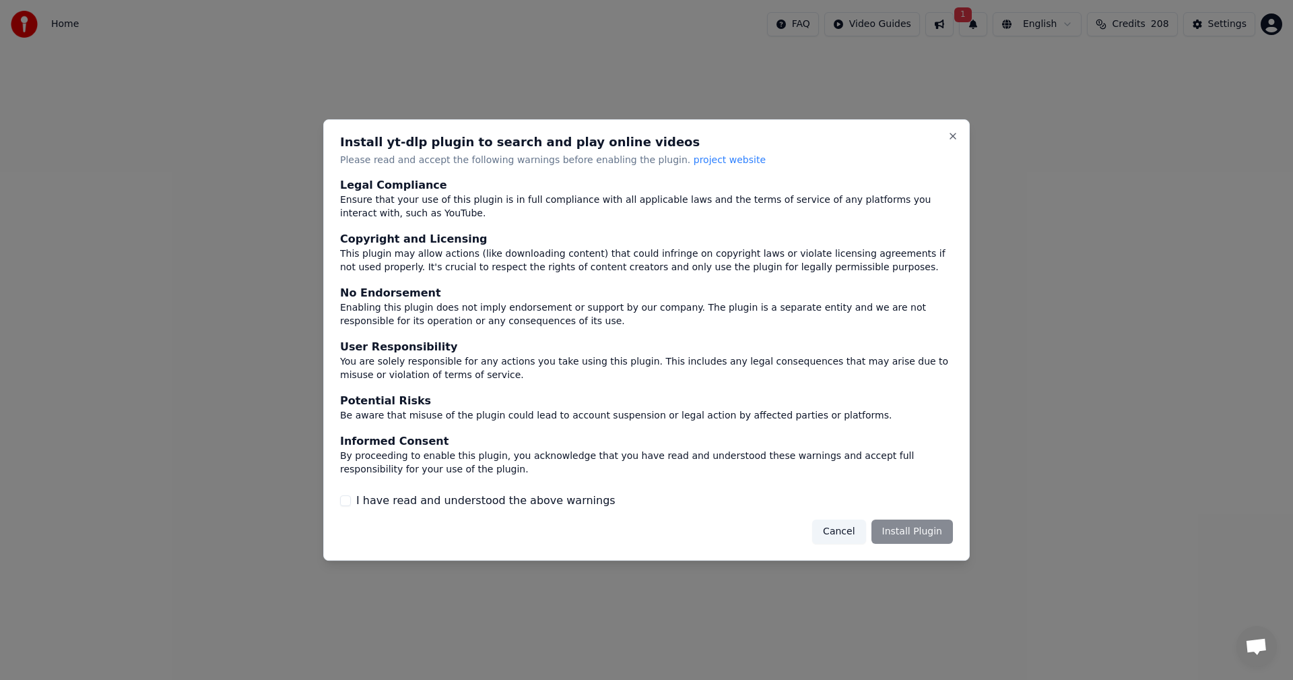
click at [959, 134] on div "Install yt-dlp plugin to search and play online videos Please read and accept t…" at bounding box center [646, 340] width 647 height 442
click at [952, 131] on button "Close" at bounding box center [953, 136] width 11 height 11
click at [955, 132] on button "Close" at bounding box center [953, 136] width 11 height 11
click at [951, 140] on button "Close" at bounding box center [953, 136] width 11 height 11
click at [850, 522] on button "Cancel" at bounding box center [838, 531] width 53 height 24
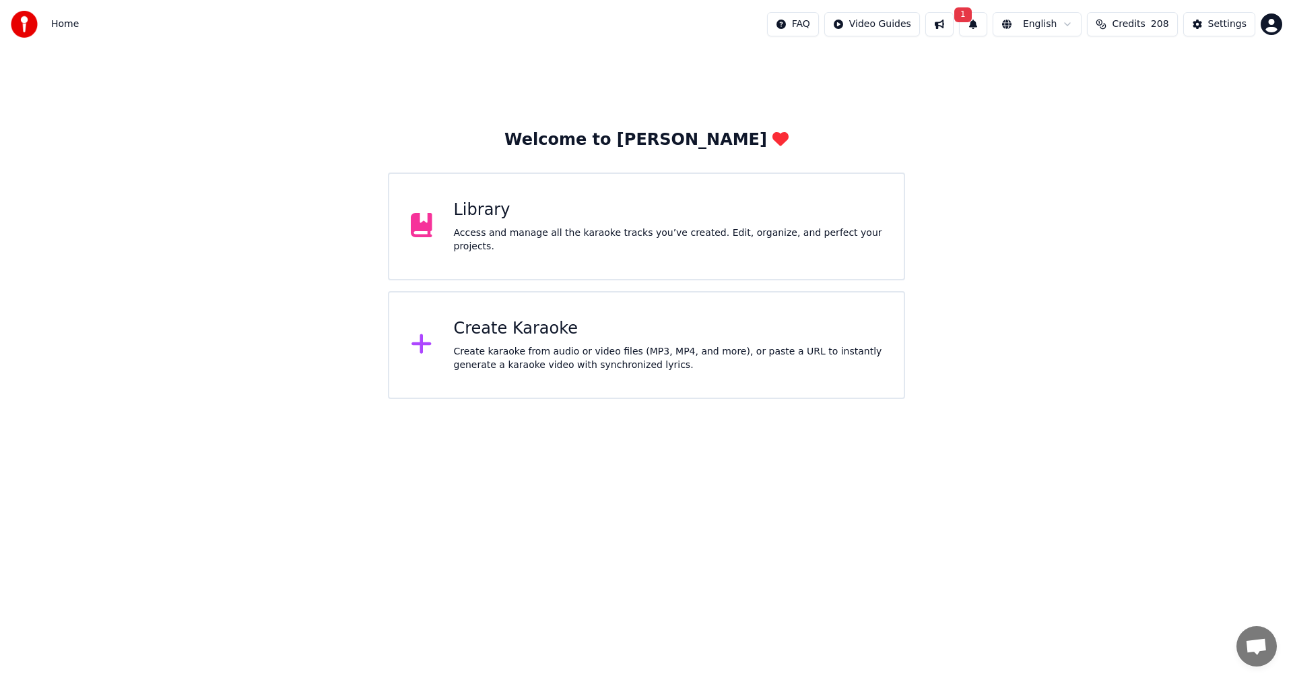
click at [517, 221] on div "Library" at bounding box center [668, 210] width 429 height 22
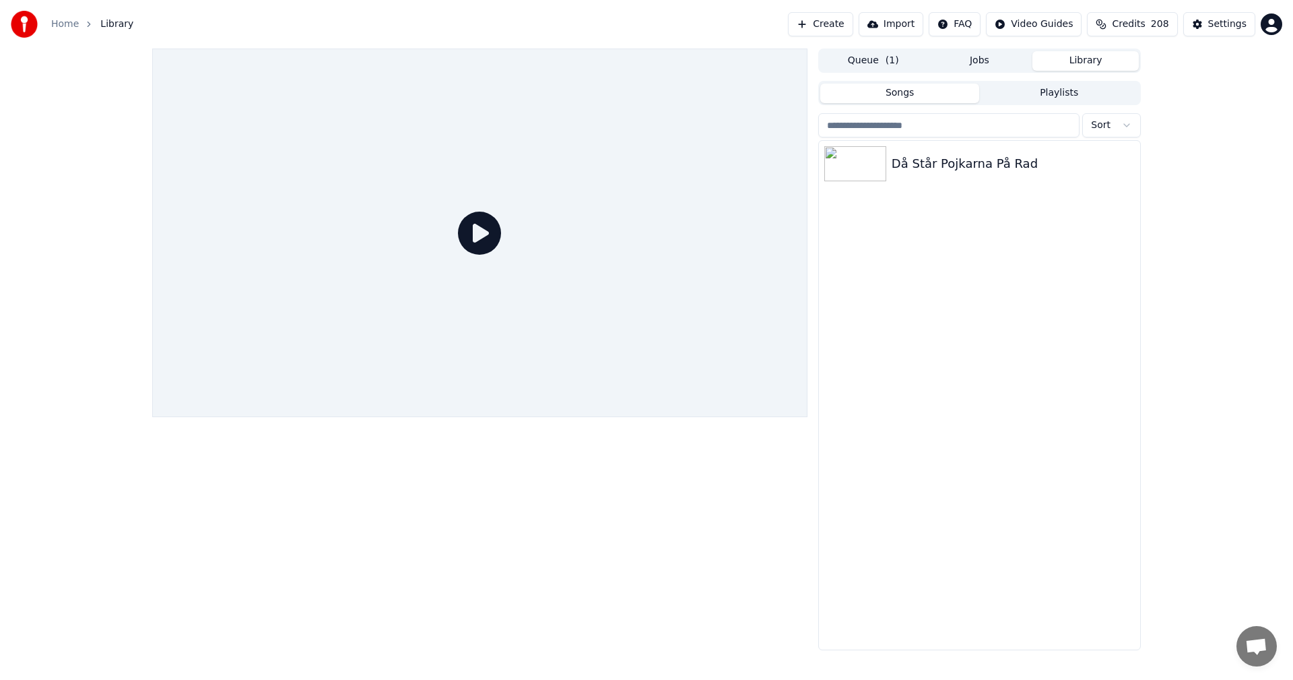
click at [833, 32] on button "Create" at bounding box center [820, 24] width 65 height 24
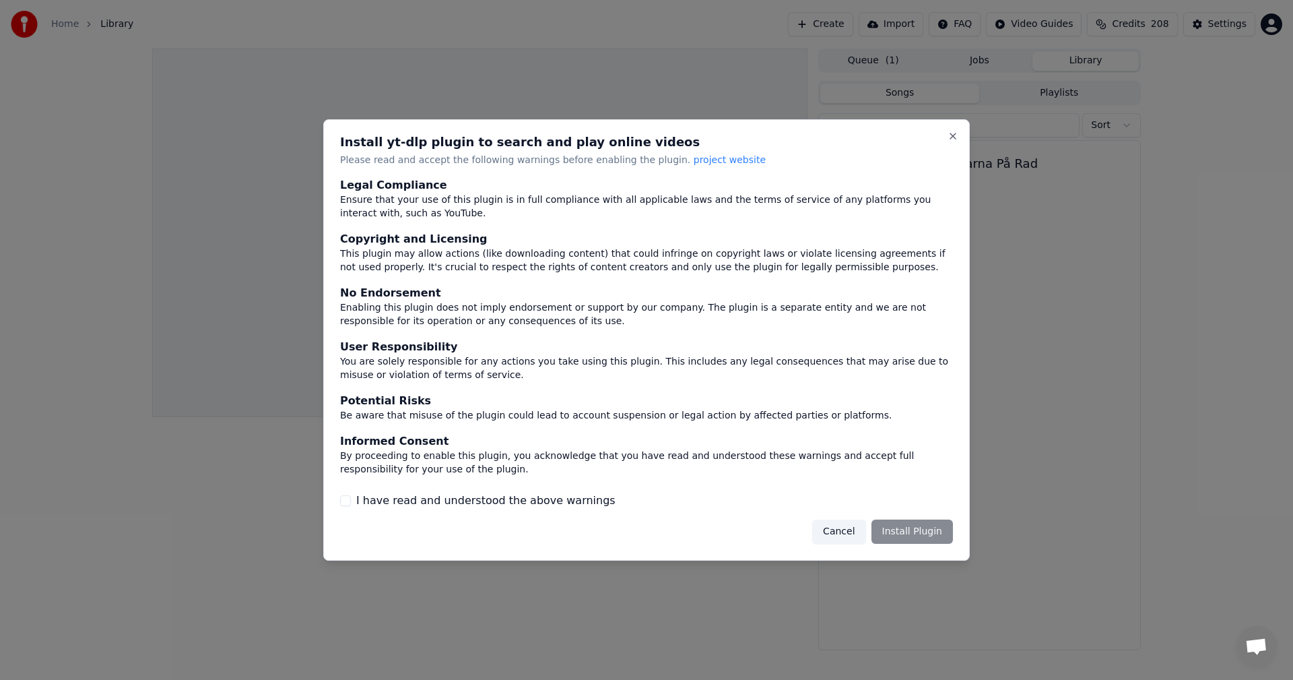
click at [841, 530] on button "Cancel" at bounding box center [838, 531] width 53 height 24
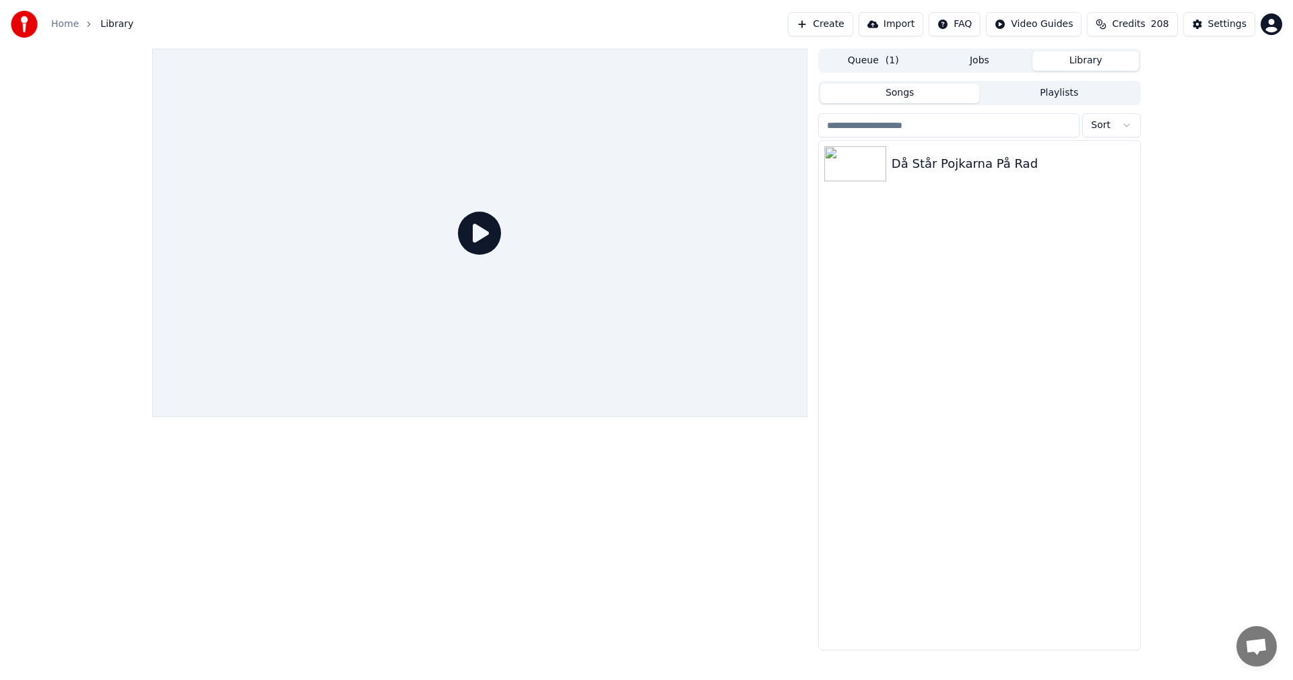
click at [820, 26] on button "Create" at bounding box center [820, 24] width 65 height 24
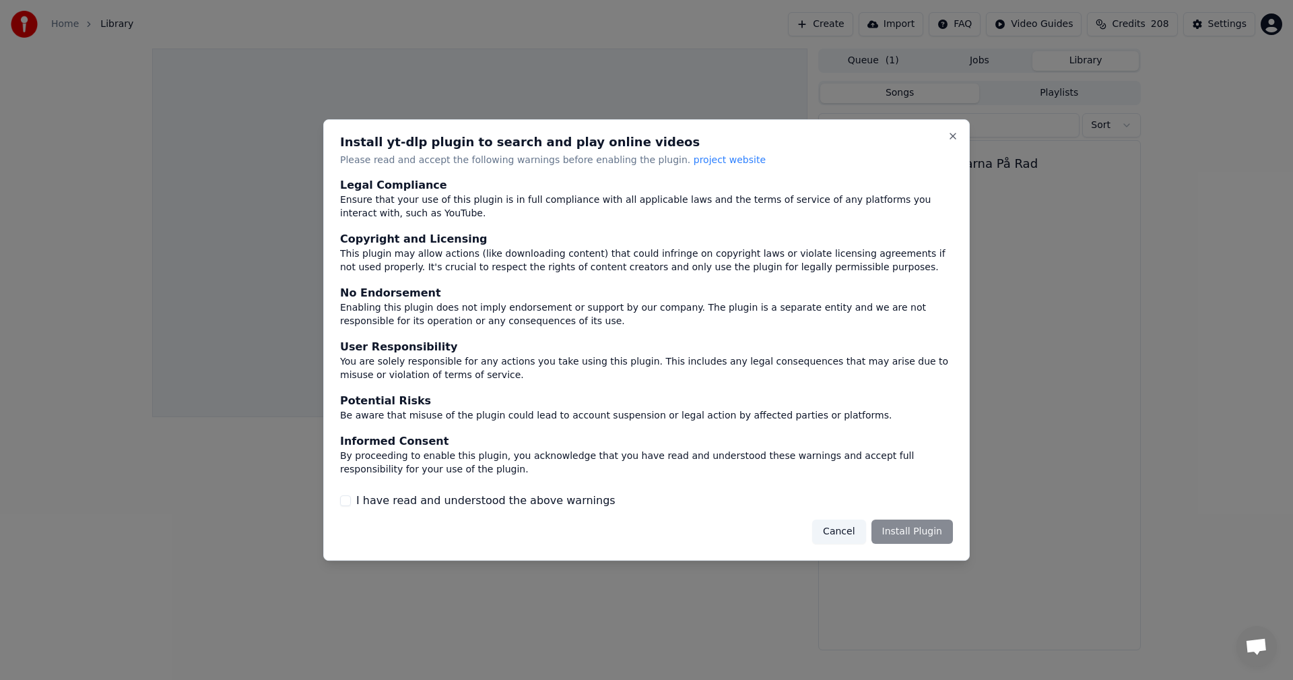
click at [886, 562] on div at bounding box center [646, 340] width 1293 height 680
click at [892, 542] on div "Cancel Install Plugin" at bounding box center [882, 531] width 141 height 24
click at [897, 535] on div "Cancel Install Plugin" at bounding box center [882, 531] width 141 height 24
click at [352, 502] on div "I have read and understood the above warnings" at bounding box center [646, 500] width 613 height 16
click at [350, 502] on button "I have read and understood the above warnings" at bounding box center [345, 500] width 11 height 11
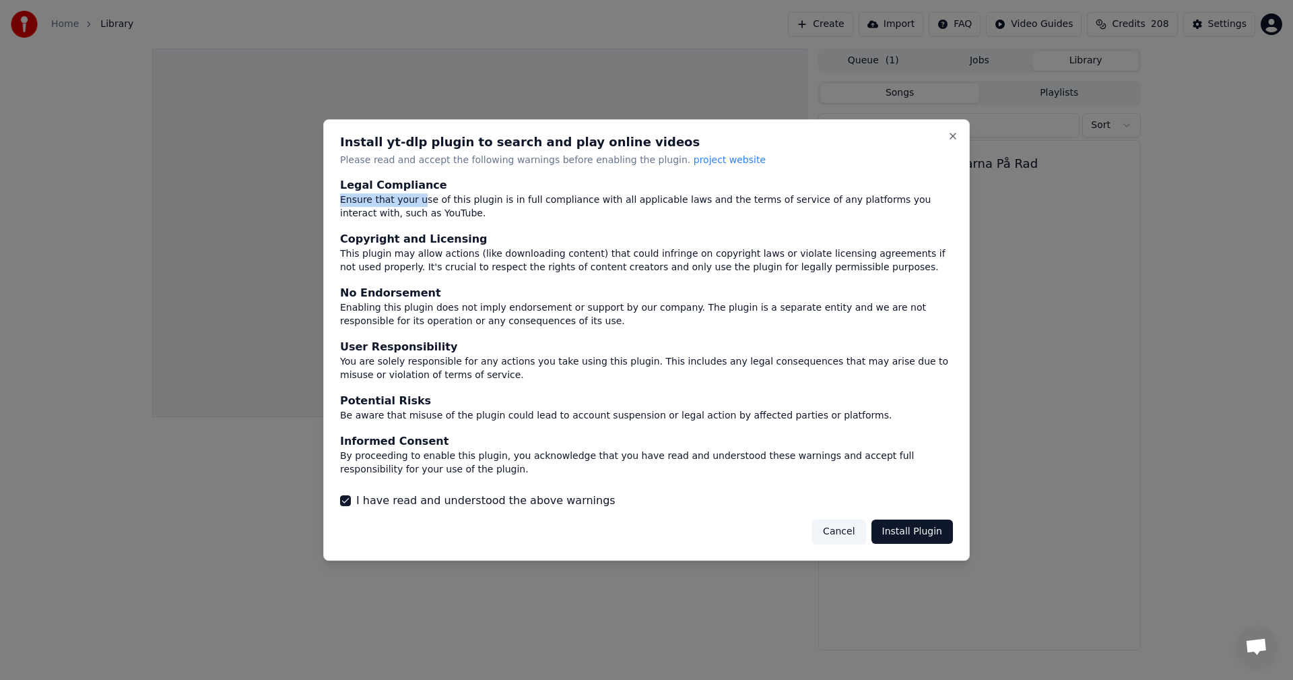
drag, startPoint x: 416, startPoint y: 195, endPoint x: 510, endPoint y: 190, distance: 93.8
click at [510, 190] on div "Legal Compliance Ensure that your use of this plugin is in full compliance with…" at bounding box center [646, 199] width 613 height 43
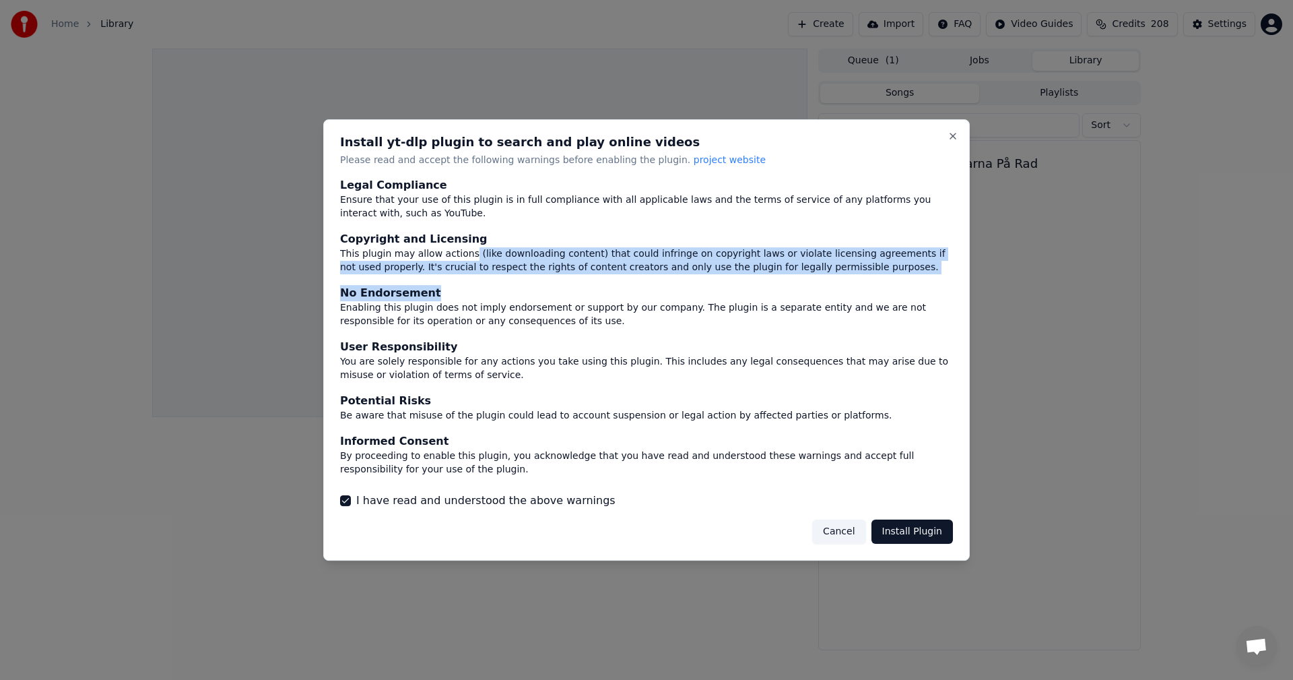
drag, startPoint x: 462, startPoint y: 259, endPoint x: 741, endPoint y: 311, distance: 283.7
click at [714, 288] on div "Legal Compliance Ensure that your use of this plugin is in full compliance with…" at bounding box center [646, 327] width 613 height 299
click at [887, 525] on button "Install Plugin" at bounding box center [913, 531] width 82 height 24
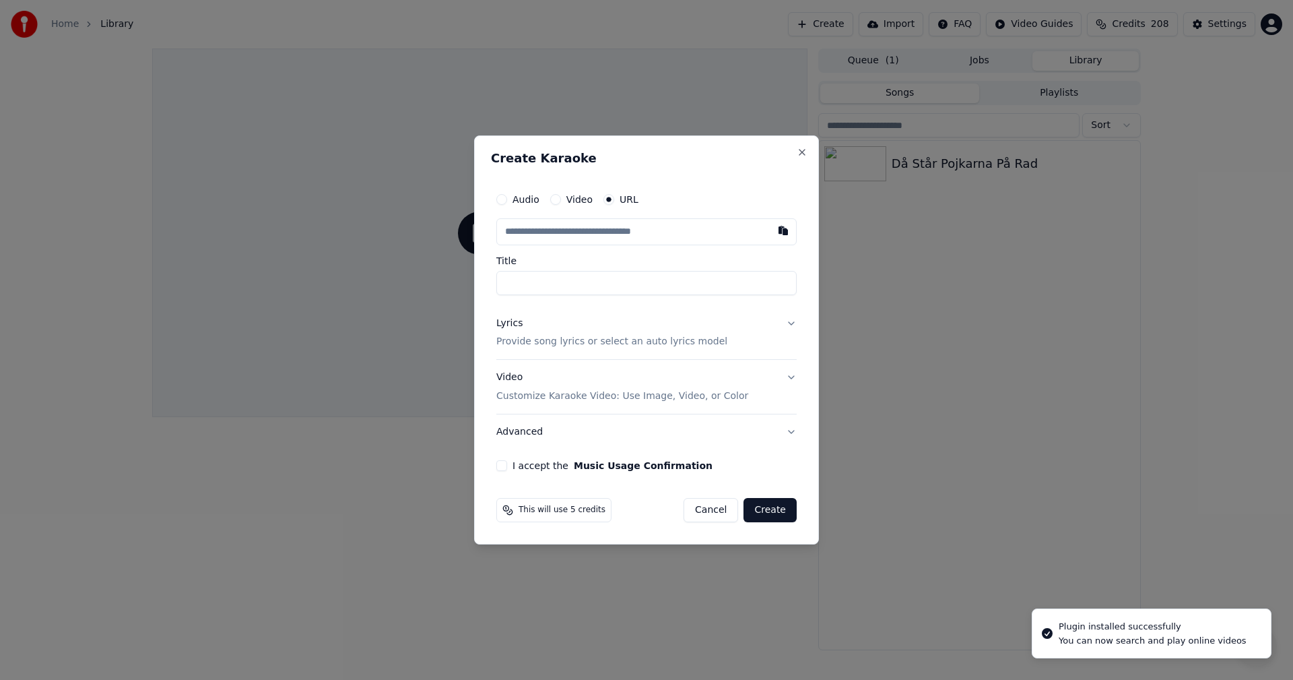
click at [578, 228] on input "text" at bounding box center [646, 231] width 300 height 27
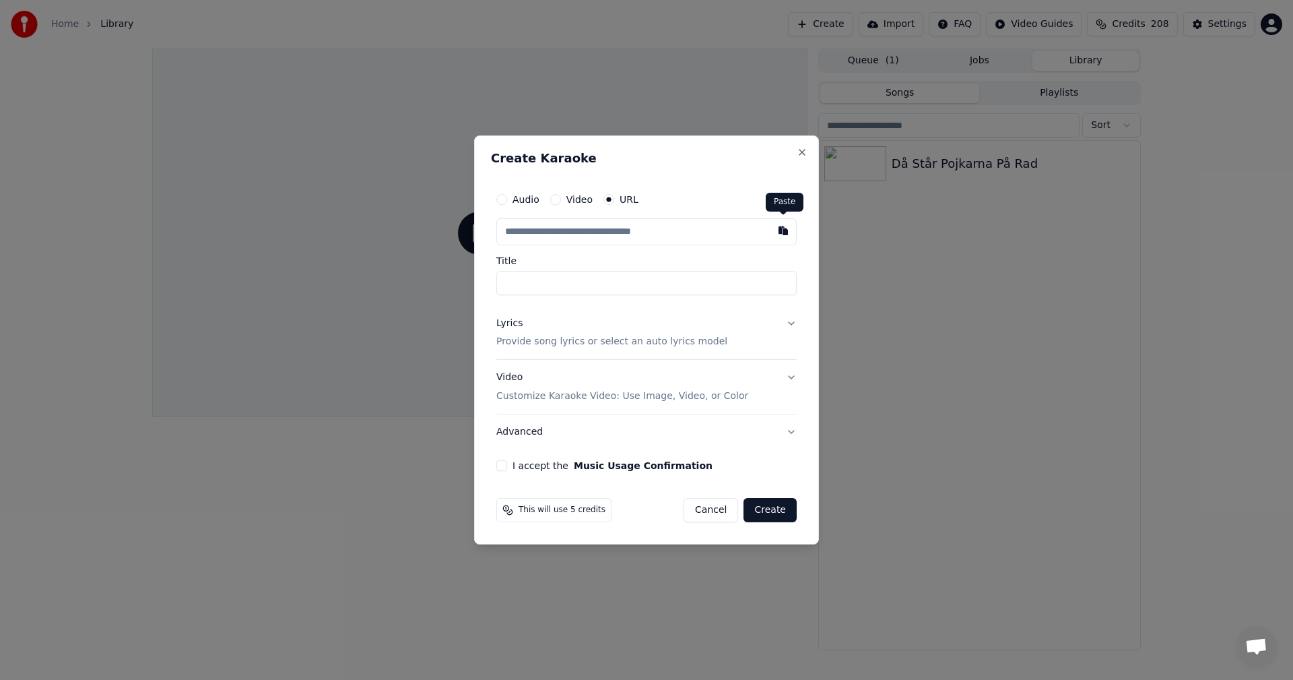
click at [785, 230] on button "button" at bounding box center [783, 230] width 27 height 24
type input "**********"
click at [792, 326] on button "Lyrics Provide song lyrics or select an auto lyrics model" at bounding box center [646, 333] width 300 height 54
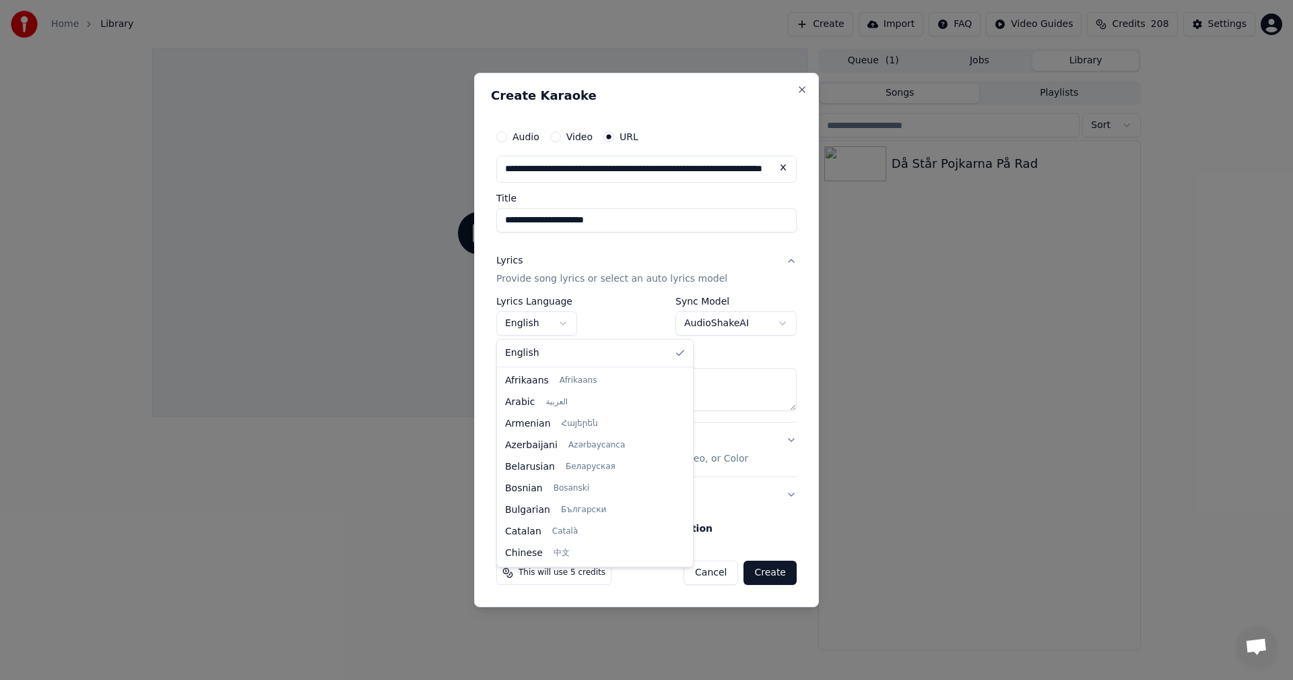
click at [560, 323] on body "**********" at bounding box center [646, 340] width 1293 height 680
select select "**"
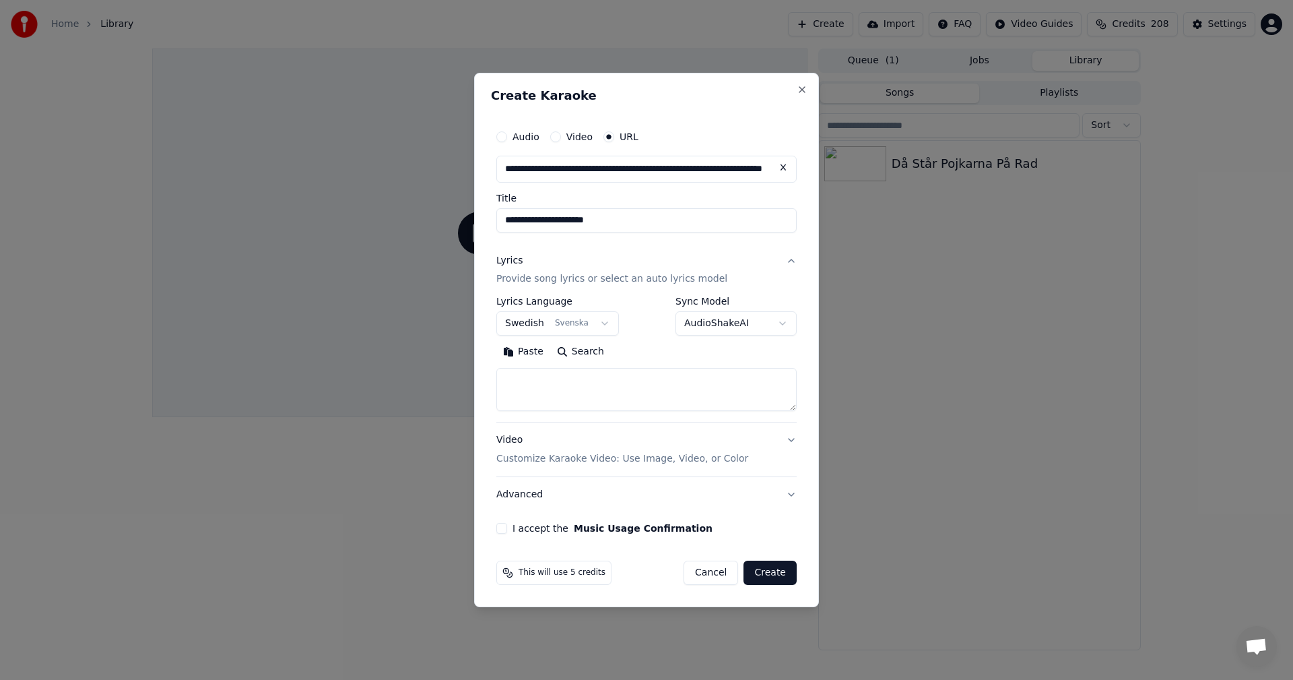
click at [623, 214] on input "**********" at bounding box center [646, 220] width 300 height 24
type input "**********"
click at [799, 92] on button "Close" at bounding box center [802, 89] width 11 height 11
select select
